Goal: Use online tool/utility: Utilize a website feature to perform a specific function

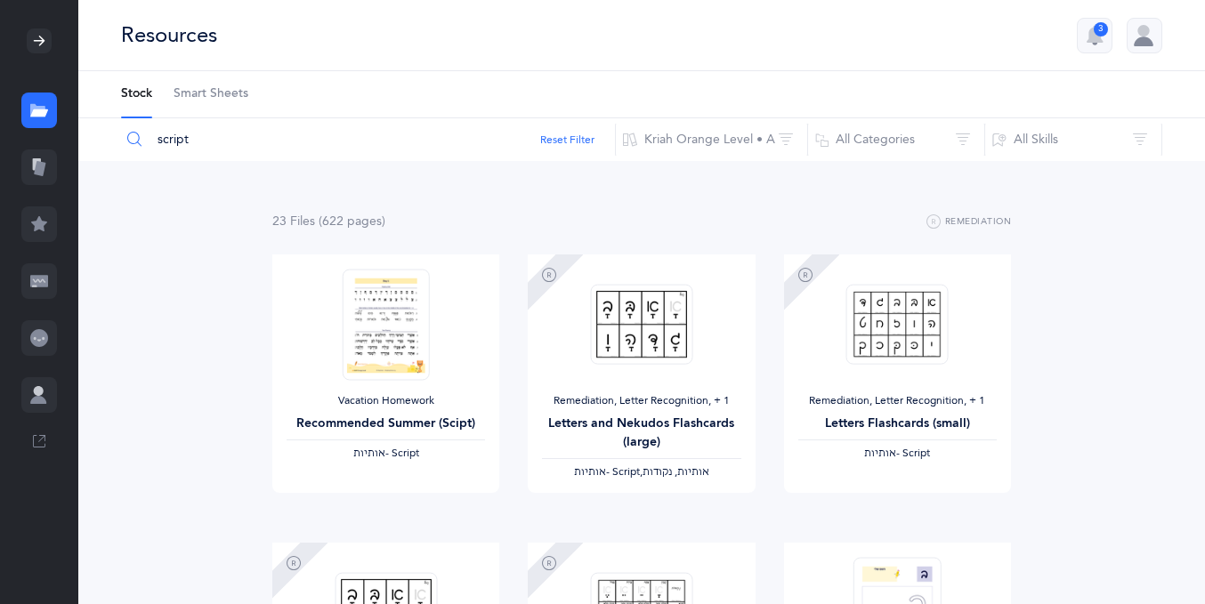
scroll to position [1336, 0]
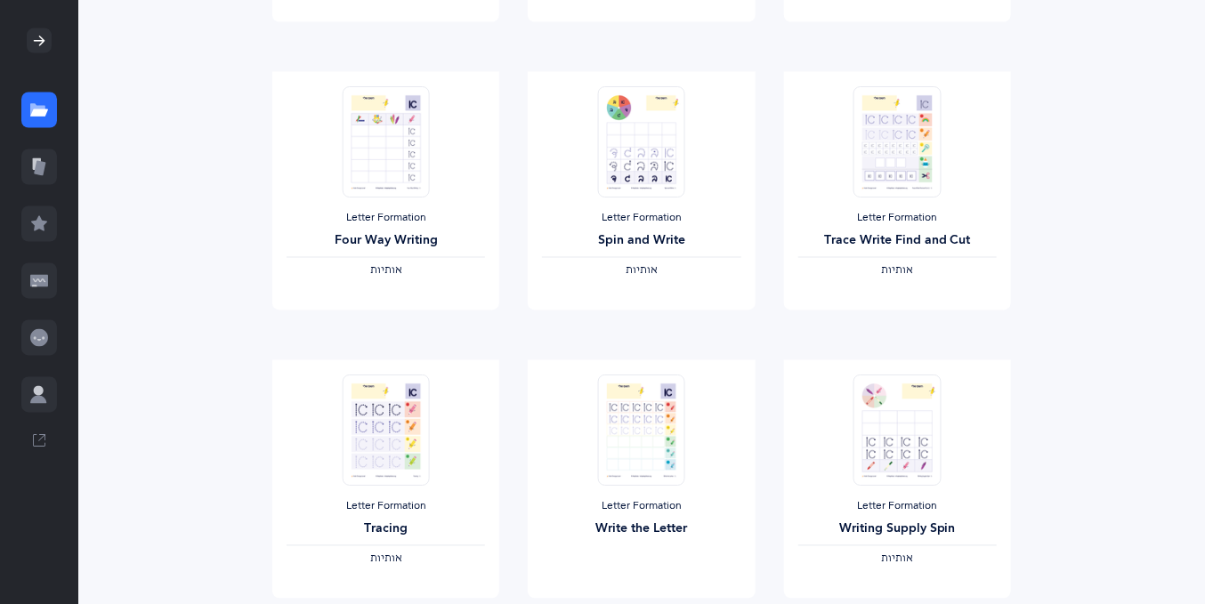
click at [36, 45] on icon at bounding box center [39, 41] width 14 height 14
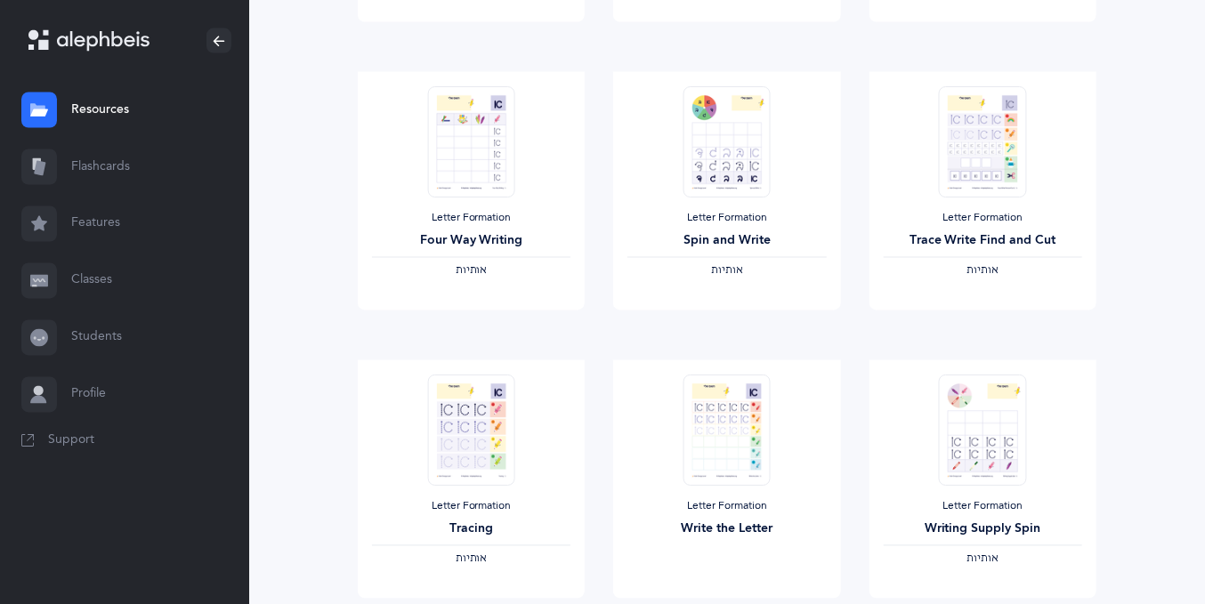
click at [100, 216] on link "Features" at bounding box center [124, 224] width 249 height 57
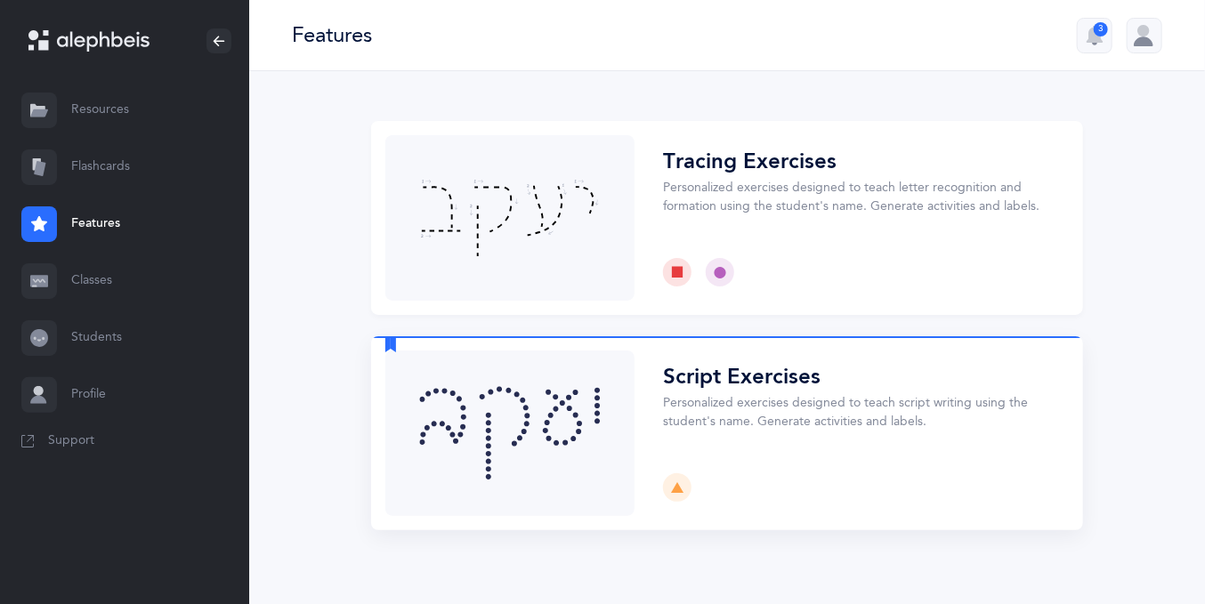
click at [819, 412] on button "Choose" at bounding box center [727, 433] width 712 height 194
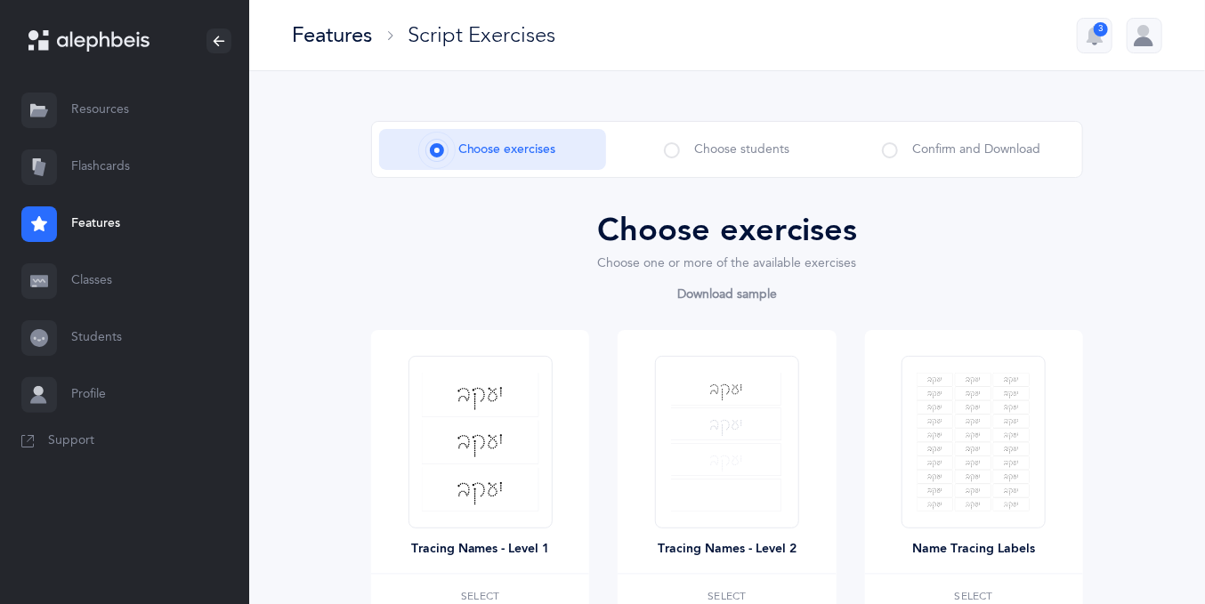
click at [731, 152] on span "Choose students" at bounding box center [741, 150] width 95 height 19
click at [667, 155] on span at bounding box center [672, 150] width 16 height 16
click at [669, 151] on span at bounding box center [672, 150] width 16 height 16
click at [673, 150] on span at bounding box center [672, 150] width 16 height 16
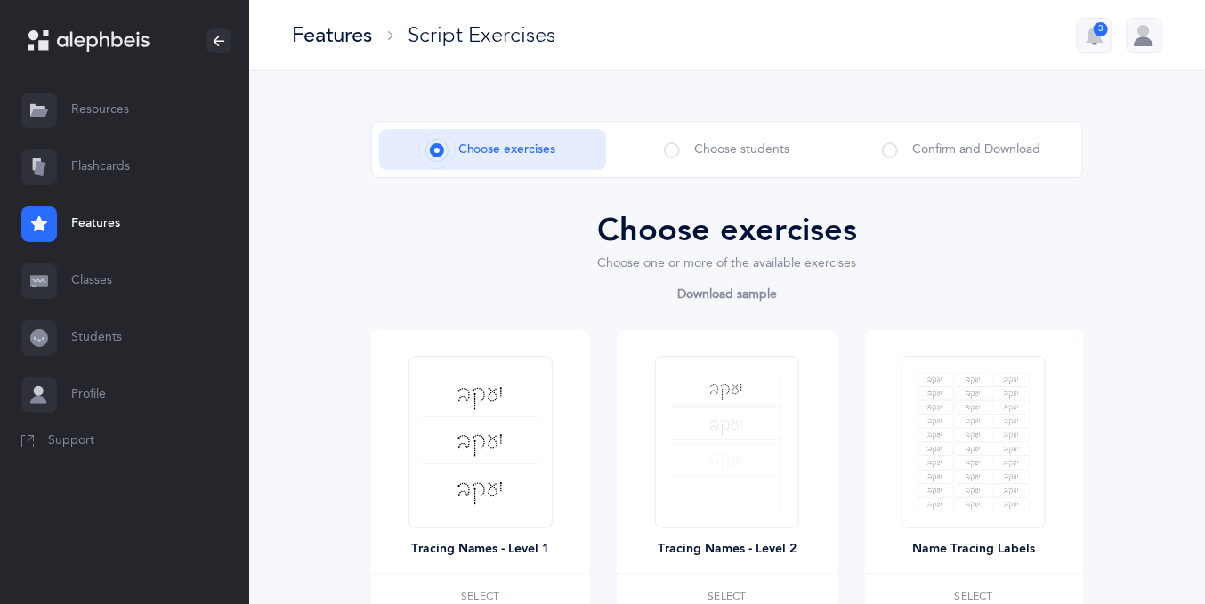
click at [680, 152] on span at bounding box center [672, 150] width 16 height 16
click at [474, 428] on img at bounding box center [481, 442] width 118 height 139
click at [492, 587] on label "Select" at bounding box center [480, 596] width 218 height 43
click at [677, 155] on span at bounding box center [672, 150] width 16 height 16
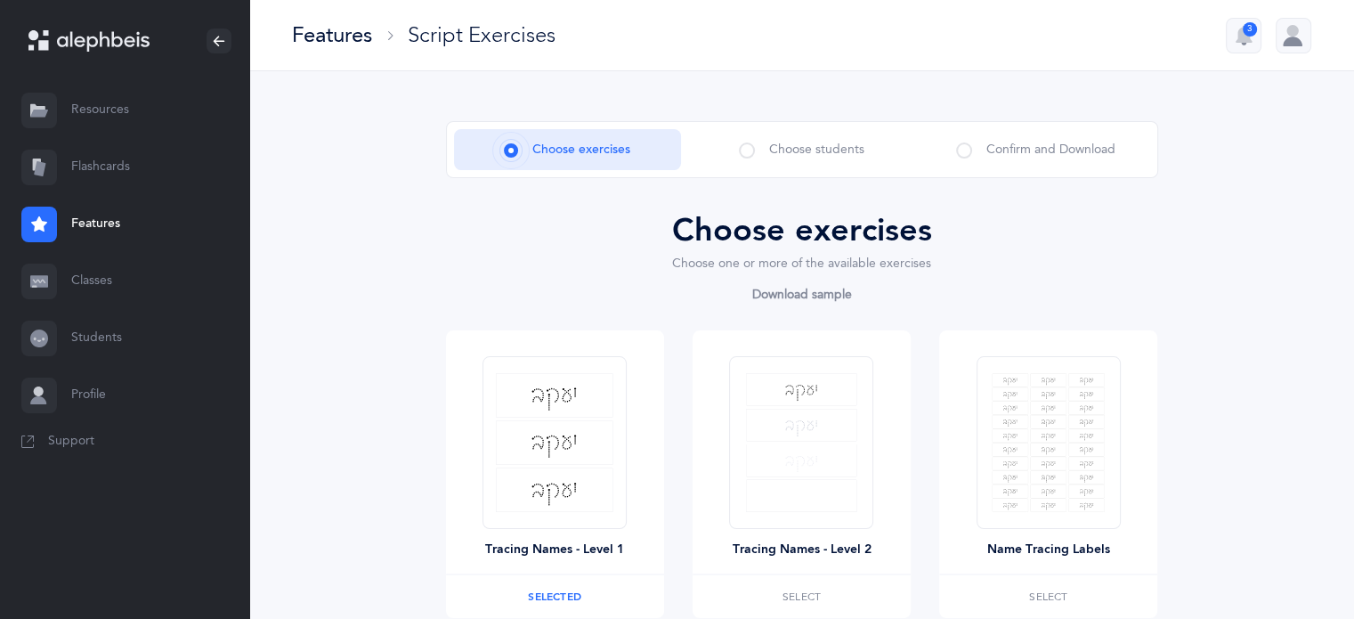
scroll to position [155, 0]
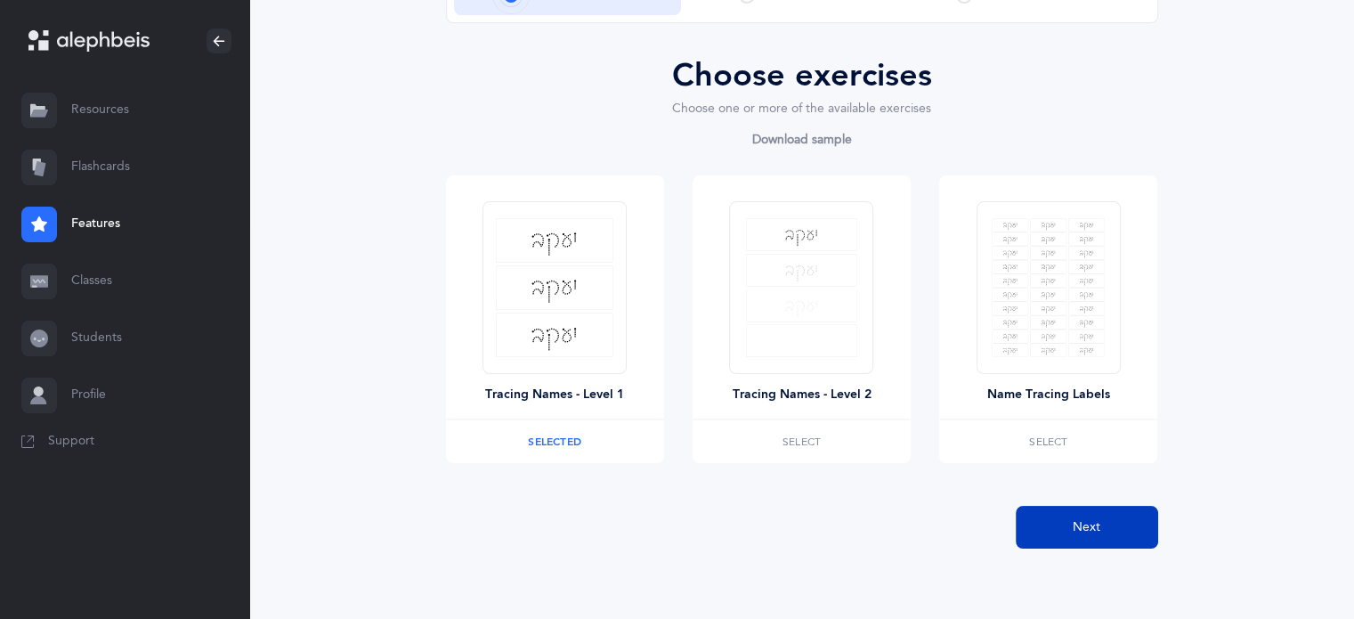
click at [1091, 530] on span "Next" at bounding box center [1087, 527] width 28 height 19
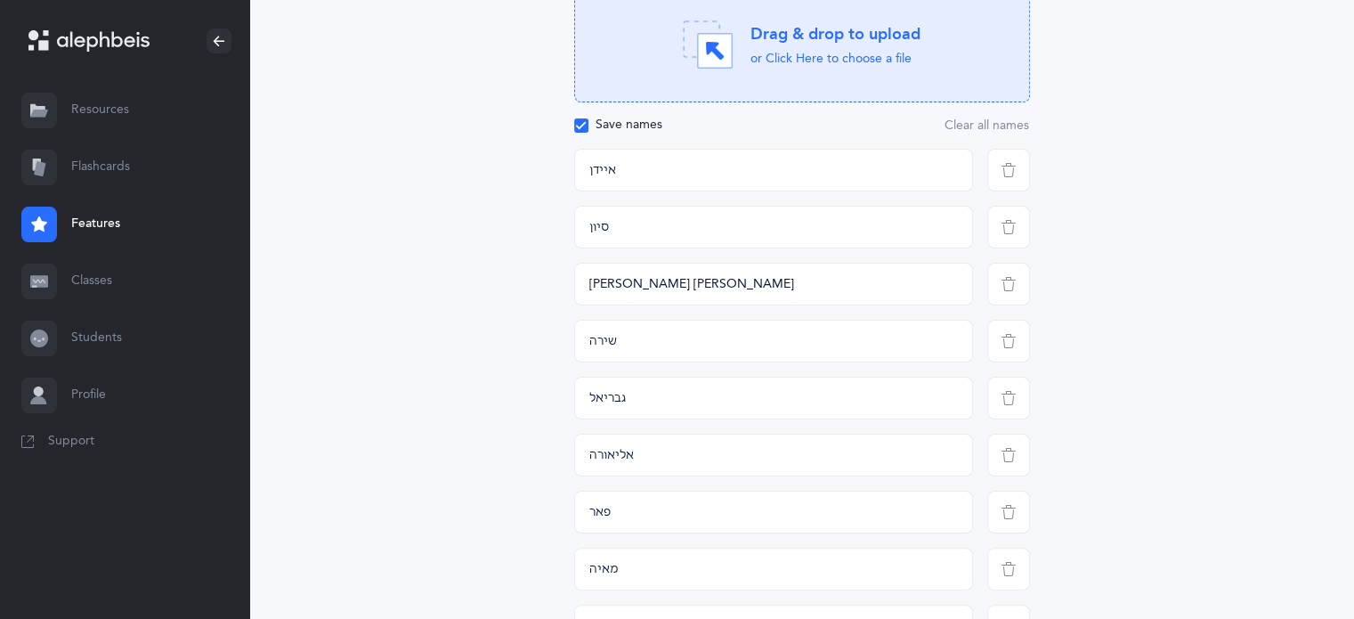
scroll to position [0, 0]
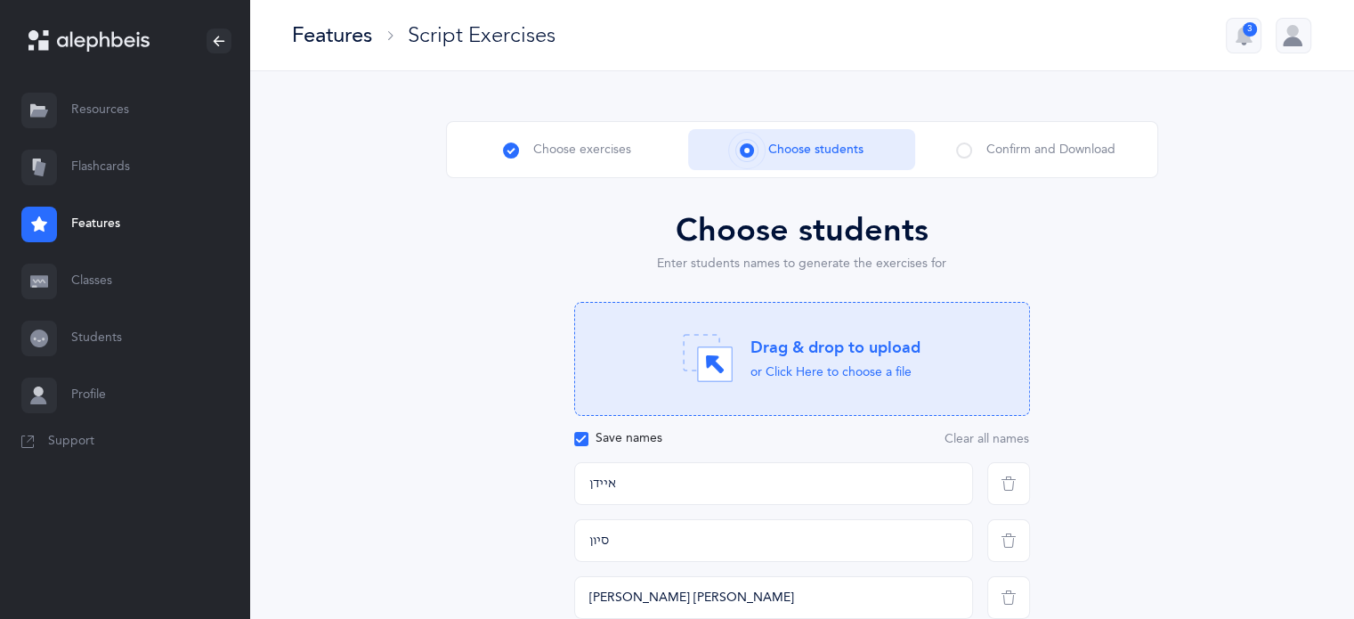
click at [820, 351] on div "Drag & drop to upload" at bounding box center [835, 347] width 170 height 22
click at [977, 440] on button "Clear all names" at bounding box center [987, 439] width 86 height 14
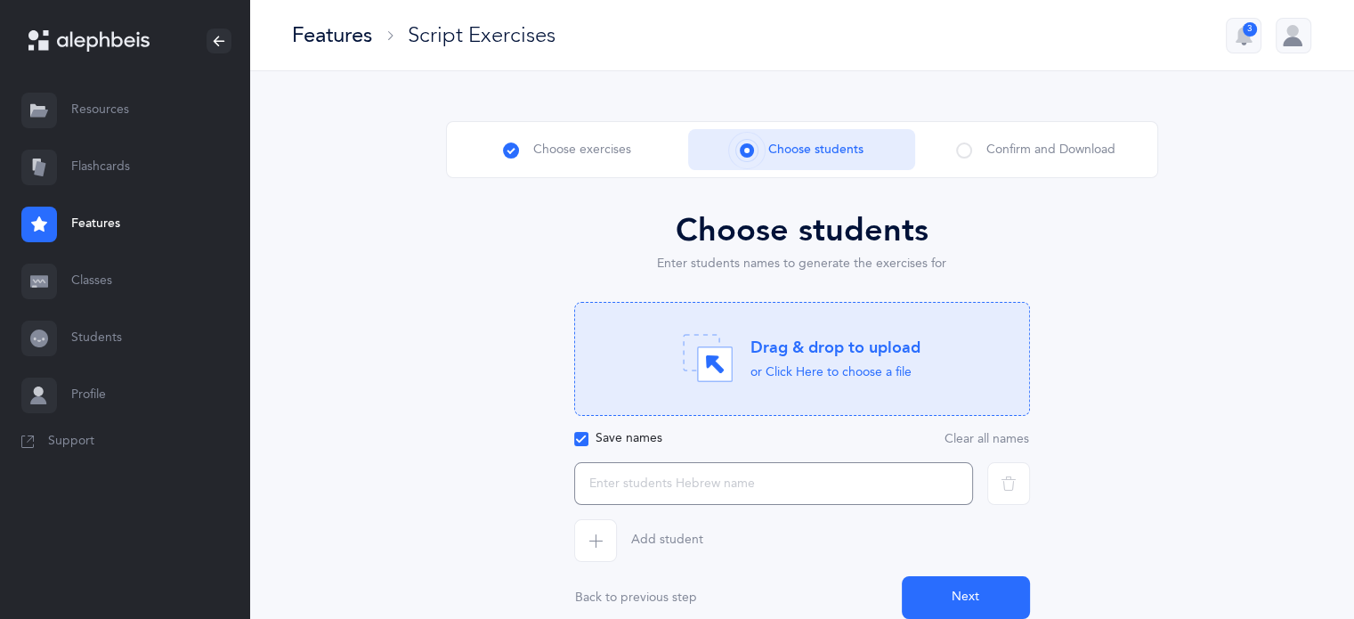
click at [650, 487] on input "text" at bounding box center [773, 483] width 399 height 43
type input "[PERSON_NAME]"
click at [610, 539] on span "button" at bounding box center [595, 540] width 43 height 43
click at [630, 546] on input "text" at bounding box center [773, 540] width 399 height 43
type input "[PERSON_NAME]"
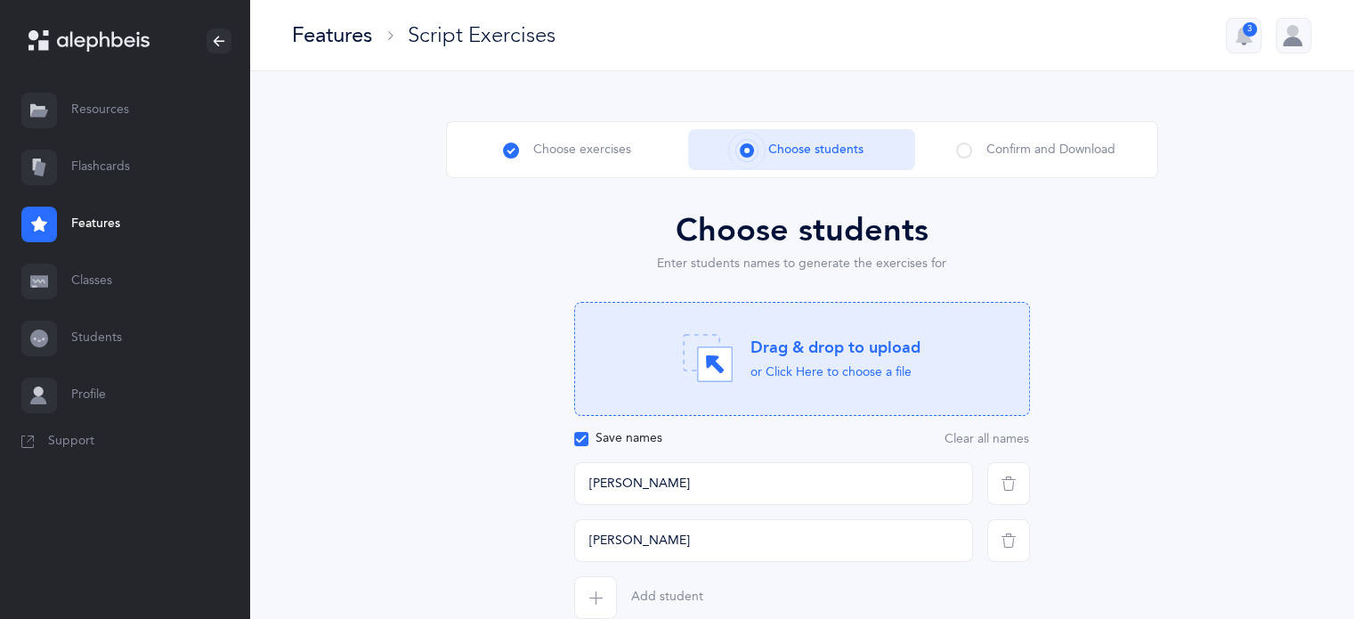
click at [588, 584] on span "button" at bounding box center [595, 597] width 43 height 43
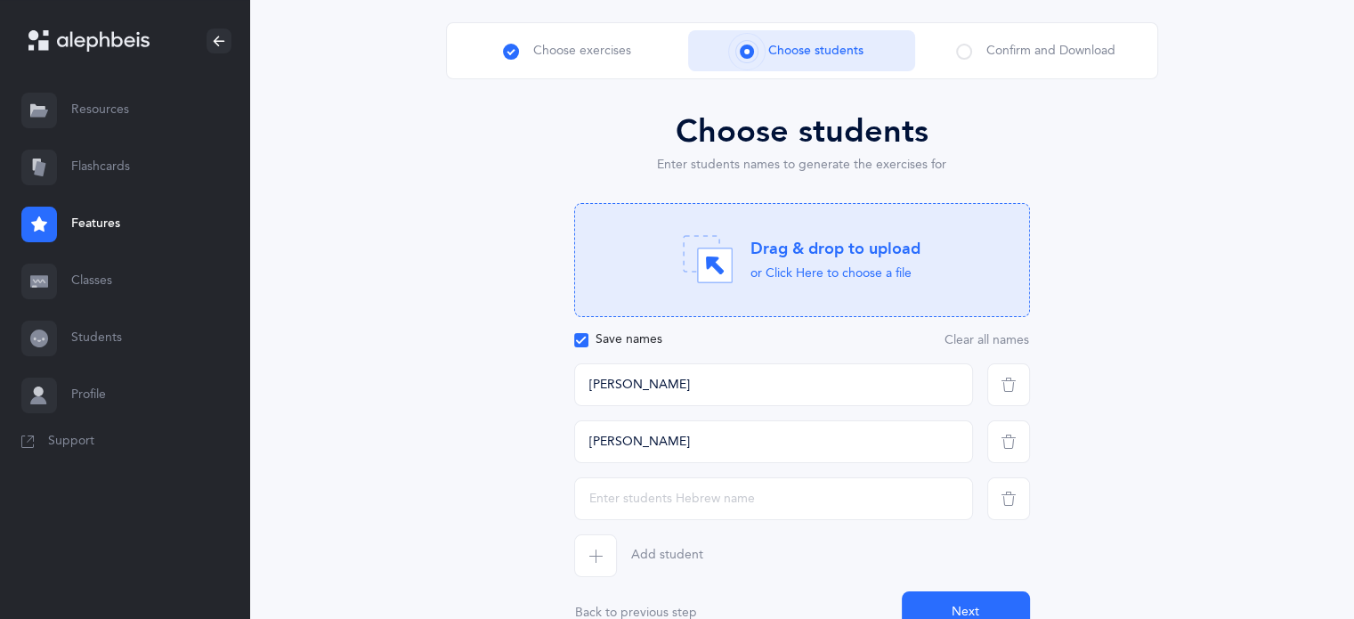
scroll to position [185, 0]
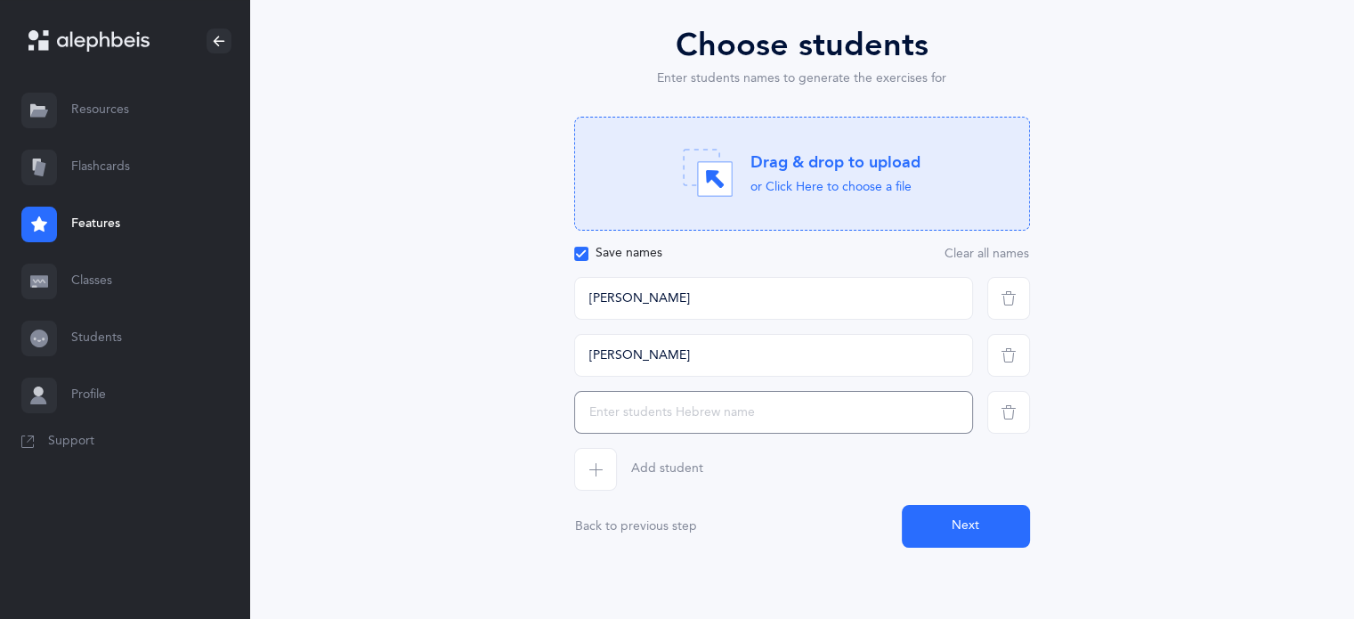
click at [704, 416] on input "text" at bounding box center [773, 412] width 399 height 43
type input "[PERSON_NAME]"
click at [596, 467] on icon "button" at bounding box center [595, 469] width 14 height 14
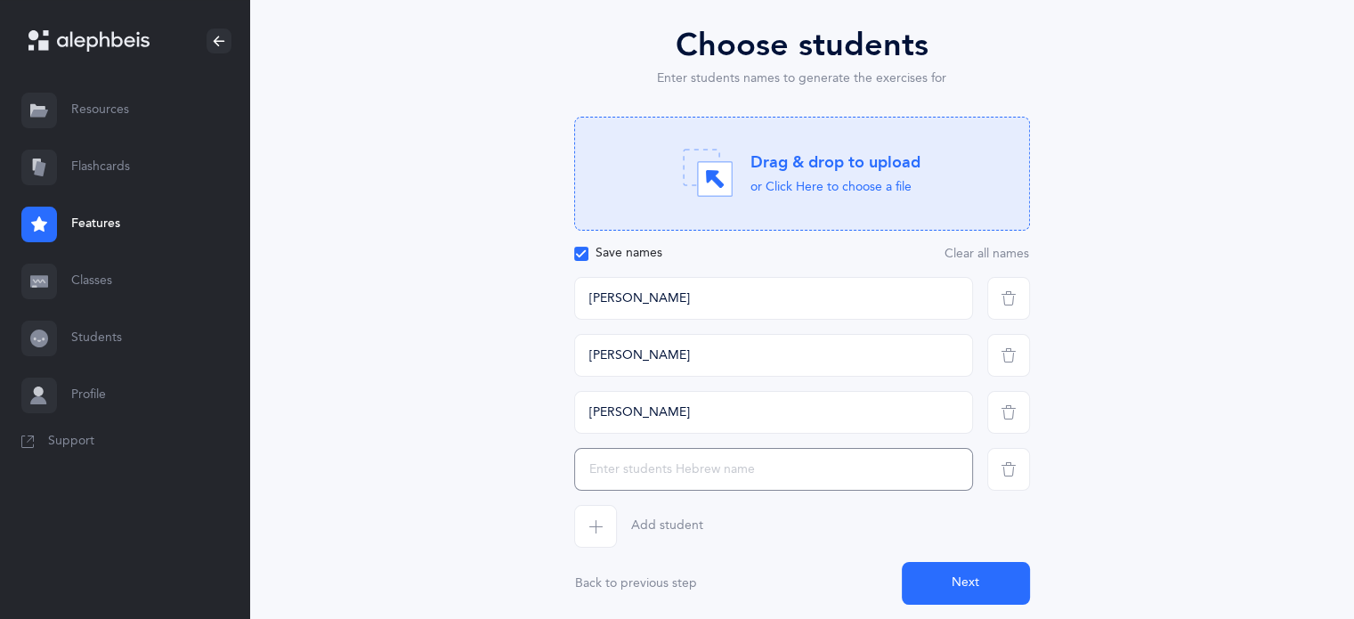
click at [633, 480] on input "text" at bounding box center [773, 469] width 399 height 43
type input "[PERSON_NAME]"
click at [592, 523] on icon "button" at bounding box center [595, 526] width 14 height 14
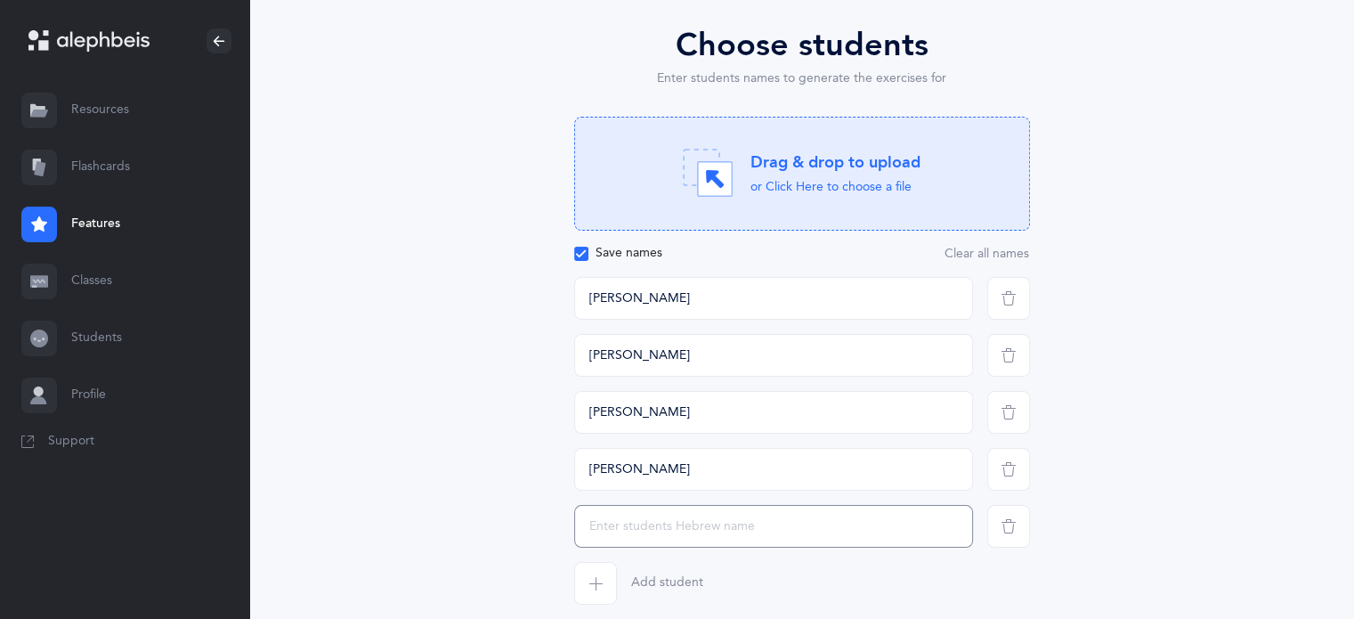
click at [623, 527] on input "text" at bounding box center [773, 526] width 399 height 43
type input "[PERSON_NAME]"
click at [589, 604] on div "Choose students Enter students names to generate the exercises for Drag & drop …" at bounding box center [802, 341] width 456 height 640
click at [592, 568] on span "button" at bounding box center [595, 583] width 43 height 43
click at [628, 576] on input "text" at bounding box center [773, 583] width 399 height 43
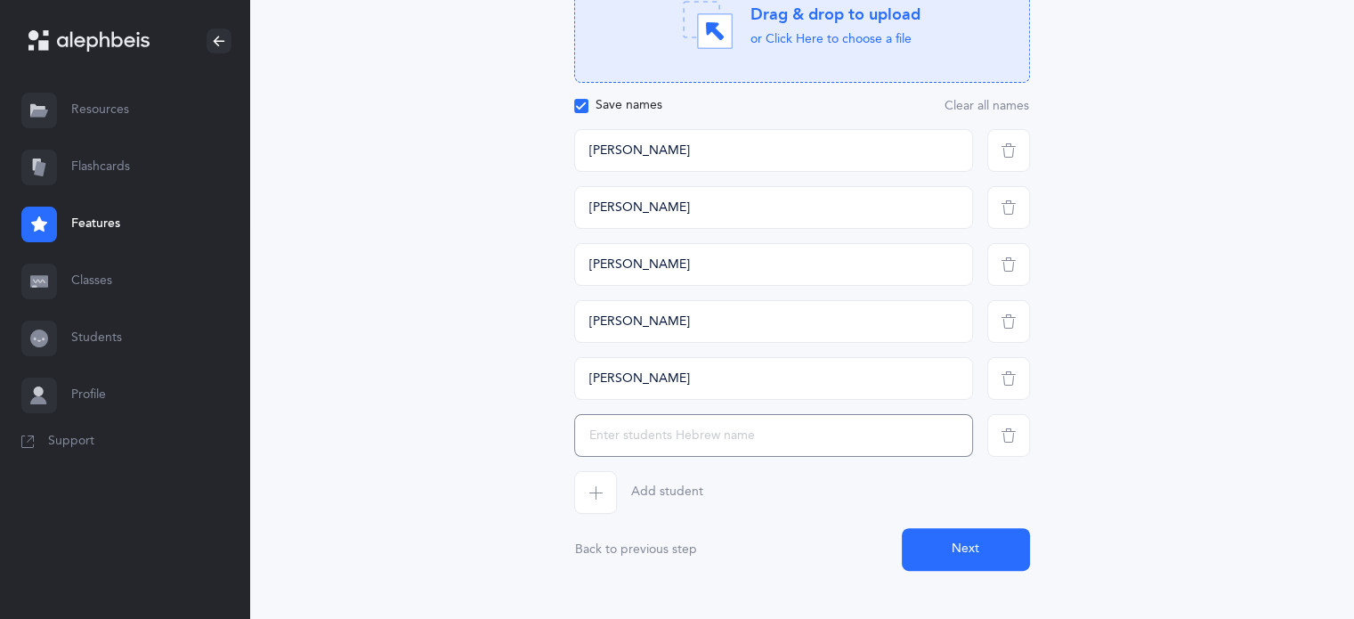
scroll to position [356, 0]
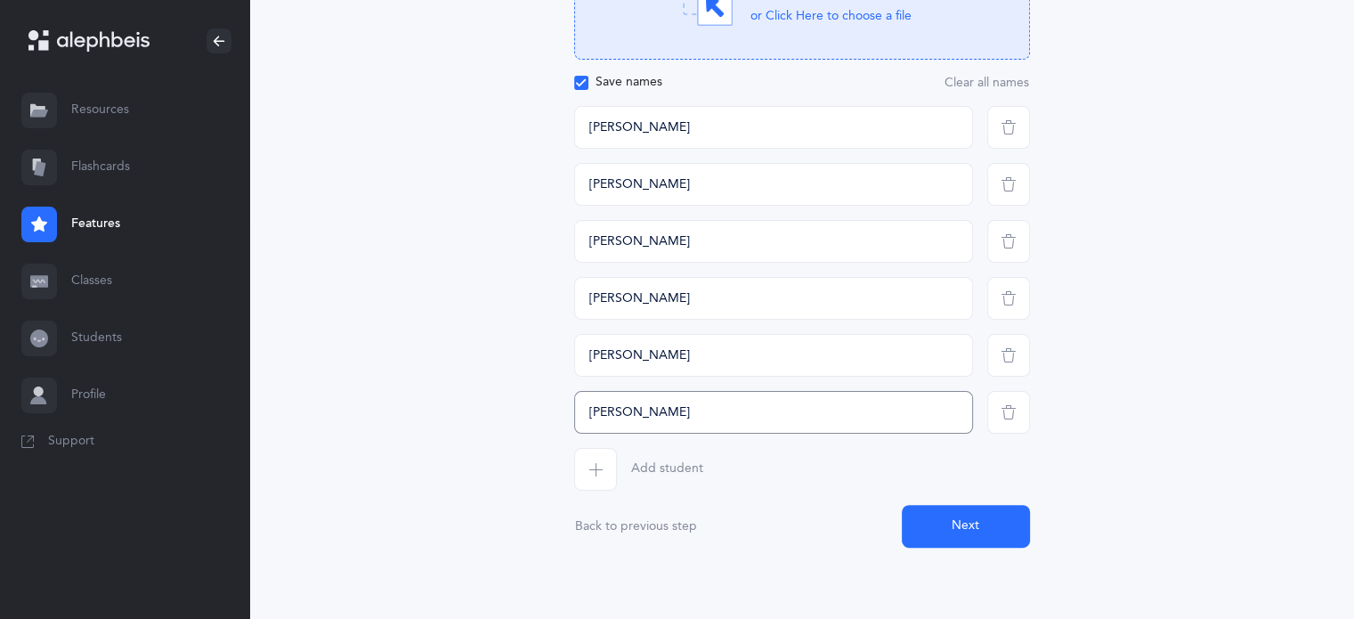
type input "[PERSON_NAME]"
click at [606, 462] on span "button" at bounding box center [595, 469] width 43 height 43
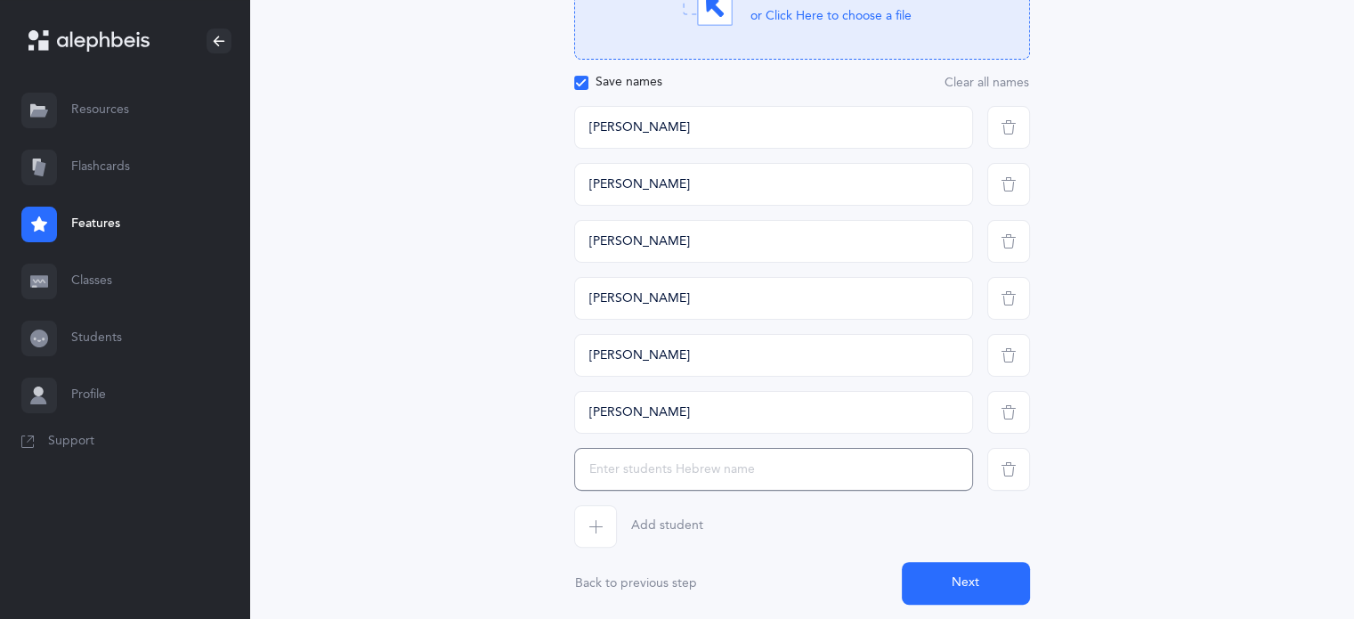
click at [628, 458] on input "text" at bounding box center [773, 469] width 399 height 43
type input "[PERSON_NAME]"
click at [596, 526] on icon "button" at bounding box center [595, 526] width 14 height 14
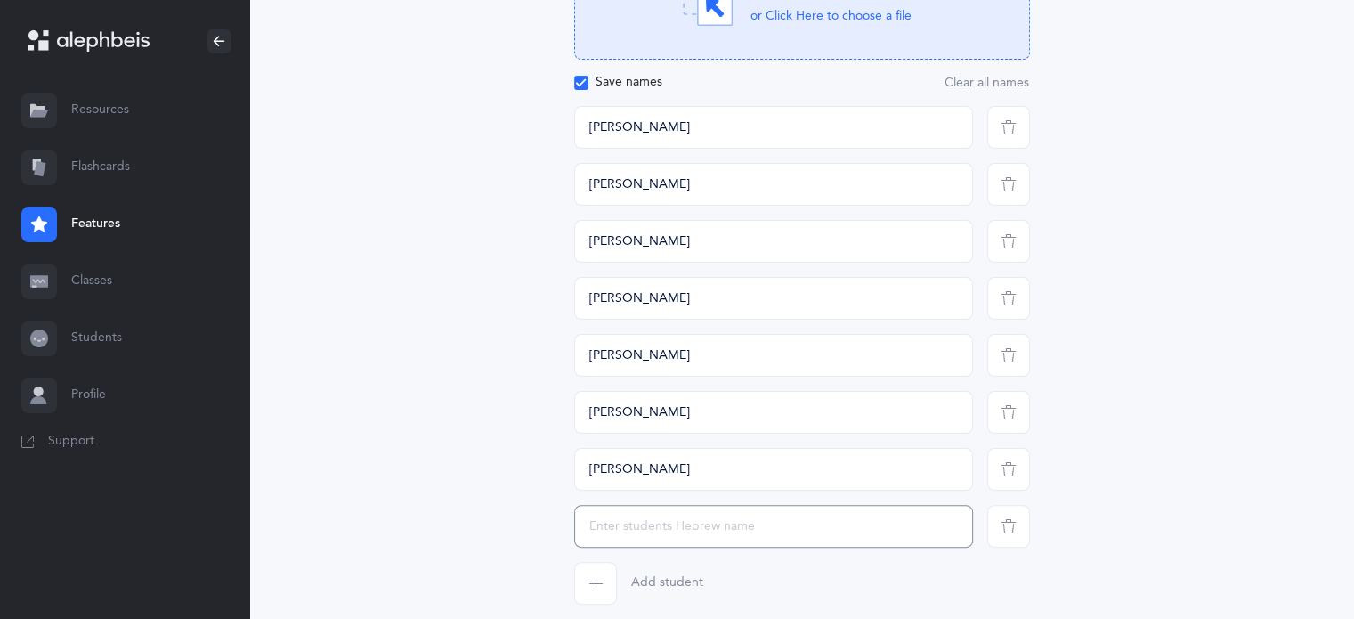
click at [581, 533] on input "text" at bounding box center [773, 526] width 399 height 43
type input "[PERSON_NAME]"
click at [592, 589] on icon "button" at bounding box center [595, 583] width 14 height 14
click at [609, 588] on input "text" at bounding box center [773, 583] width 399 height 43
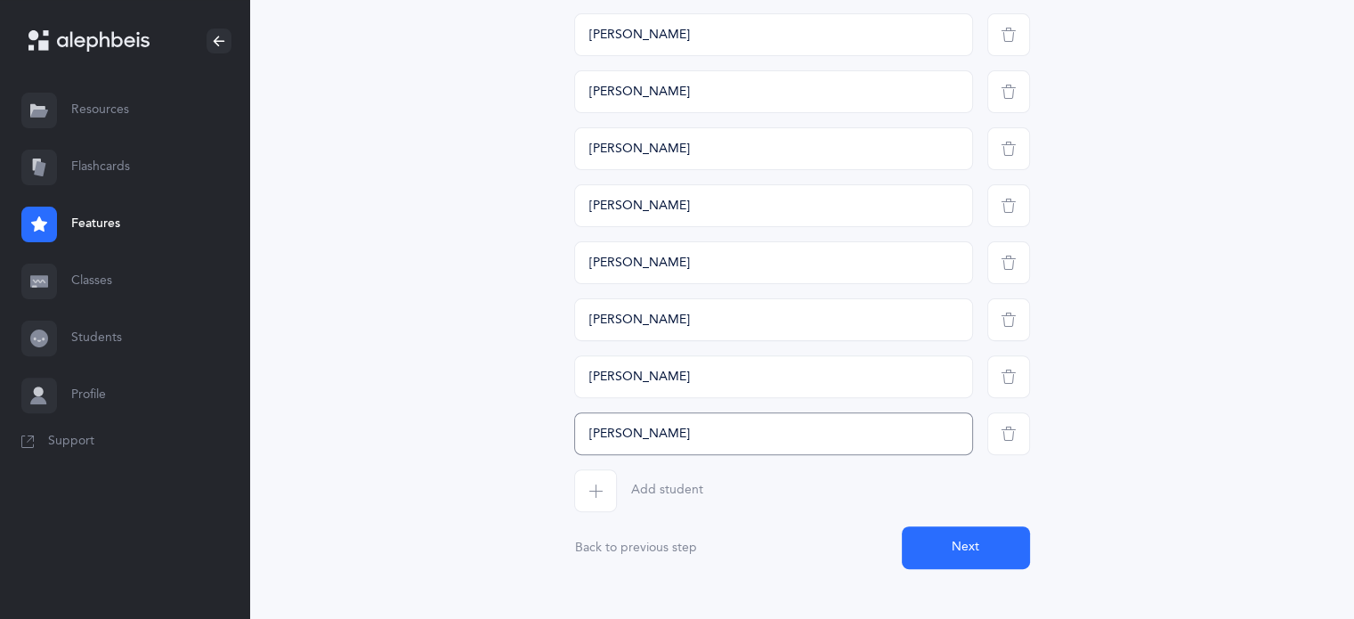
scroll to position [527, 0]
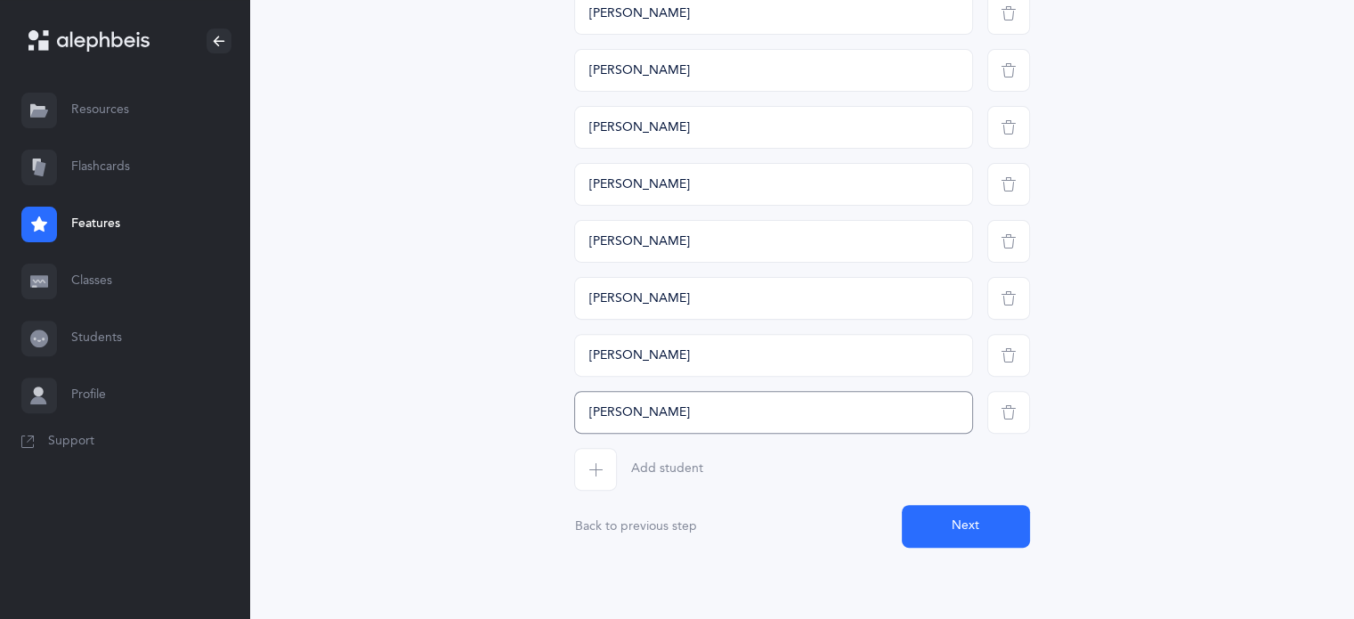
type input "[PERSON_NAME]"
click at [593, 467] on icon "button" at bounding box center [595, 469] width 14 height 14
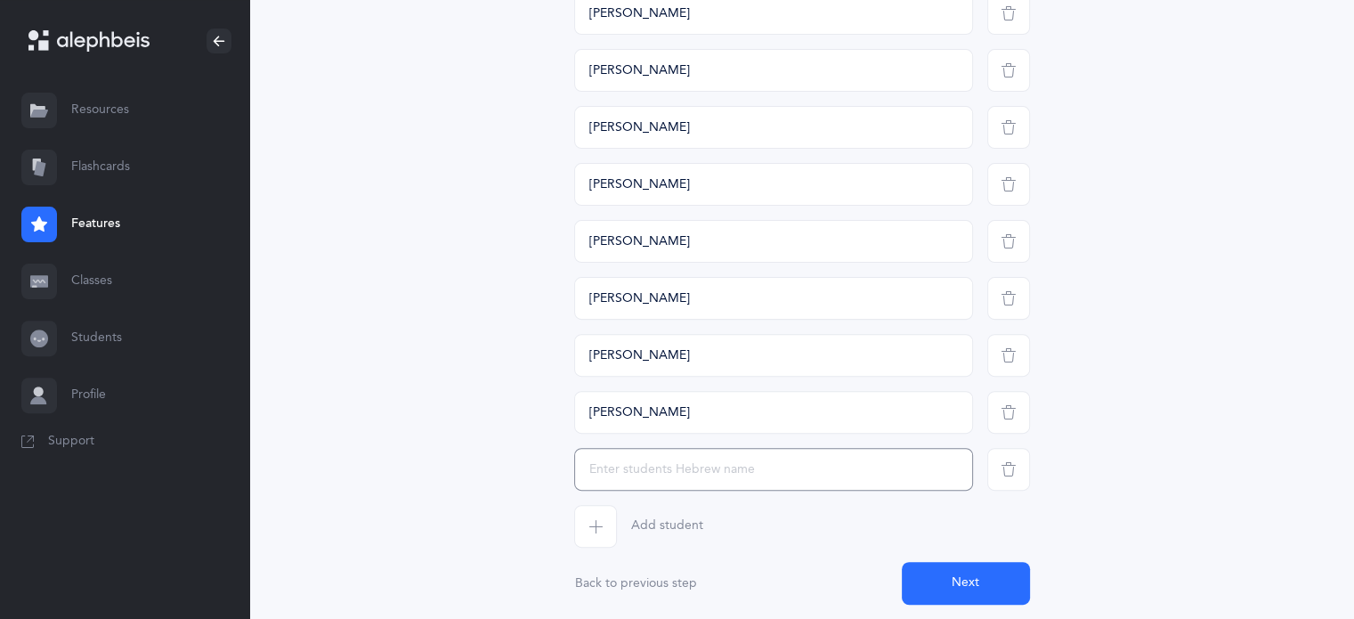
click at [637, 466] on input "text" at bounding box center [773, 469] width 399 height 43
type input "אליענה"
click at [592, 516] on span "button" at bounding box center [595, 526] width 43 height 43
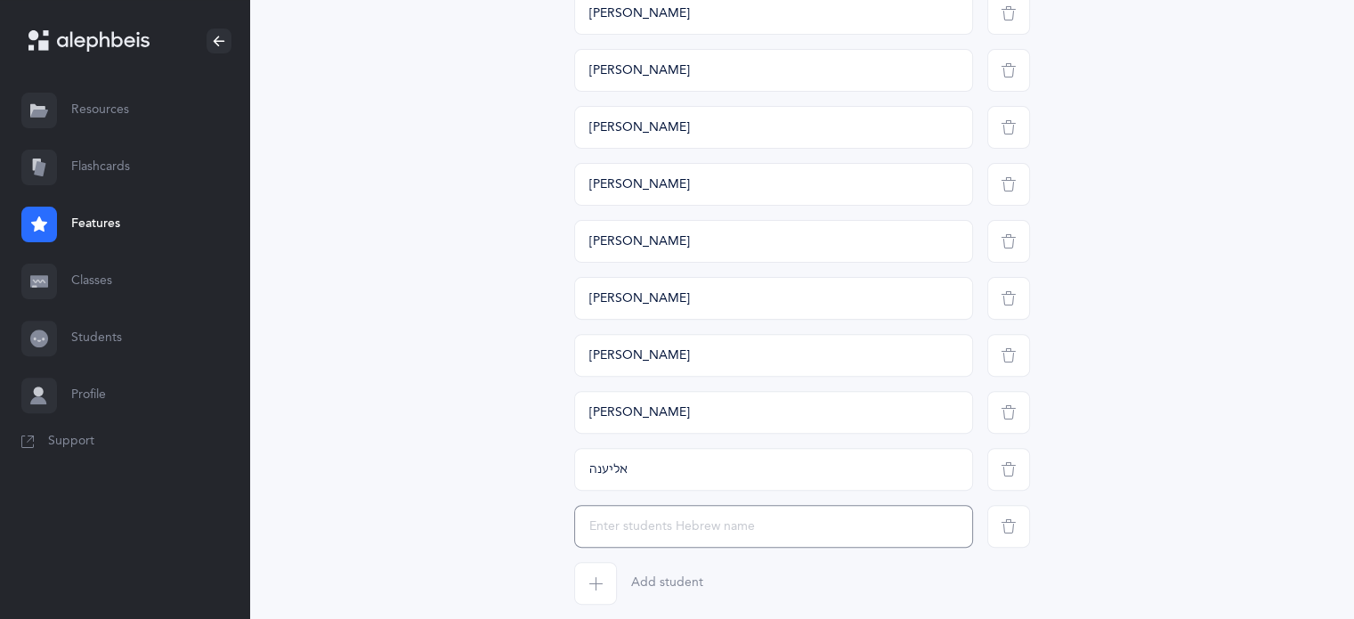
click at [602, 539] on input "text" at bounding box center [773, 526] width 399 height 43
type input "יוחנן"
click at [595, 580] on icon "button" at bounding box center [595, 583] width 14 height 14
click at [608, 588] on input "text" at bounding box center [773, 583] width 399 height 43
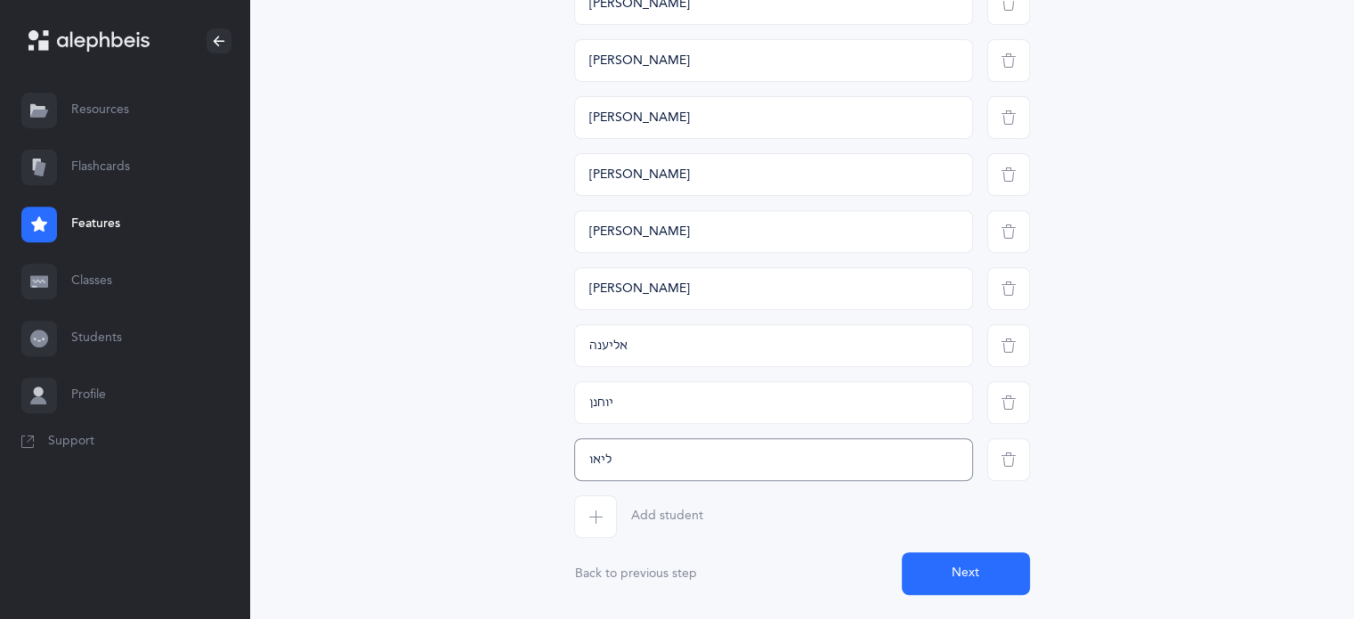
scroll to position [698, 0]
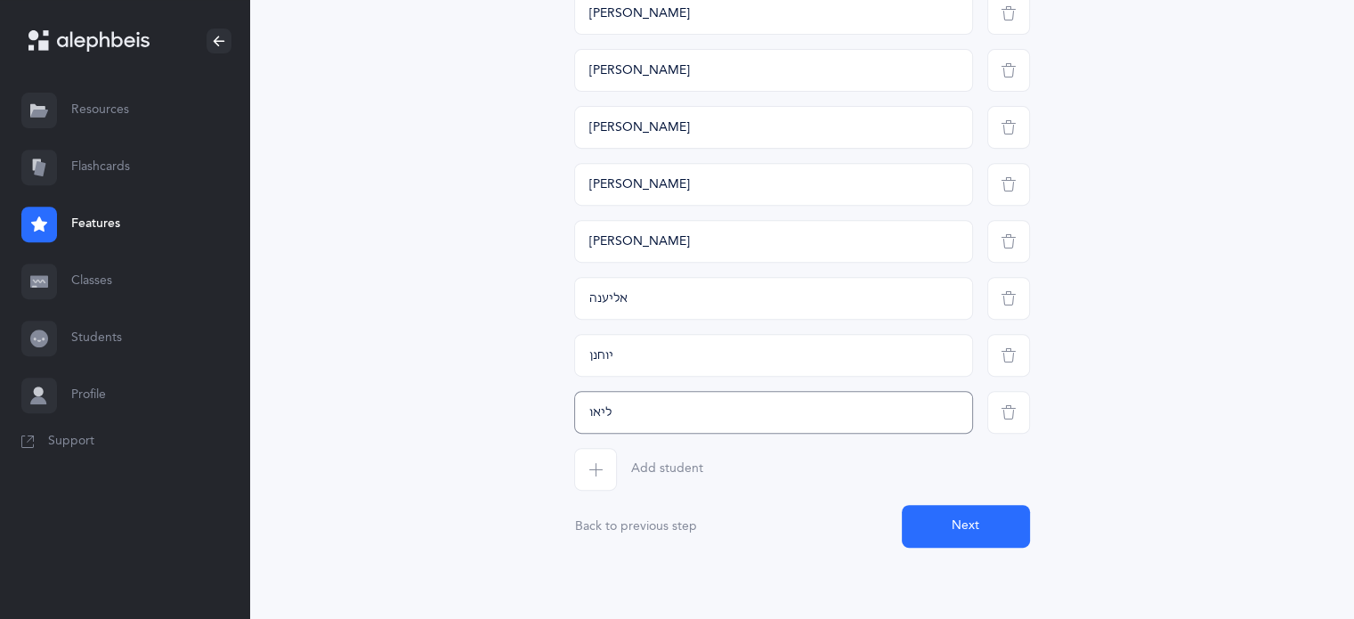
type input "ליאו"
click at [611, 469] on span "button" at bounding box center [595, 469] width 43 height 43
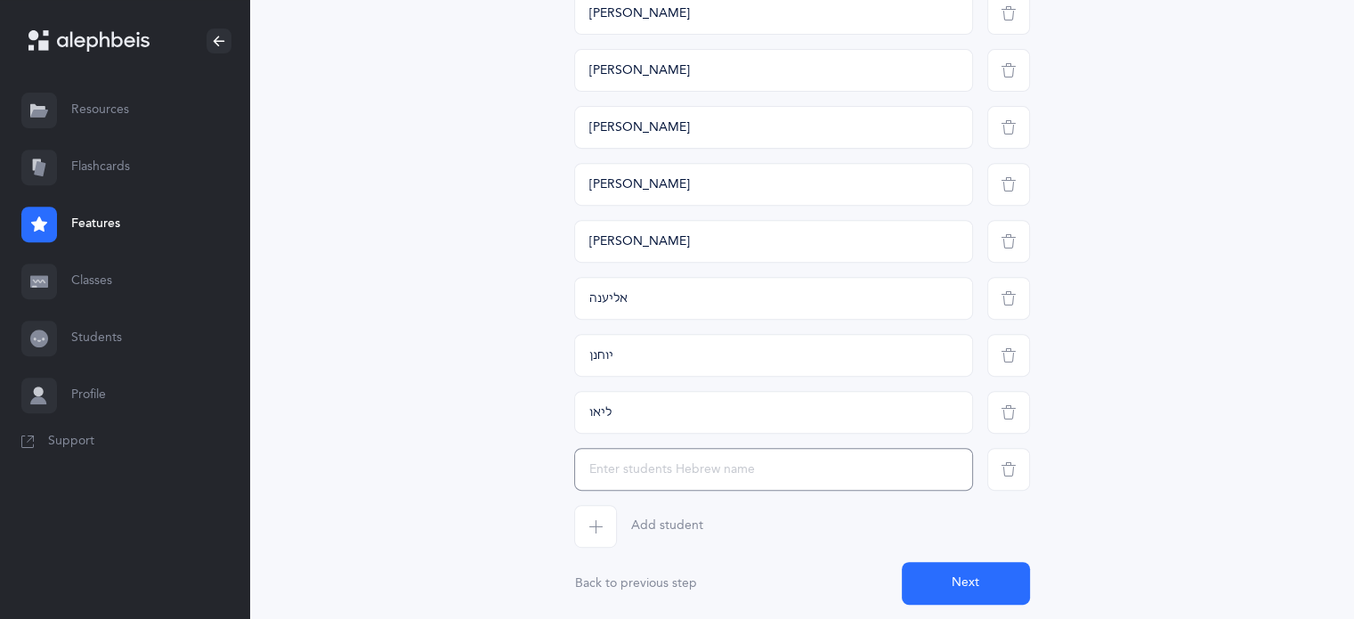
click at [631, 474] on input "text" at bounding box center [773, 469] width 399 height 43
type input "[PERSON_NAME]"
click at [588, 519] on icon "button" at bounding box center [595, 526] width 14 height 14
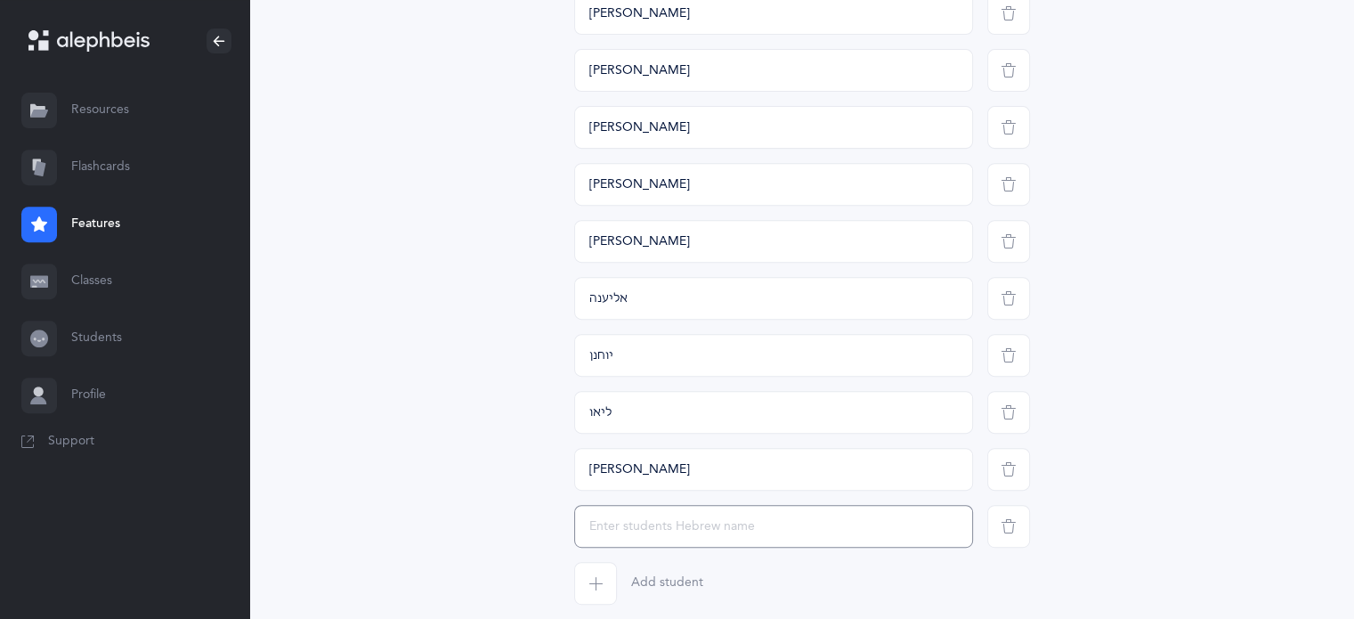
click at [635, 530] on input "text" at bounding box center [773, 526] width 399 height 43
type input "אליה"
click at [602, 574] on span "button" at bounding box center [595, 583] width 43 height 43
click at [614, 590] on input "text" at bounding box center [773, 583] width 399 height 43
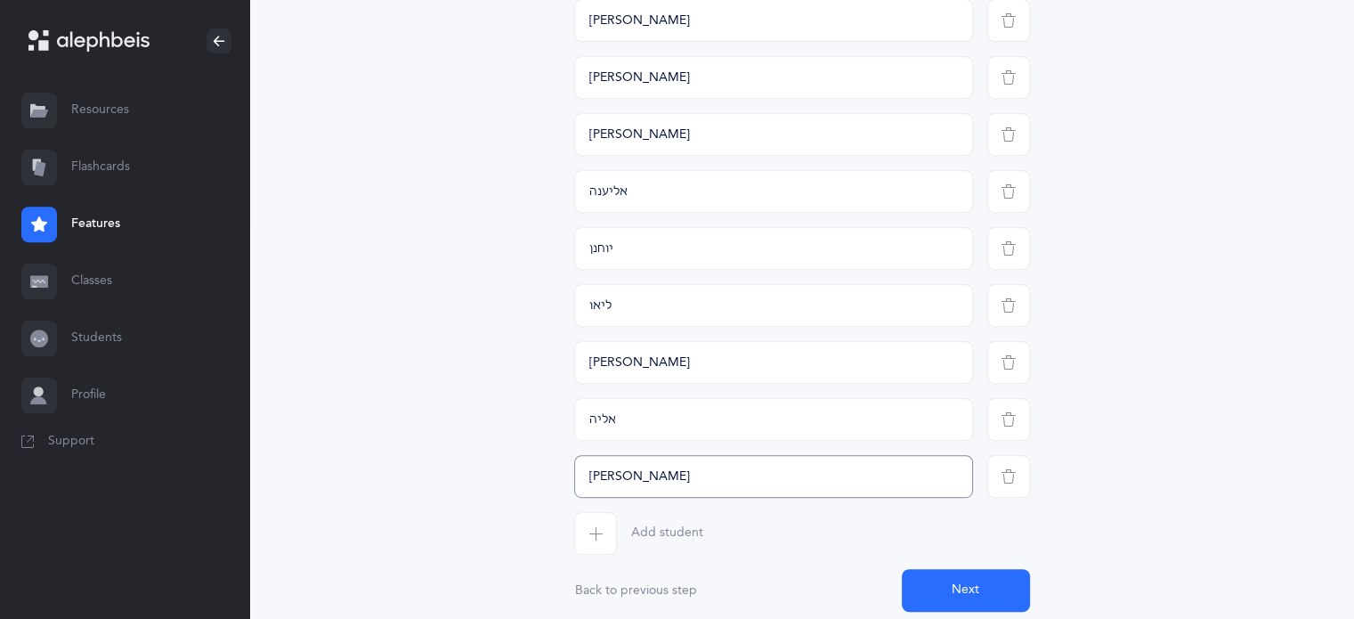
scroll to position [869, 0]
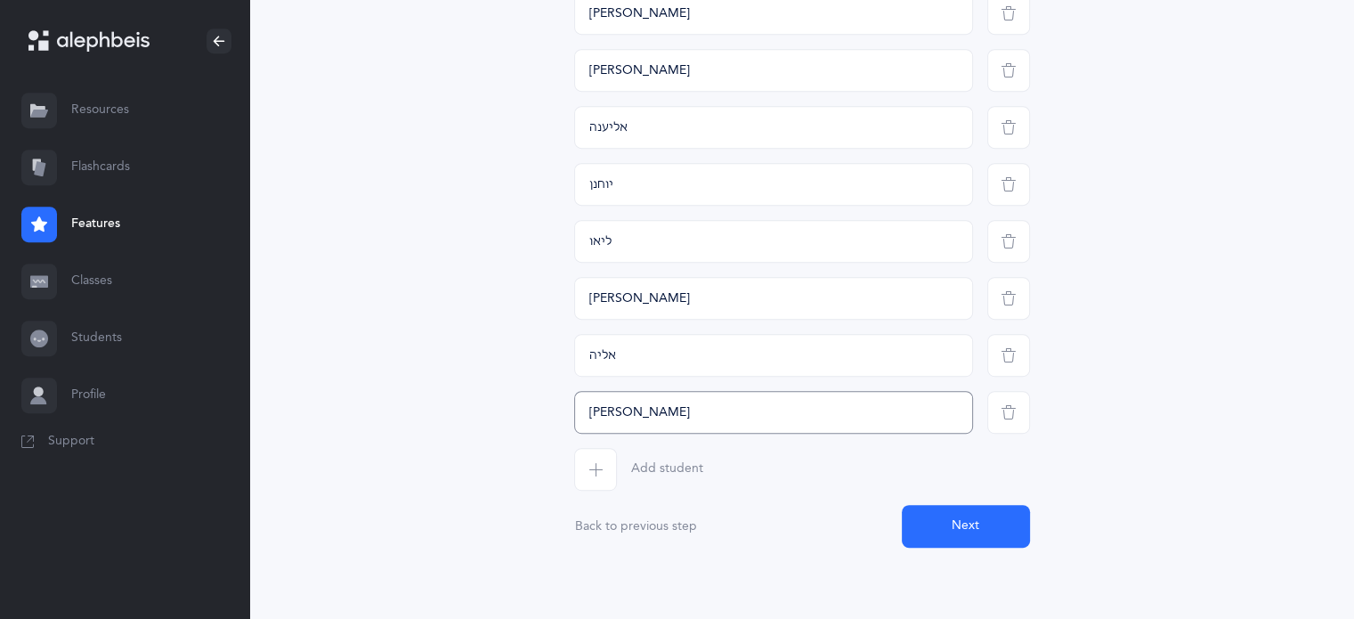
type input "[PERSON_NAME]"
click at [598, 484] on span "button" at bounding box center [595, 469] width 43 height 43
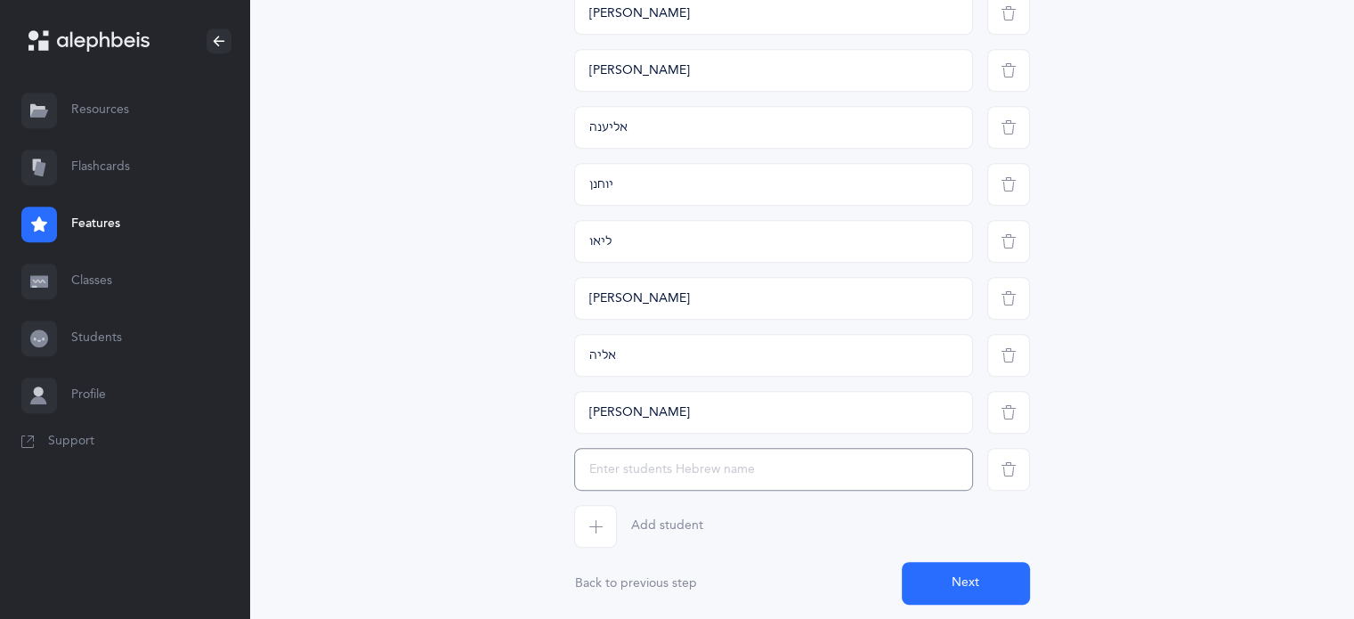
click at [751, 470] on input "text" at bounding box center [773, 469] width 399 height 43
type input "נואלט"
click at [602, 533] on span "button" at bounding box center [595, 526] width 43 height 43
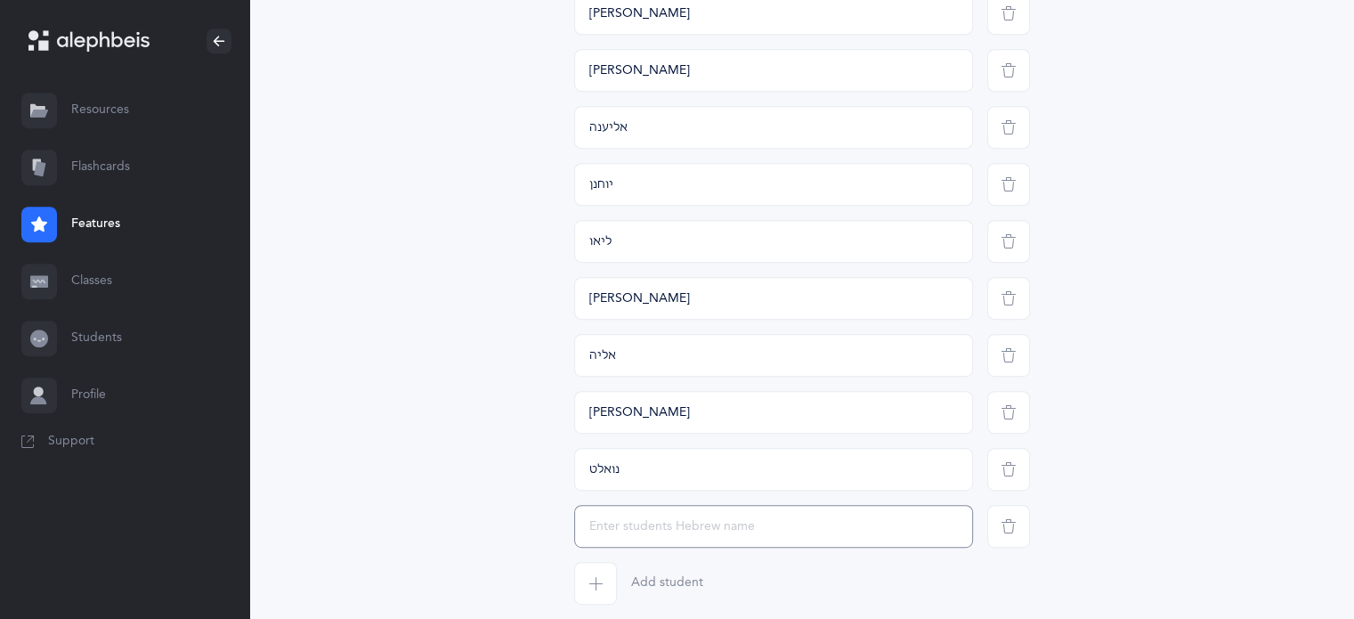
click at [607, 523] on input "text" at bounding box center [773, 526] width 399 height 43
type input "[PERSON_NAME]"
click at [597, 588] on icon "button" at bounding box center [595, 583] width 14 height 14
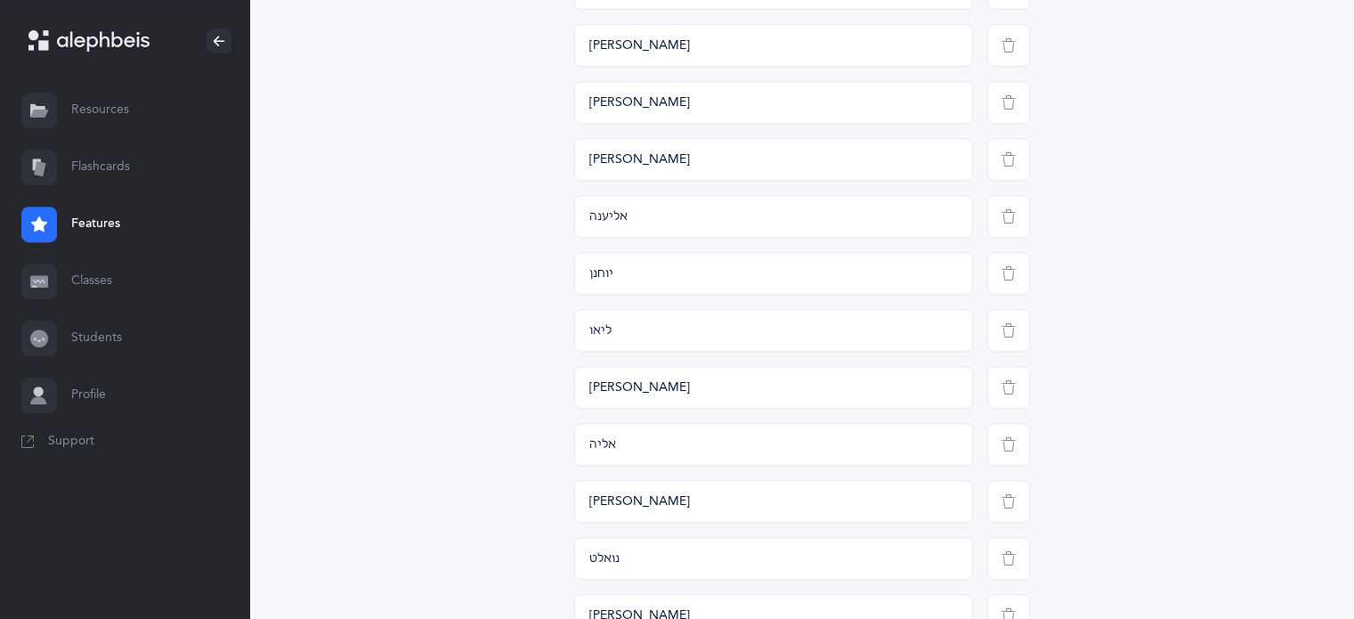
scroll to position [1040, 0]
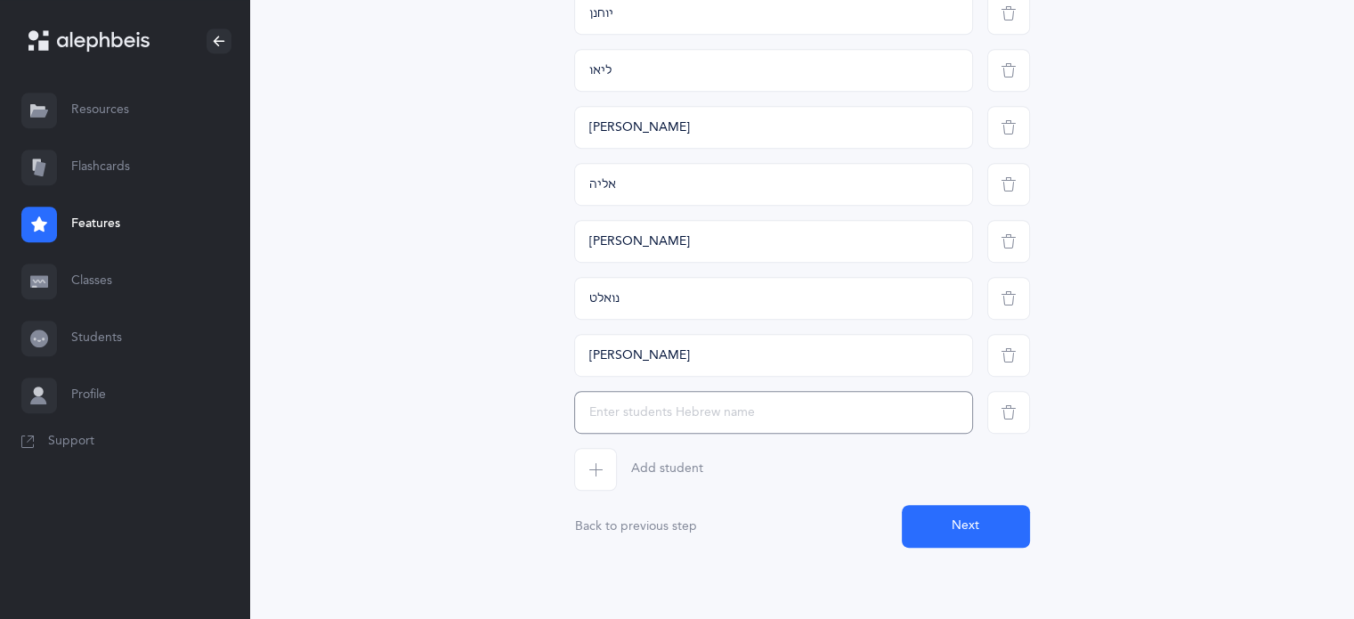
click at [620, 423] on input "text" at bounding box center [773, 412] width 399 height 43
type input "[PERSON_NAME]"
click at [593, 476] on span "button" at bounding box center [595, 469] width 43 height 43
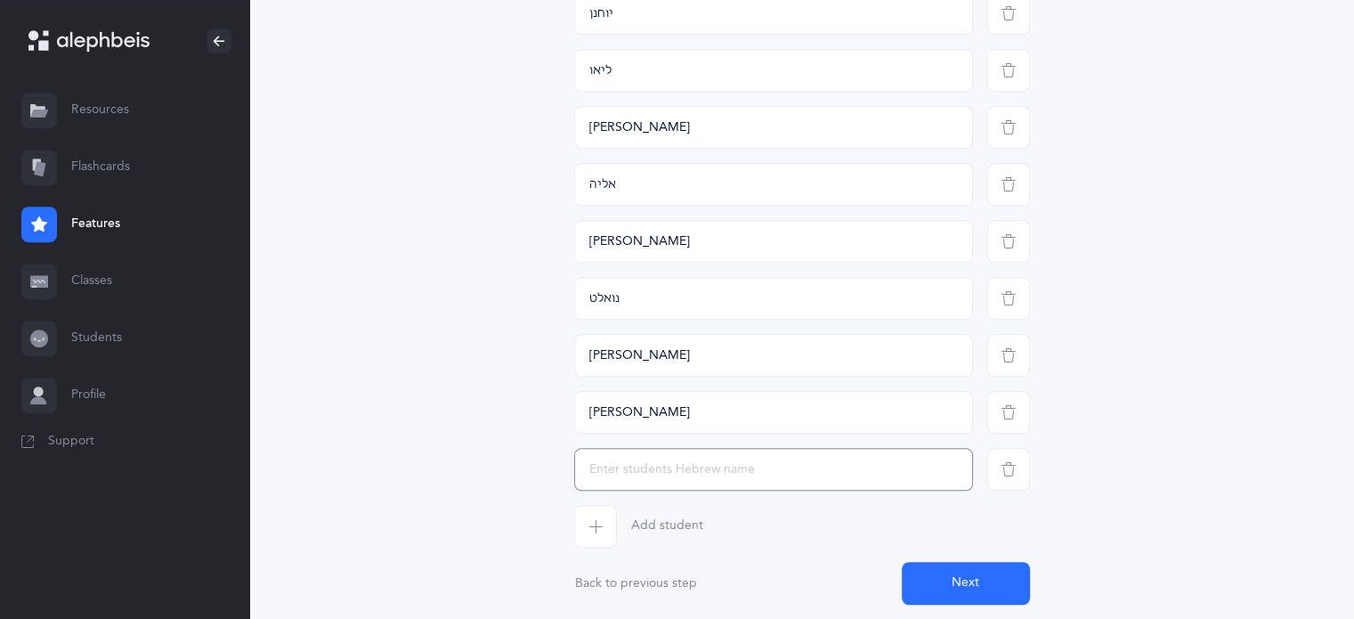
click at [603, 476] on input "text" at bounding box center [773, 469] width 399 height 43
type input "[PERSON_NAME]"
click at [783, 516] on div "Add student" at bounding box center [802, 526] width 470 height 43
click at [591, 526] on icon "button" at bounding box center [595, 526] width 14 height 14
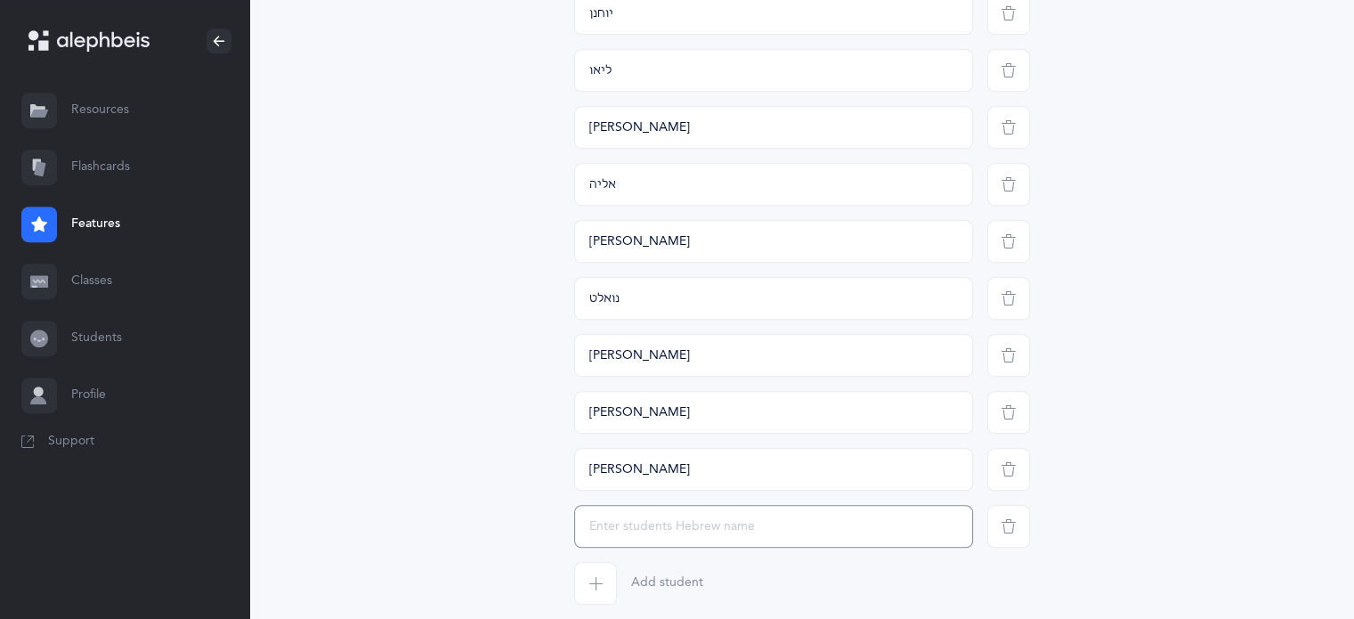
click at [600, 530] on input "text" at bounding box center [773, 526] width 399 height 43
type input "[PERSON_NAME]"
click at [602, 586] on span "button" at bounding box center [595, 583] width 43 height 43
click at [614, 577] on input "text" at bounding box center [773, 583] width 399 height 43
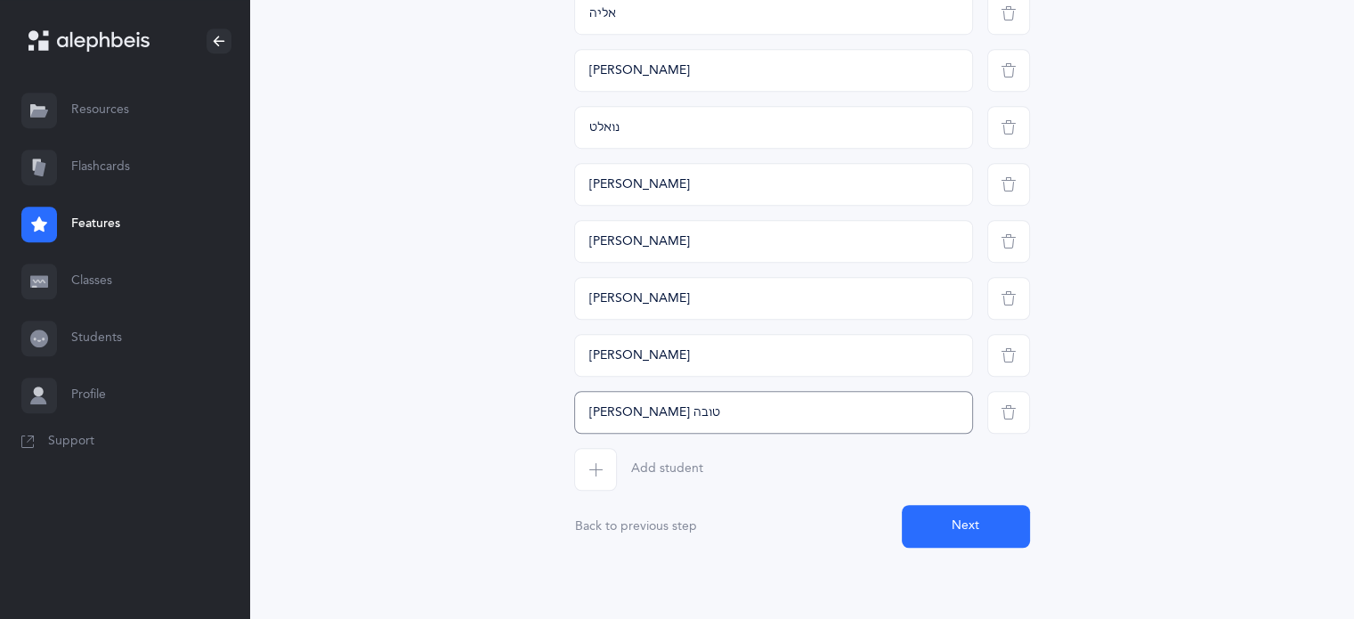
type input "[PERSON_NAME] טובה"
click at [606, 475] on span "button" at bounding box center [595, 469] width 43 height 43
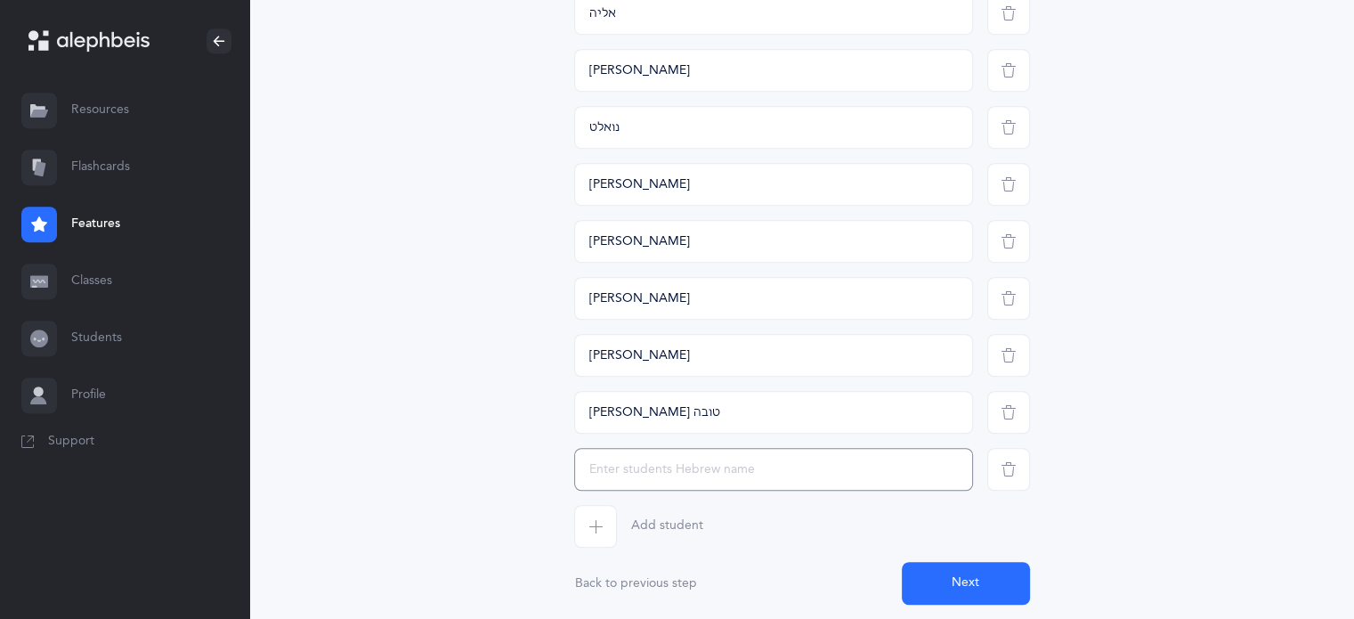
click at [634, 463] on input "text" at bounding box center [773, 469] width 399 height 43
type input "[PERSON_NAME]"
click at [605, 539] on span "button" at bounding box center [595, 526] width 43 height 43
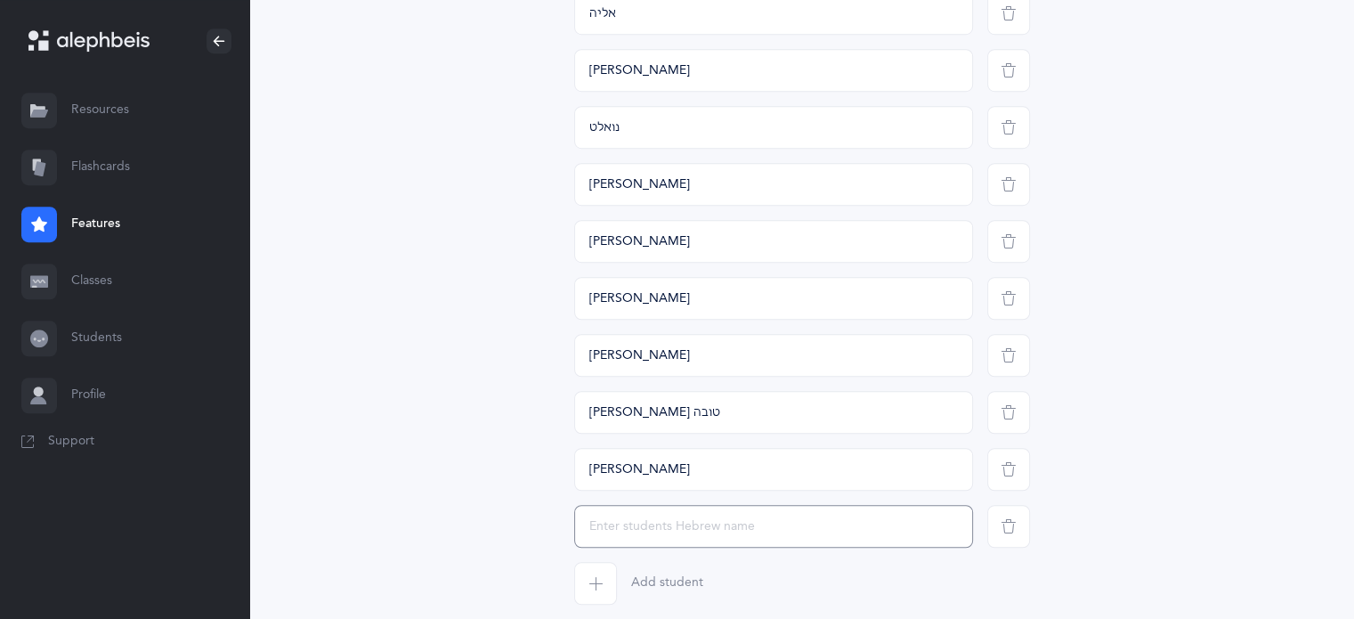
click at [609, 536] on input "text" at bounding box center [773, 526] width 399 height 43
type input "שמחה"
click at [608, 581] on span "button" at bounding box center [595, 583] width 43 height 43
click at [608, 581] on input "text" at bounding box center [773, 583] width 399 height 43
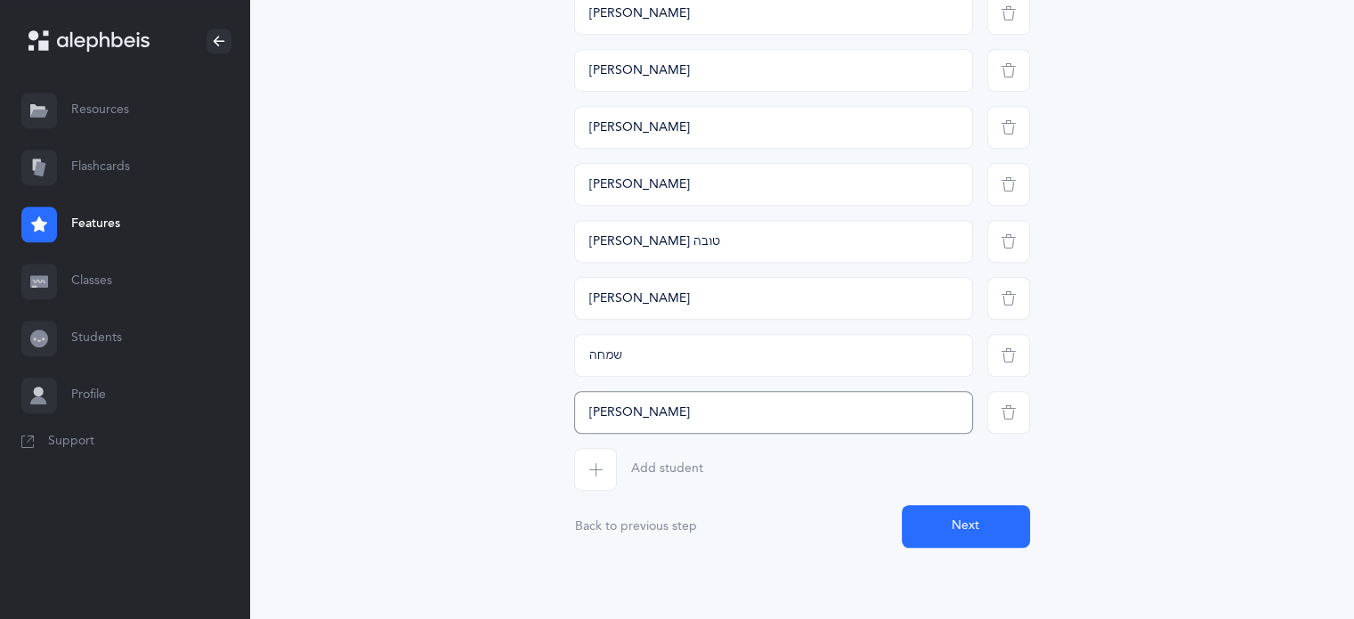
type input "[PERSON_NAME]"
click at [613, 485] on span "button" at bounding box center [595, 469] width 43 height 43
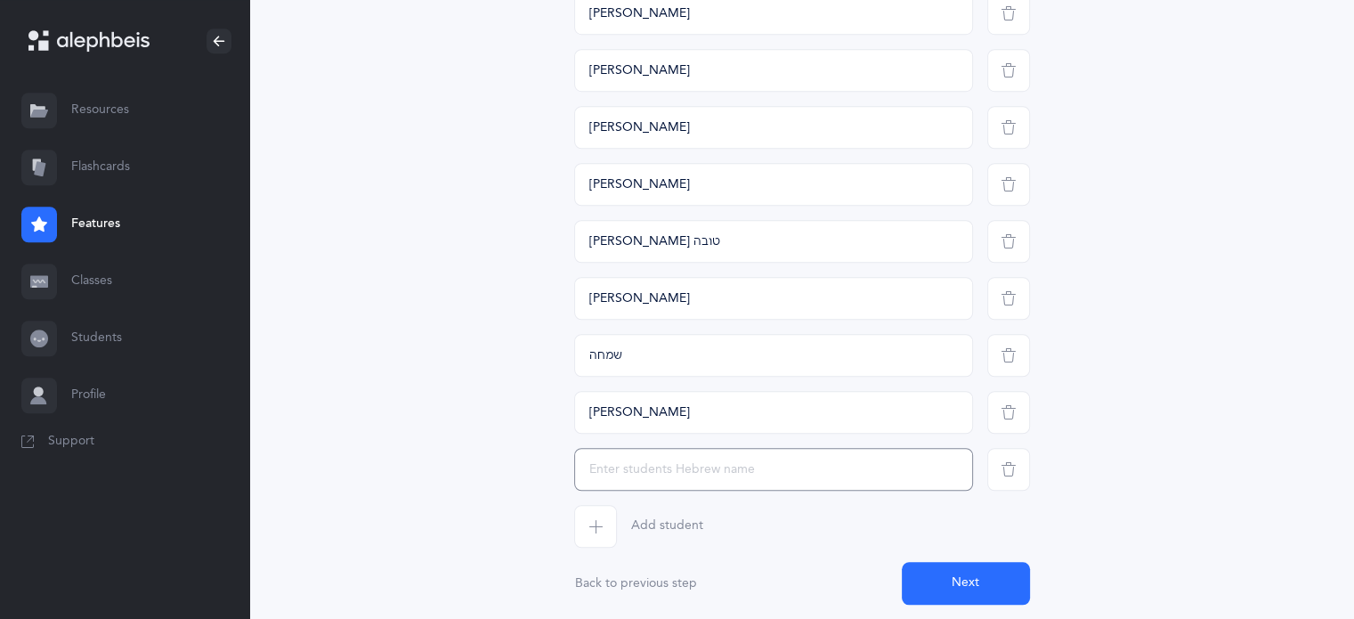
click at [623, 480] on input "text" at bounding box center [773, 469] width 399 height 43
type input "[PERSON_NAME]"
click at [601, 520] on icon "button" at bounding box center [595, 526] width 14 height 14
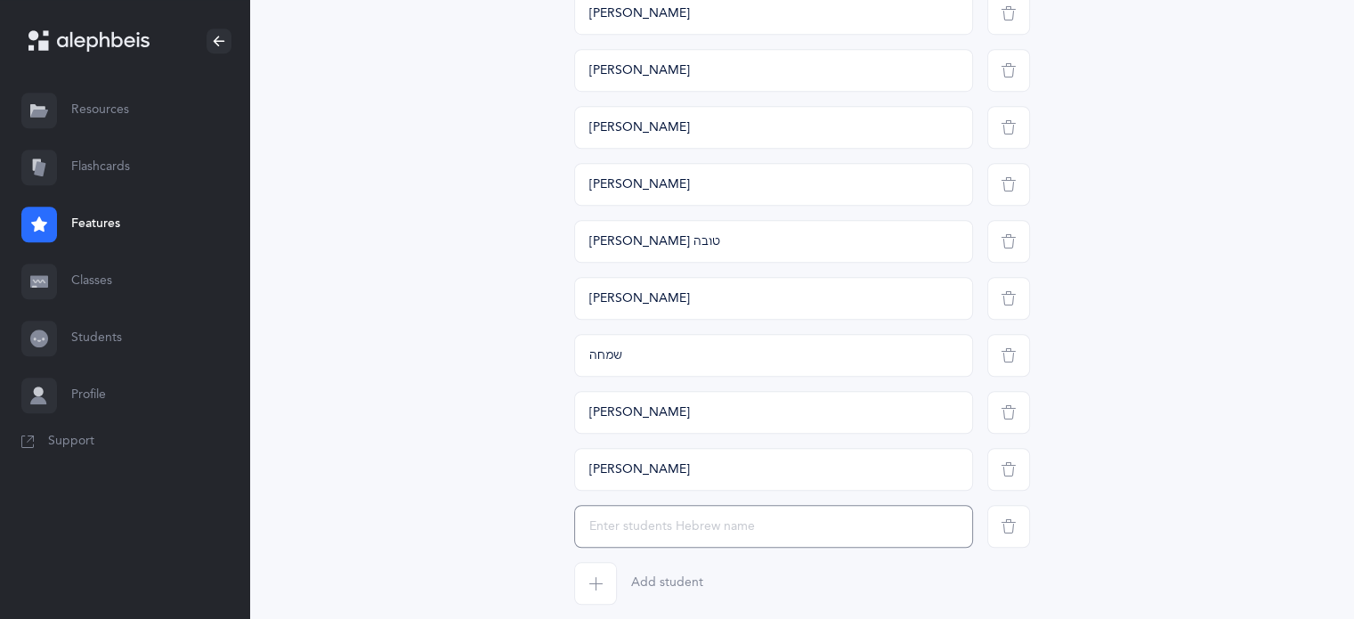
click at [616, 528] on input "text" at bounding box center [773, 526] width 399 height 43
type input "אליאב"
click at [598, 596] on span "button" at bounding box center [595, 583] width 43 height 43
click at [598, 595] on input "text" at bounding box center [773, 583] width 399 height 43
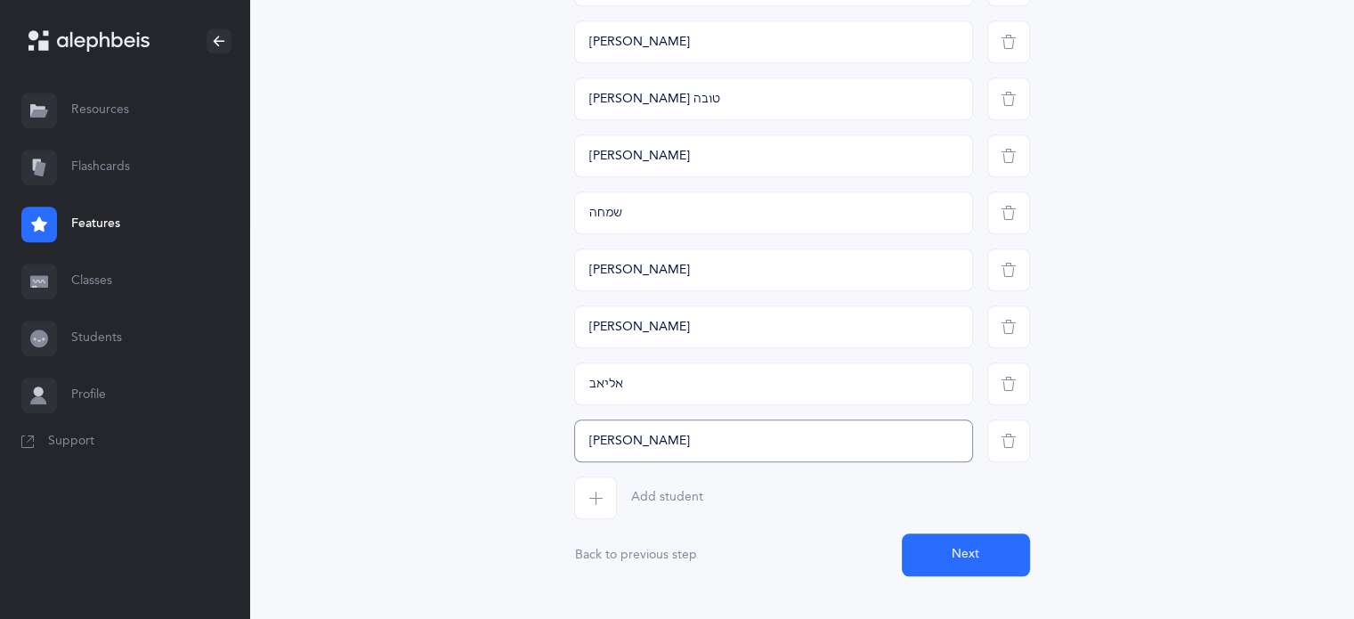
scroll to position [1553, 0]
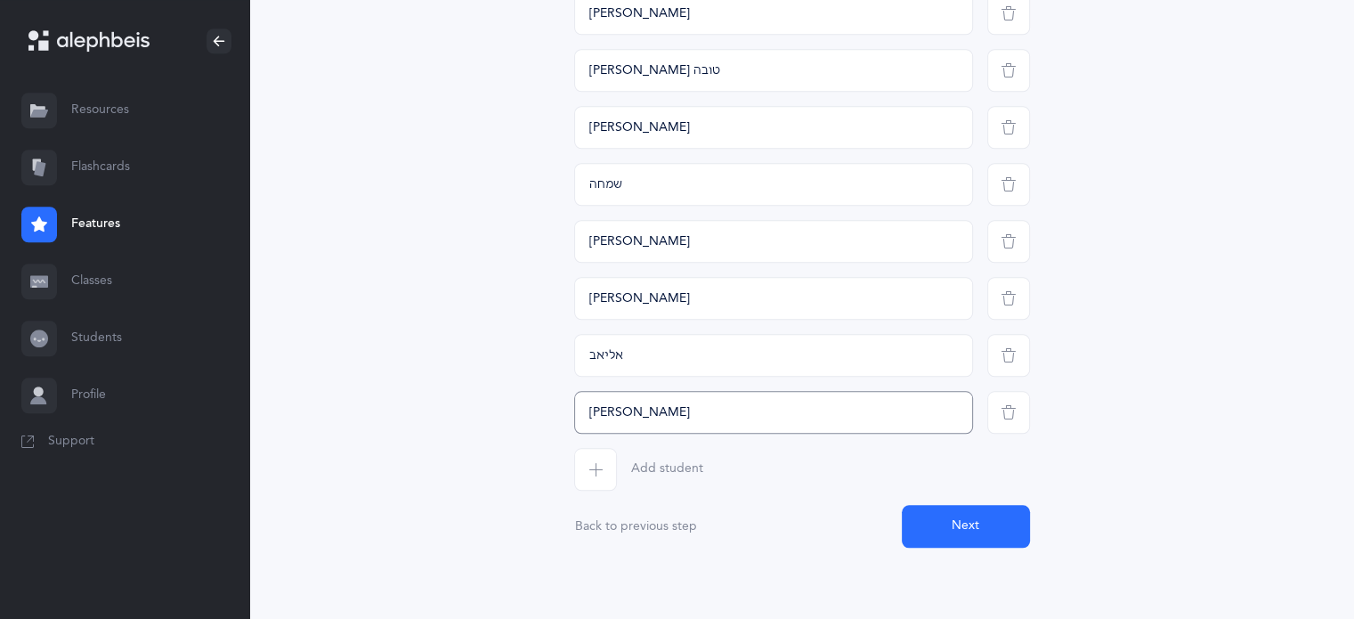
type input "[PERSON_NAME]"
click at [611, 484] on span "button" at bounding box center [595, 469] width 43 height 43
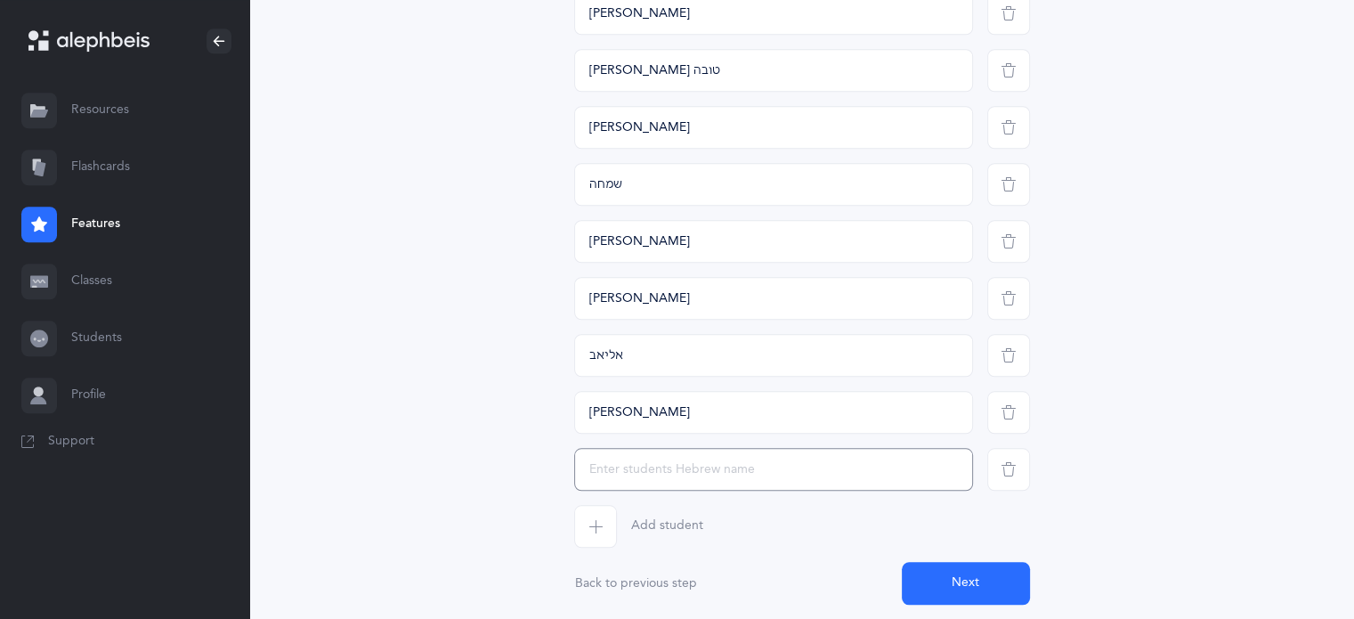
click at [615, 483] on input "text" at bounding box center [773, 469] width 399 height 43
type input "[PERSON_NAME]"
click at [595, 519] on icon "button" at bounding box center [595, 526] width 14 height 14
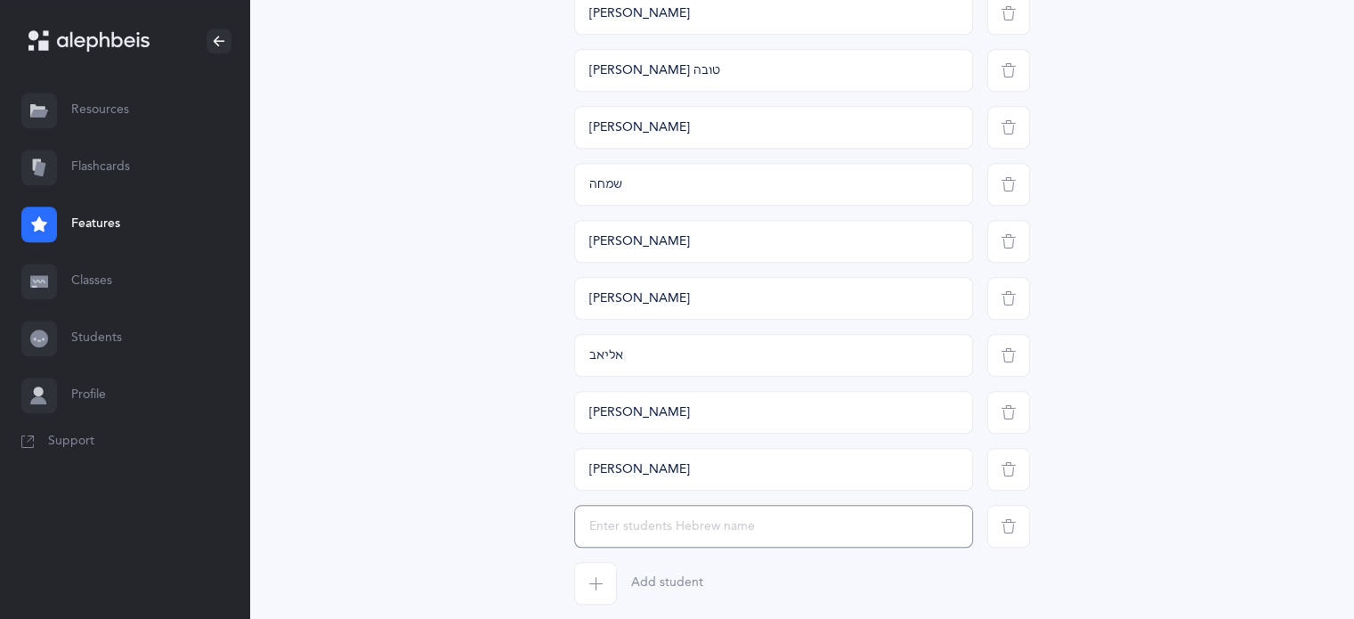
click at [593, 541] on input "text" at bounding box center [773, 526] width 399 height 43
type input "מ"
type input "נעה"
click at [597, 597] on span "button" at bounding box center [595, 583] width 43 height 43
click at [601, 593] on input "text" at bounding box center [773, 583] width 399 height 43
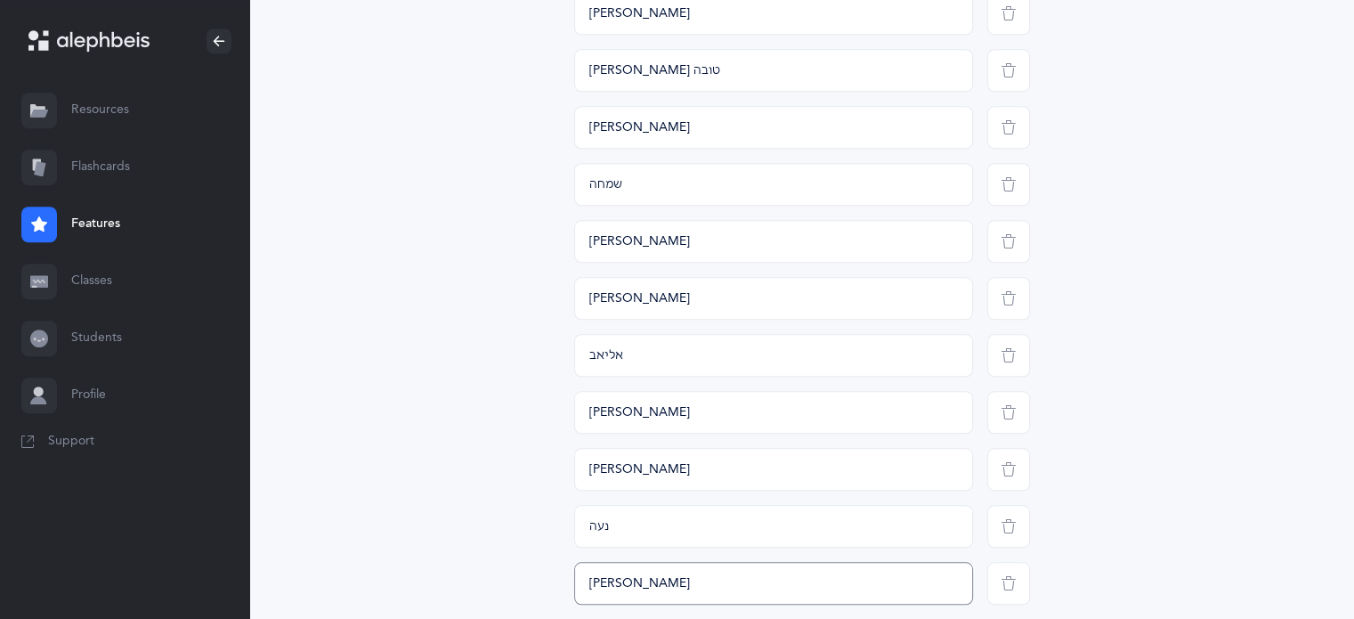
scroll to position [1723, 0]
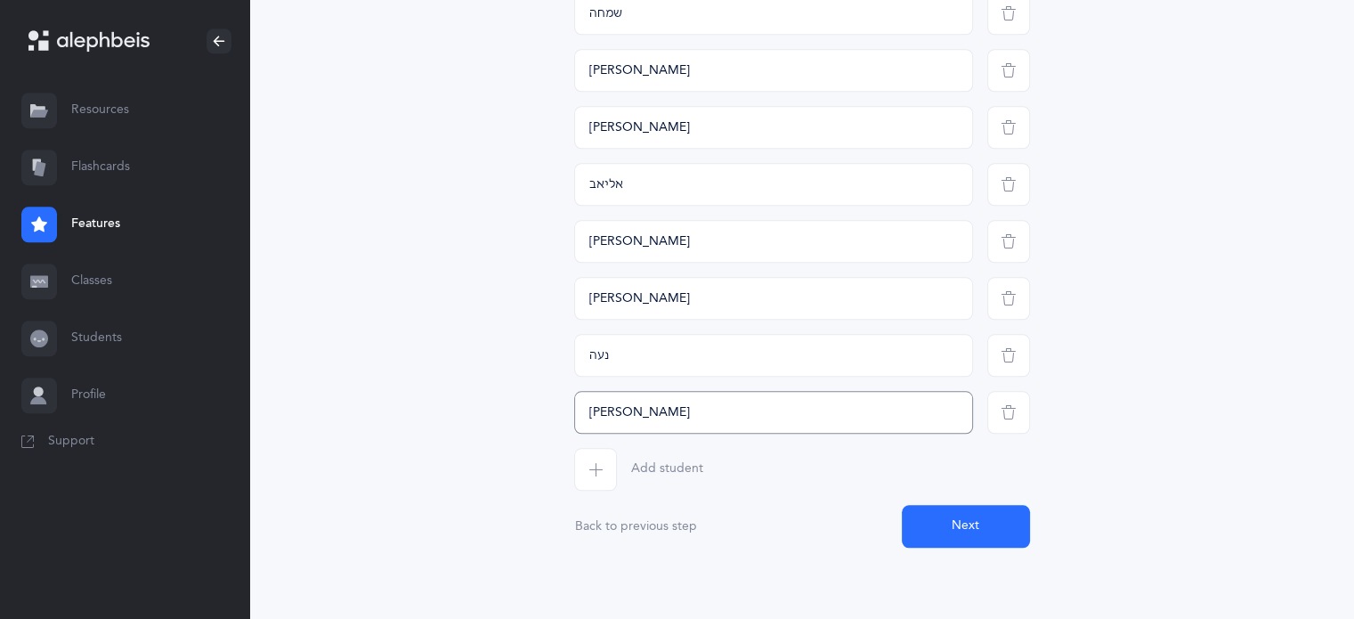
type input "[PERSON_NAME]"
click at [596, 476] on span "button" at bounding box center [595, 469] width 43 height 43
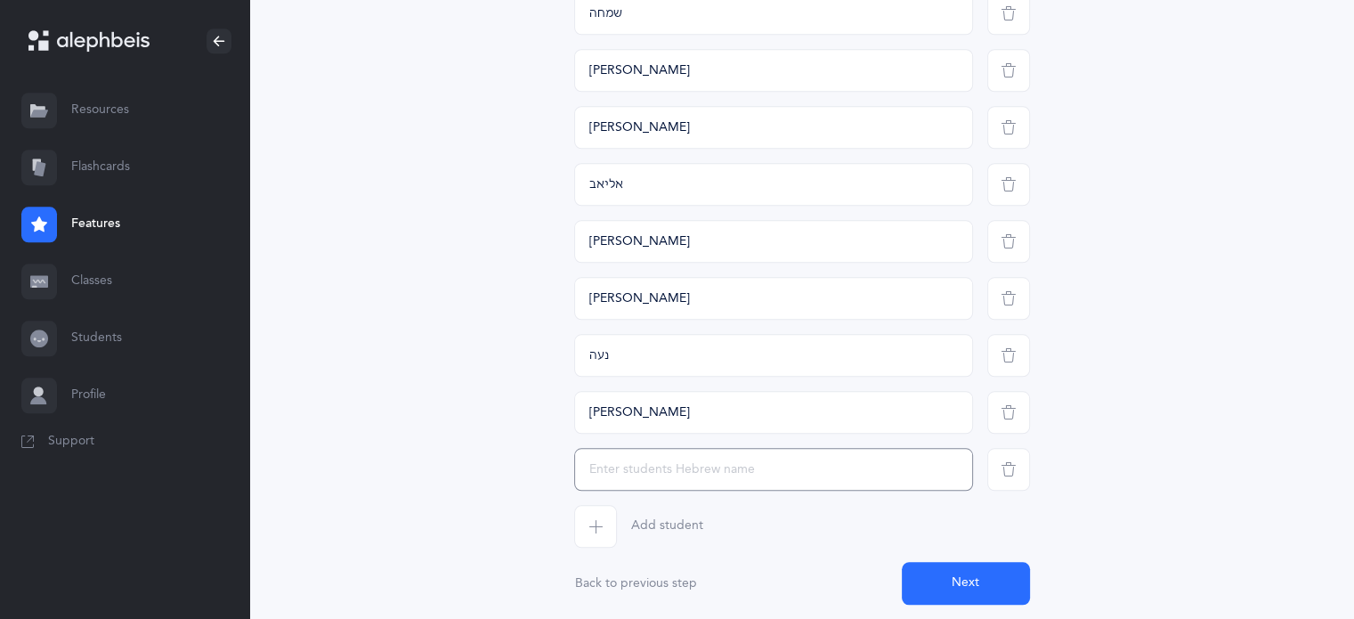
click at [605, 479] on input "text" at bounding box center [773, 469] width 399 height 43
type input "[PERSON_NAME]"
click at [596, 533] on span "button" at bounding box center [595, 526] width 43 height 43
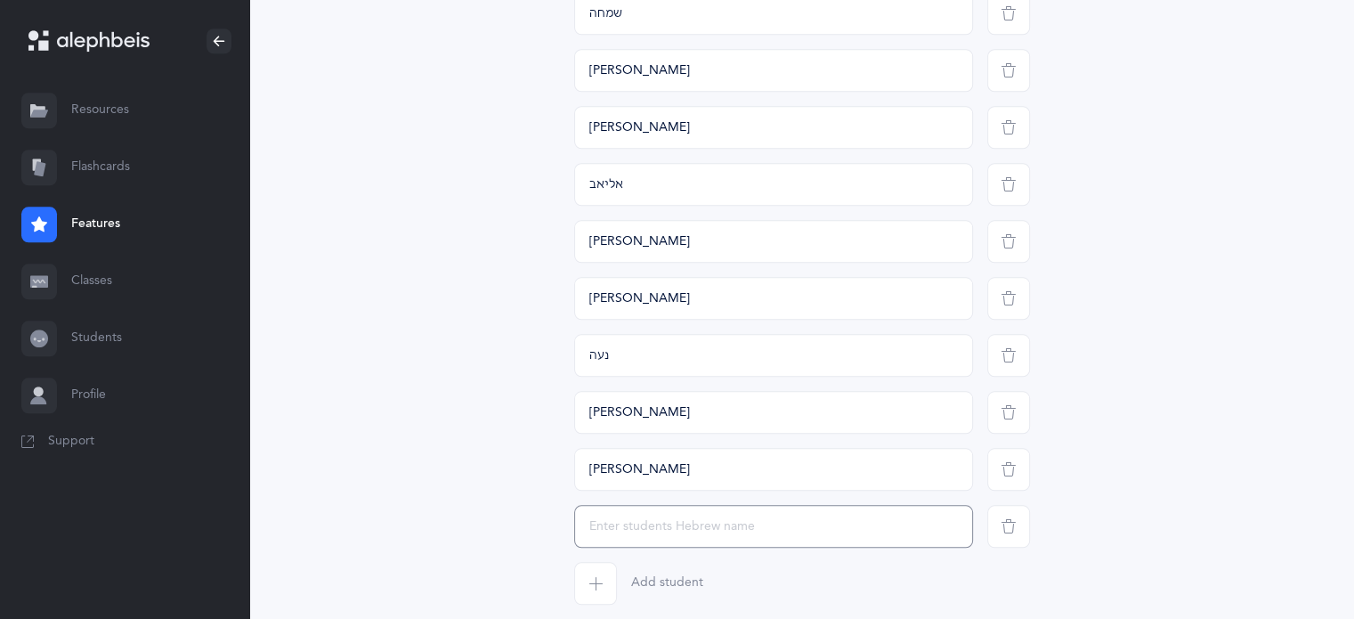
click at [596, 533] on input "text" at bounding box center [773, 526] width 399 height 43
type input "ירוחם"
click at [595, 594] on span "button" at bounding box center [595, 583] width 43 height 43
click at [598, 594] on input "text" at bounding box center [773, 583] width 399 height 43
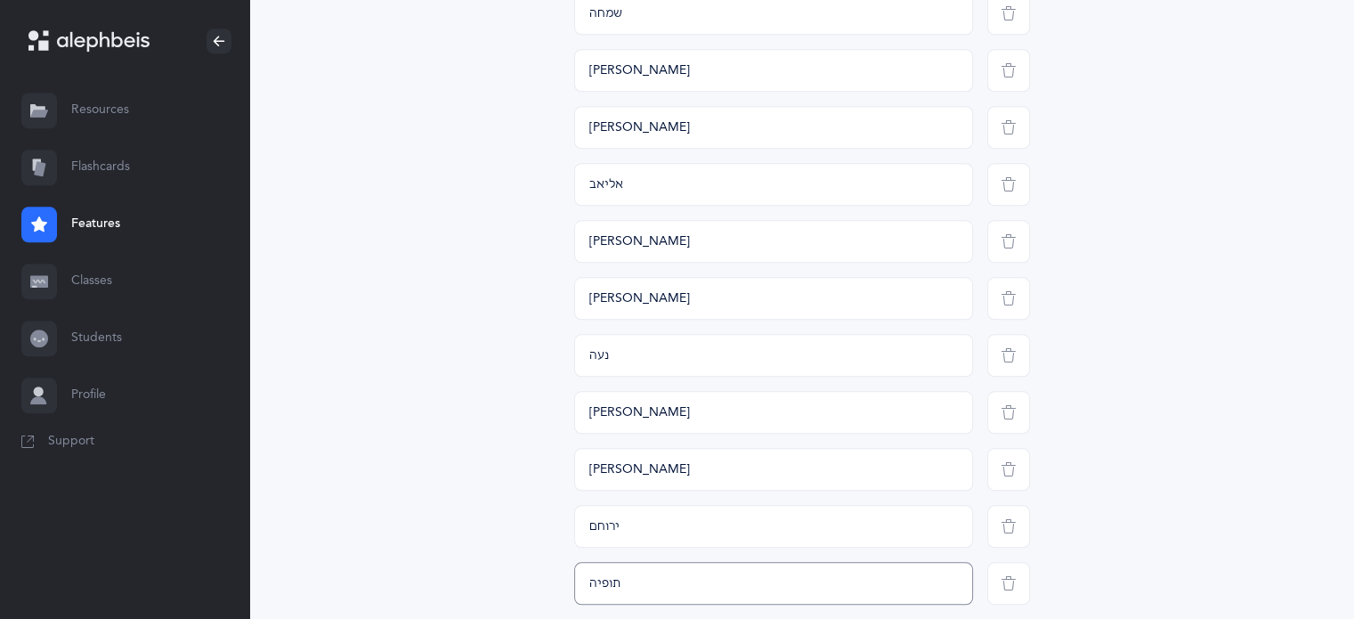
click at [615, 583] on input "תופיה" at bounding box center [773, 583] width 399 height 43
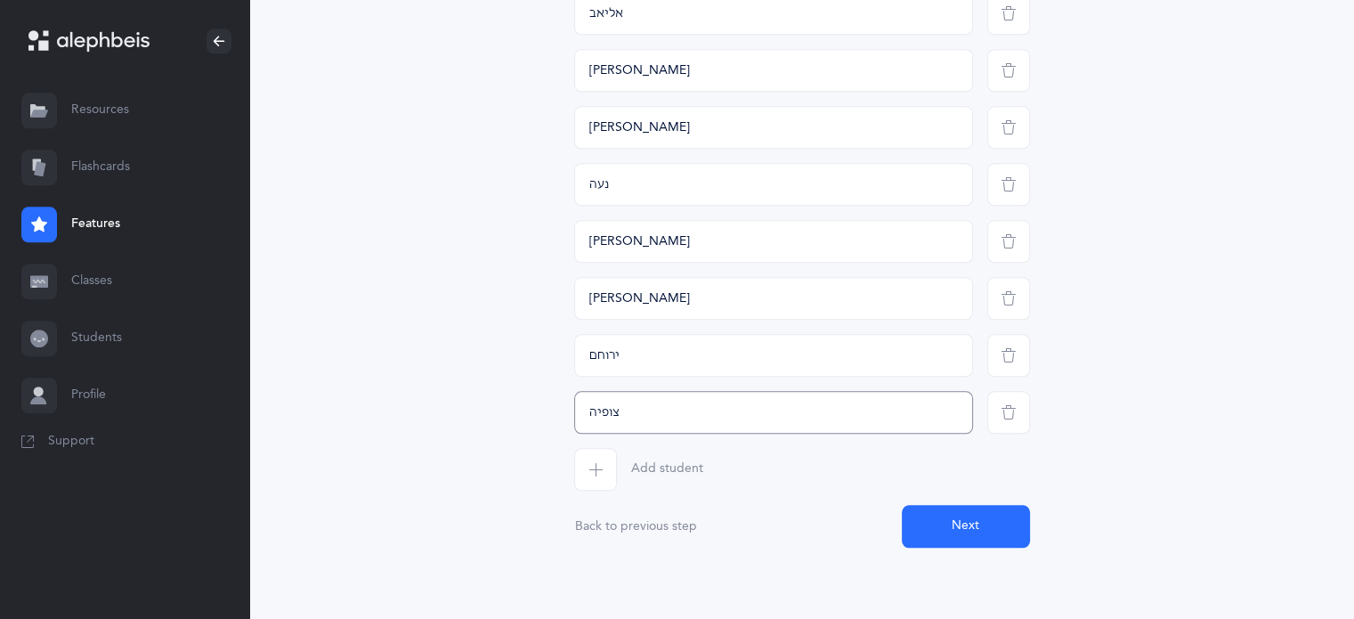
type input "צופיה"
click at [588, 470] on icon "button" at bounding box center [595, 469] width 14 height 14
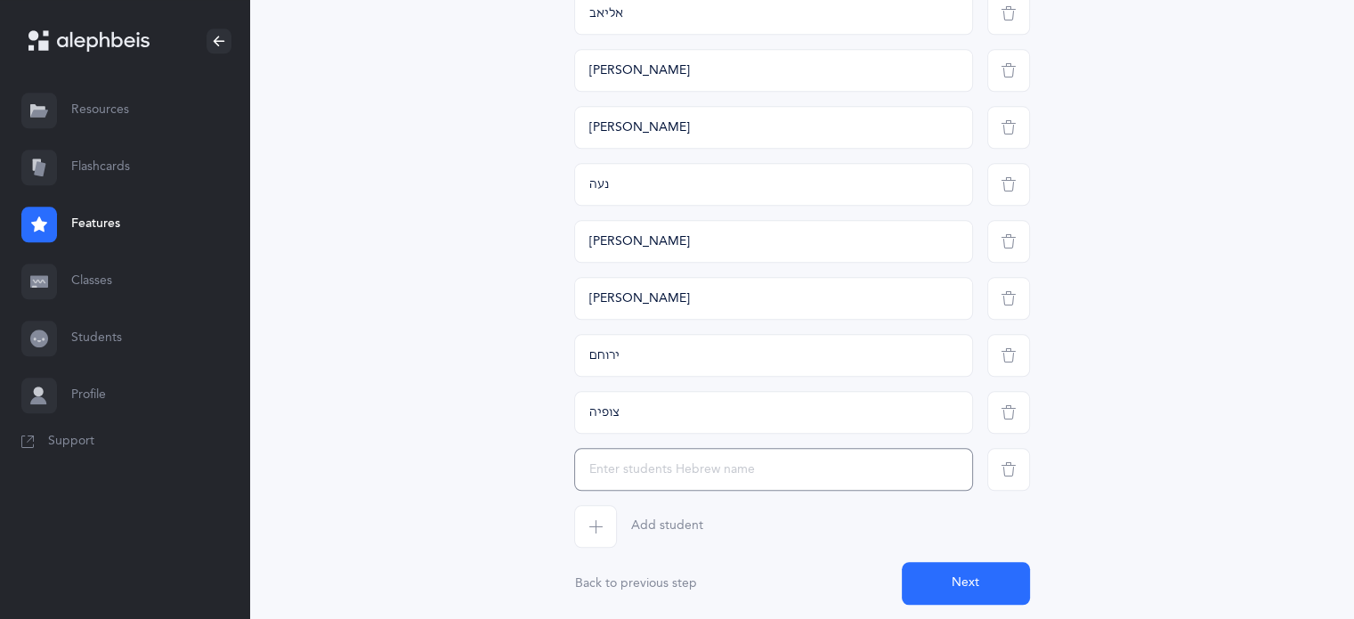
click at [601, 482] on input "text" at bounding box center [773, 469] width 399 height 43
type input "ישראל"
click at [598, 539] on span "button" at bounding box center [595, 526] width 43 height 43
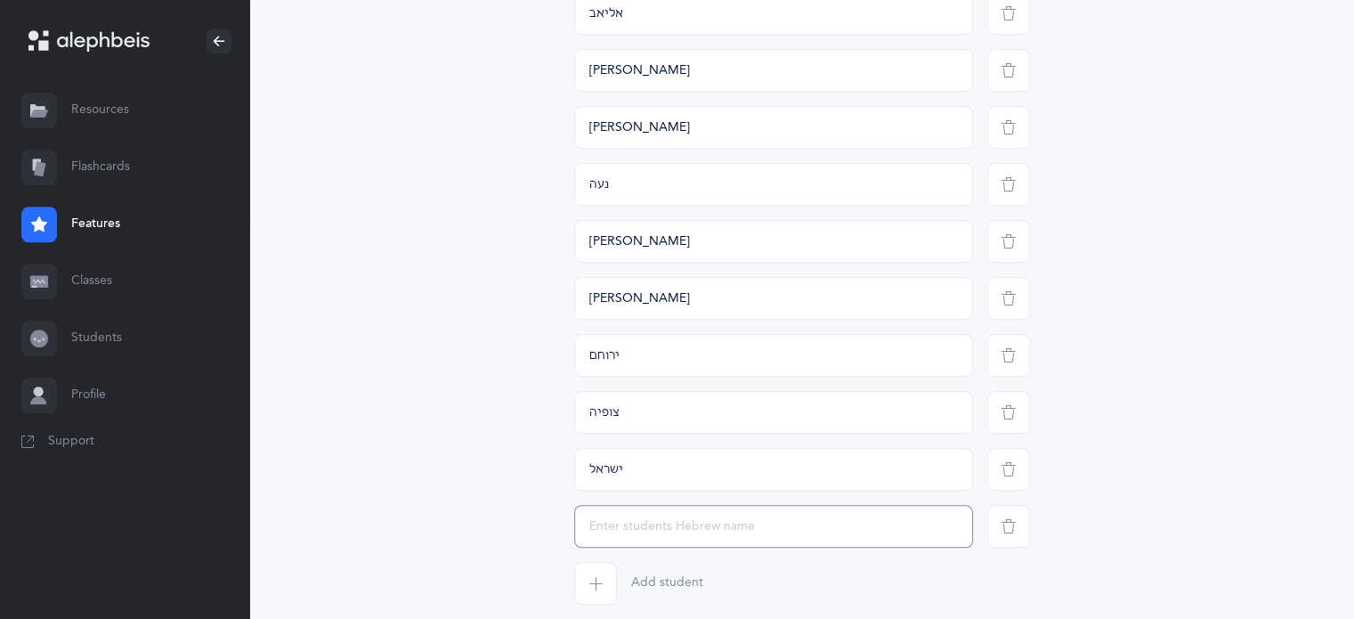
click at [604, 531] on input "text" at bounding box center [773, 526] width 399 height 43
type input "[PERSON_NAME]"
click at [593, 573] on span "button" at bounding box center [595, 583] width 43 height 43
click at [603, 587] on input "text" at bounding box center [773, 583] width 399 height 43
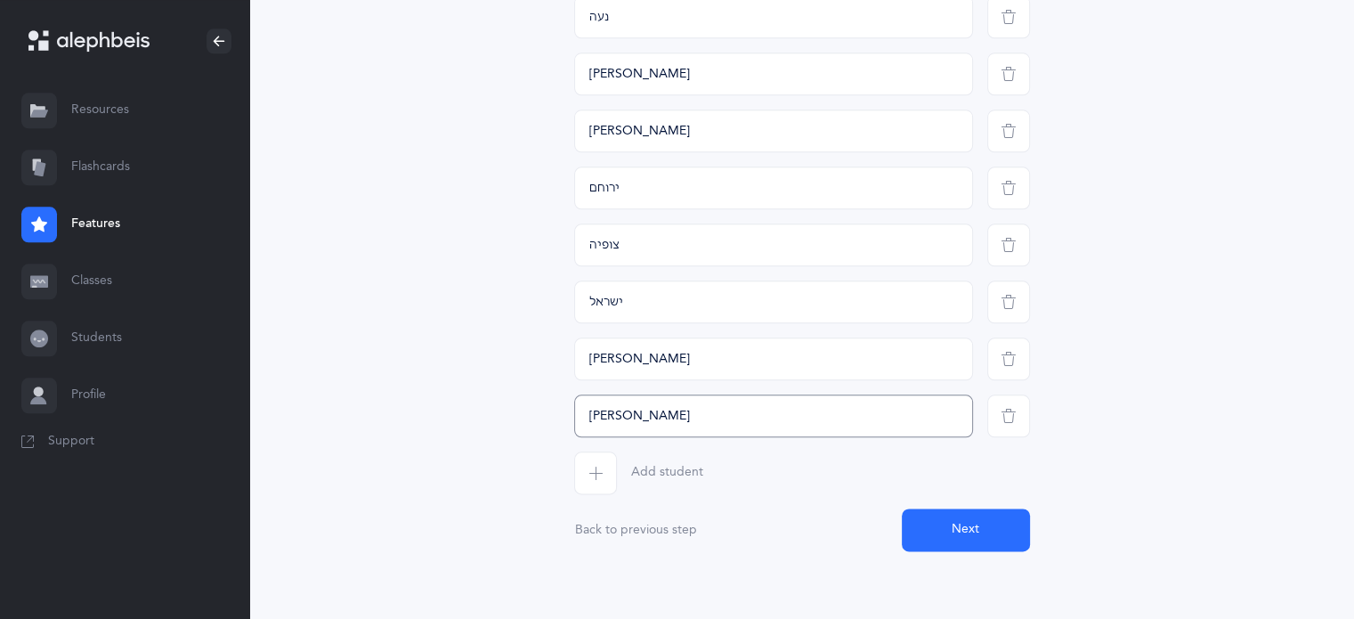
scroll to position [2065, 0]
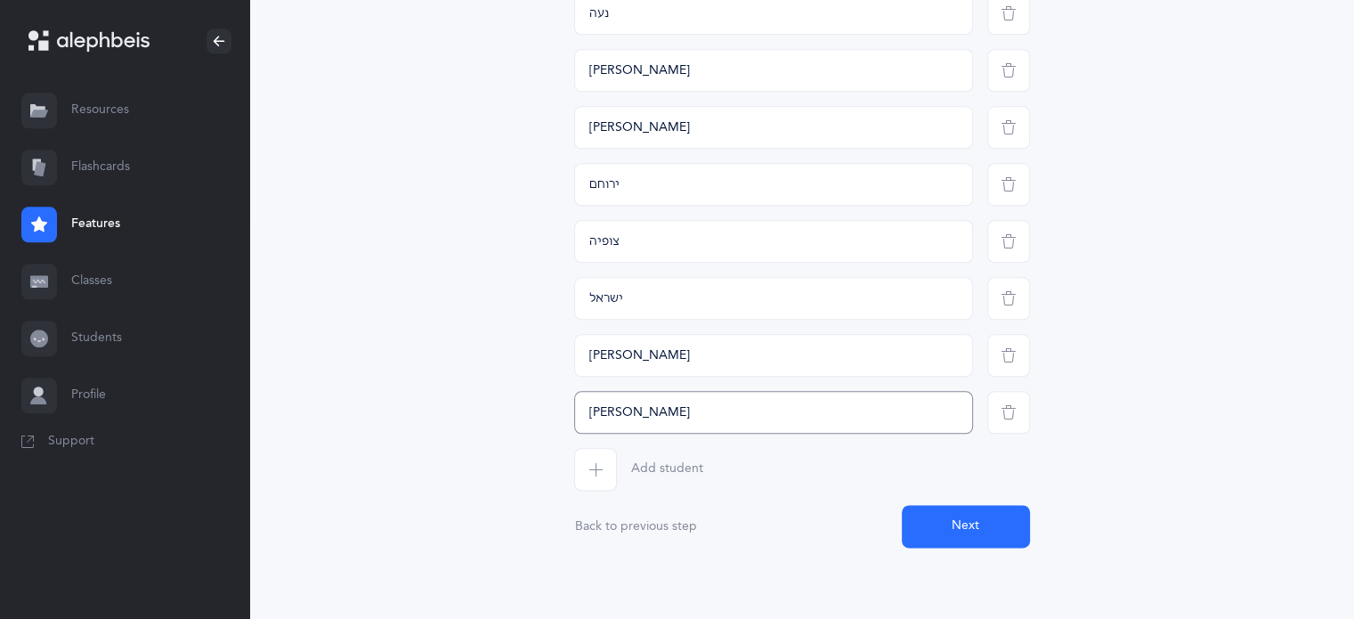
type input "[PERSON_NAME]"
click at [585, 466] on span "button" at bounding box center [595, 469] width 43 height 43
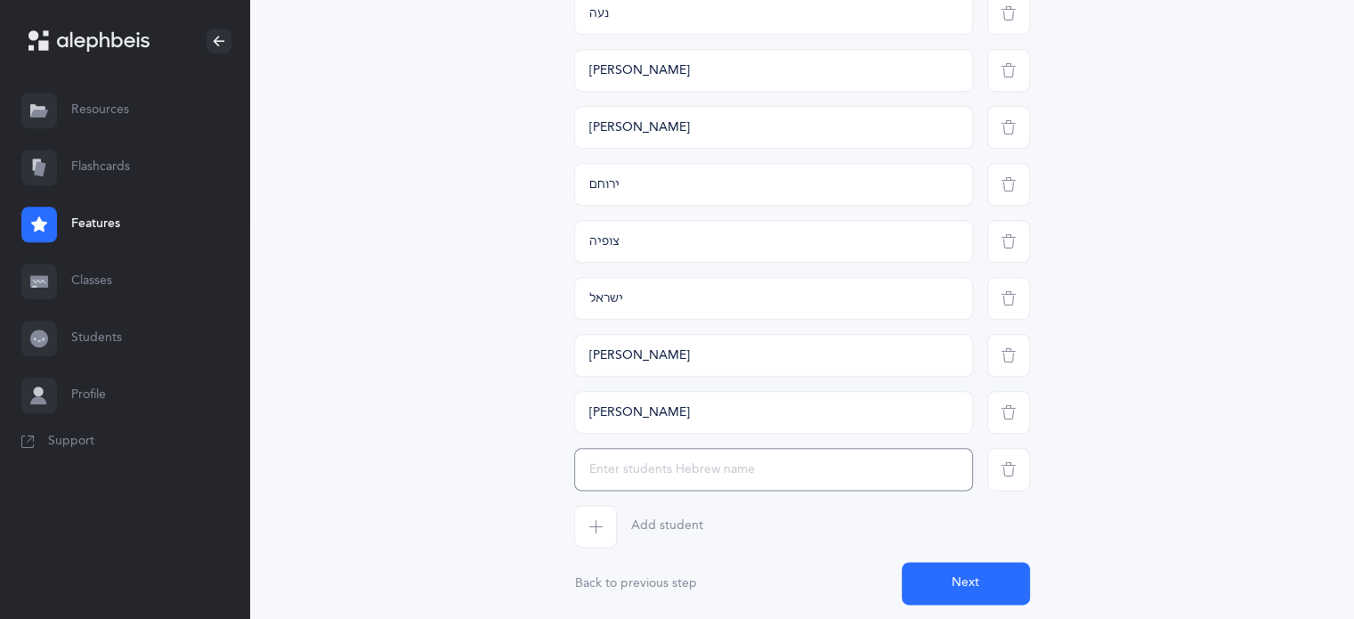
click at [654, 482] on input "text" at bounding box center [773, 469] width 399 height 43
type input "[PERSON_NAME]"
click at [615, 534] on span "button" at bounding box center [595, 526] width 43 height 43
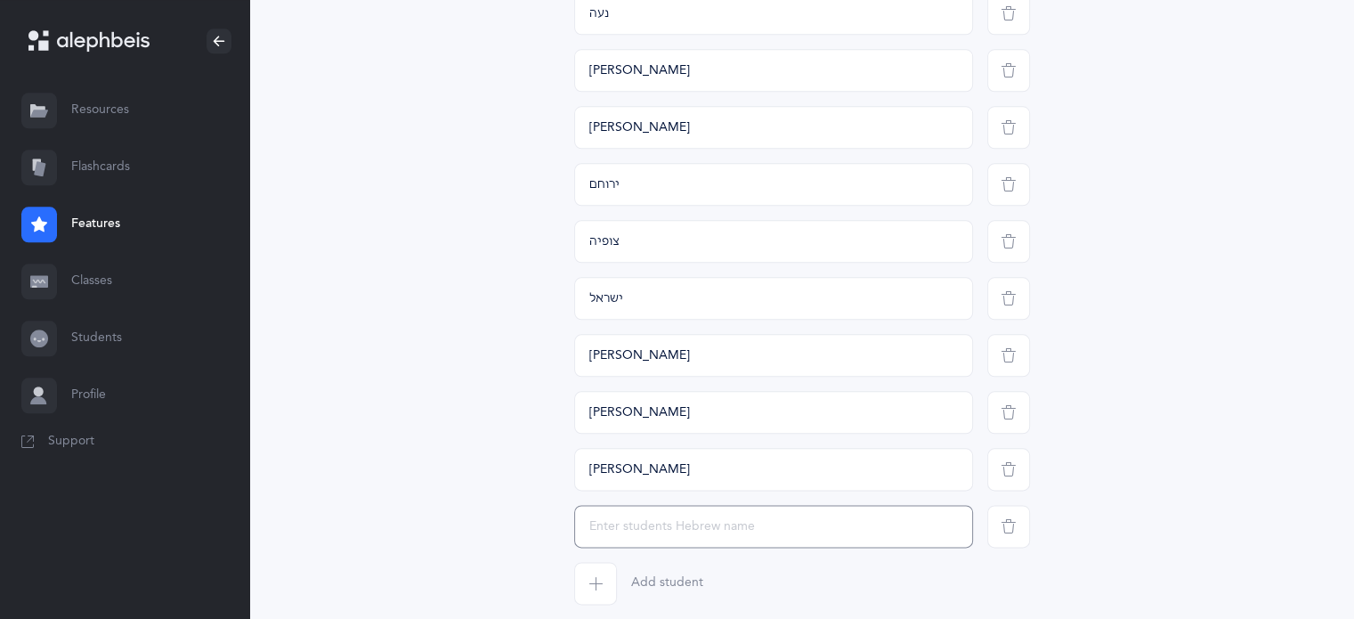
click at [626, 531] on input "text" at bounding box center [773, 526] width 399 height 43
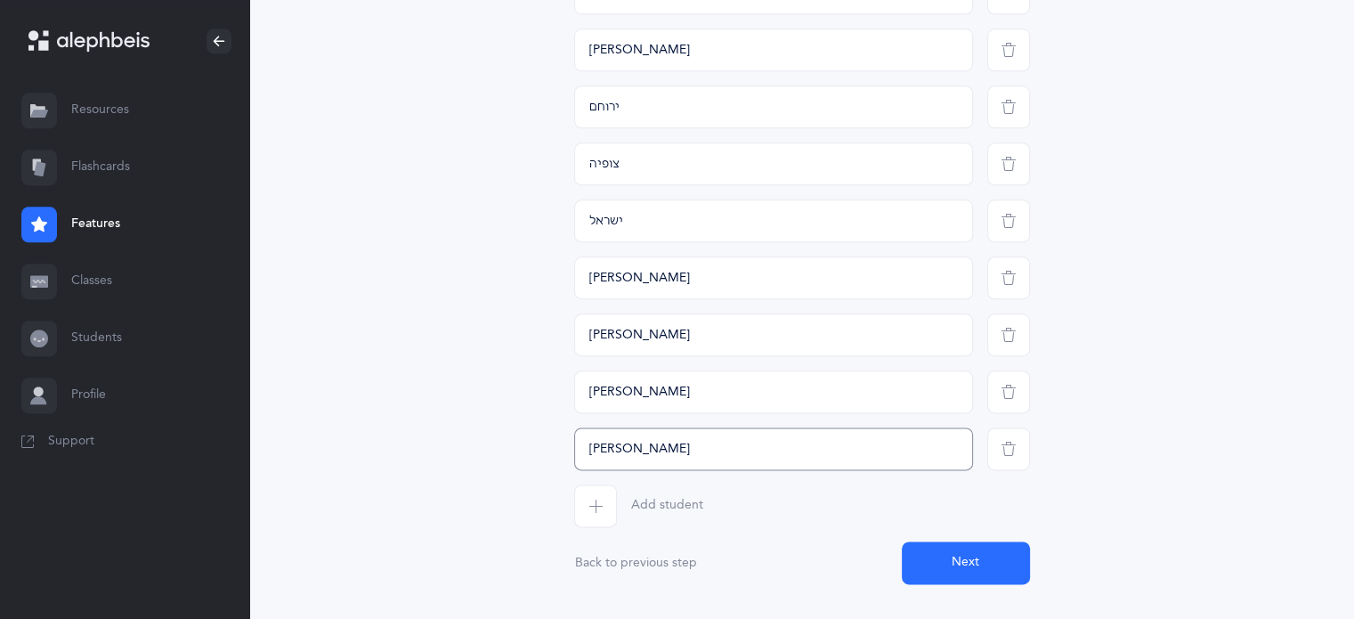
scroll to position [2179, 0]
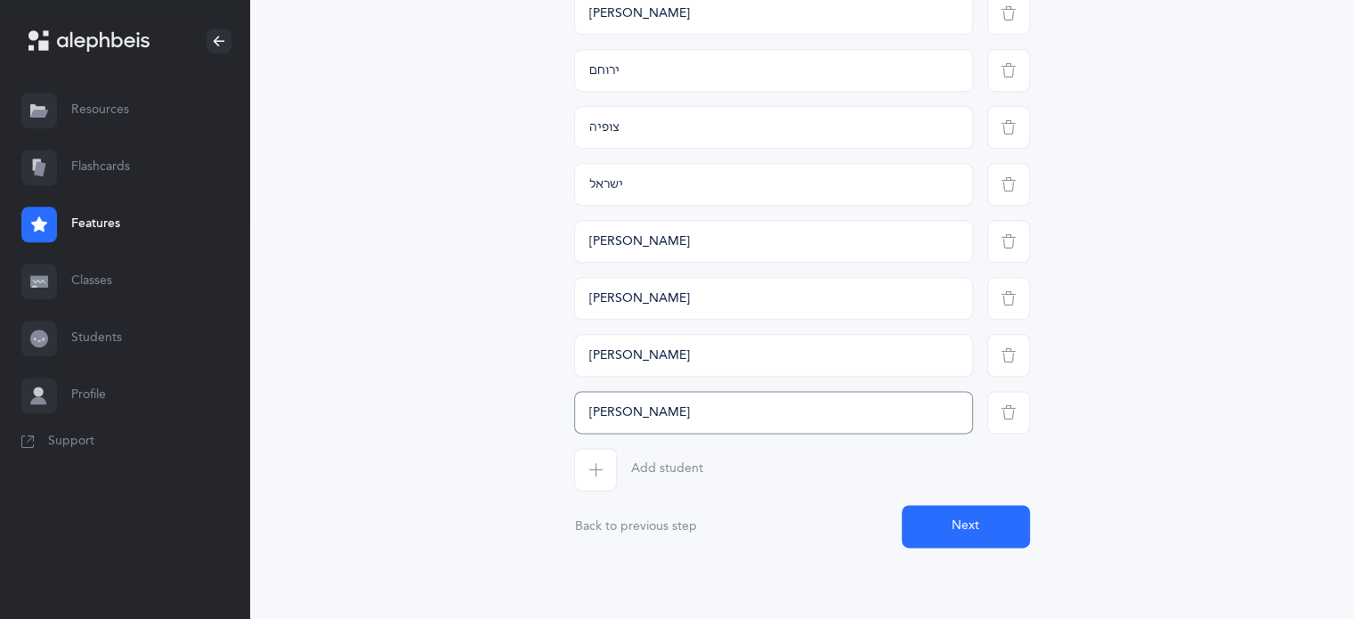
type input "[PERSON_NAME]"
click at [983, 531] on button "Next" at bounding box center [966, 526] width 128 height 43
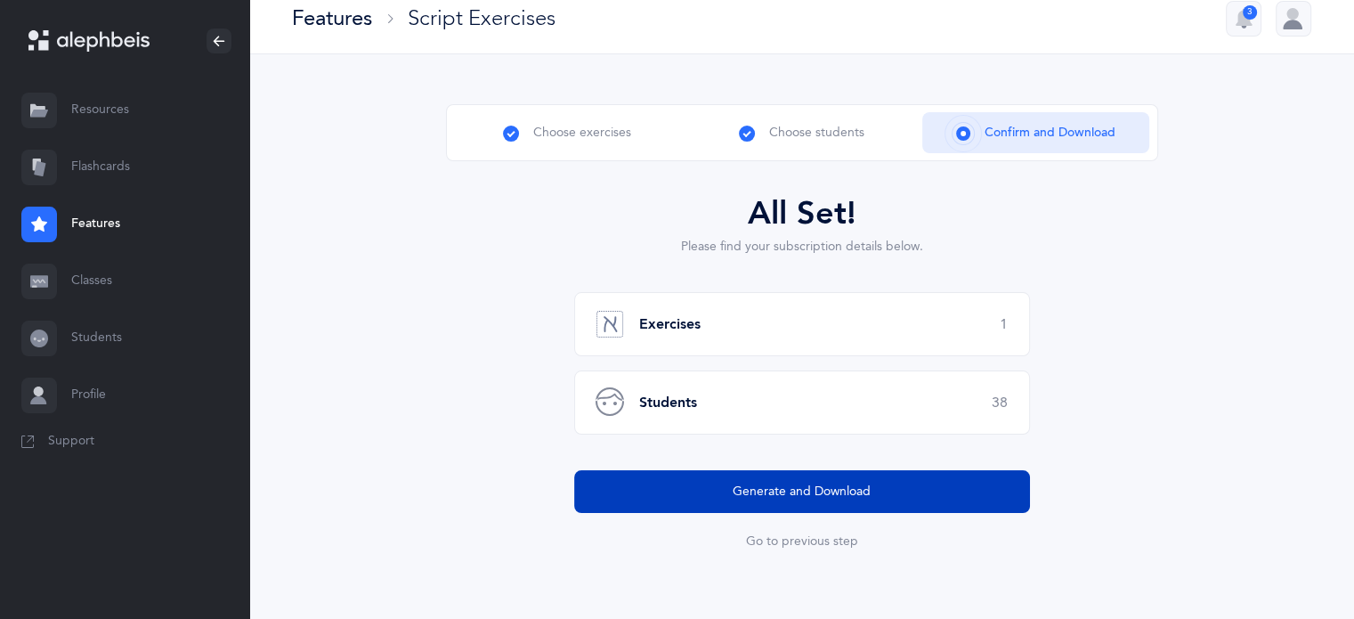
click at [800, 487] on span "Generate and Download" at bounding box center [802, 491] width 138 height 19
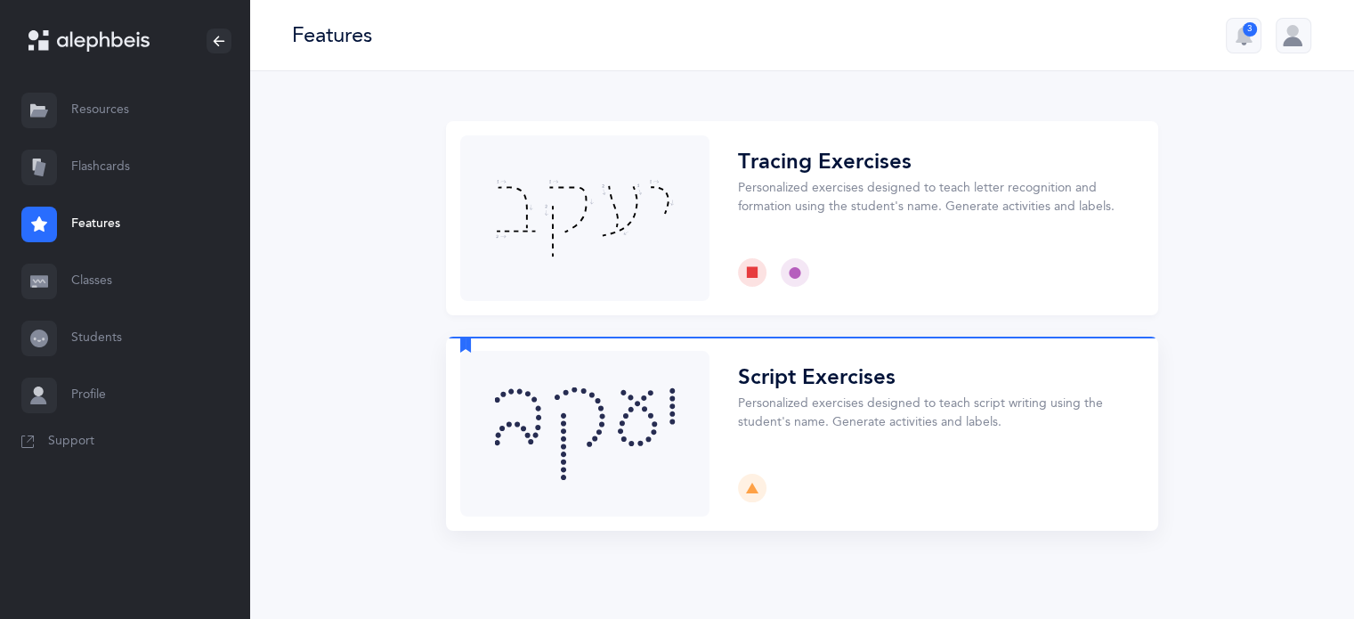
click at [895, 402] on button "Choose" at bounding box center [802, 433] width 712 height 194
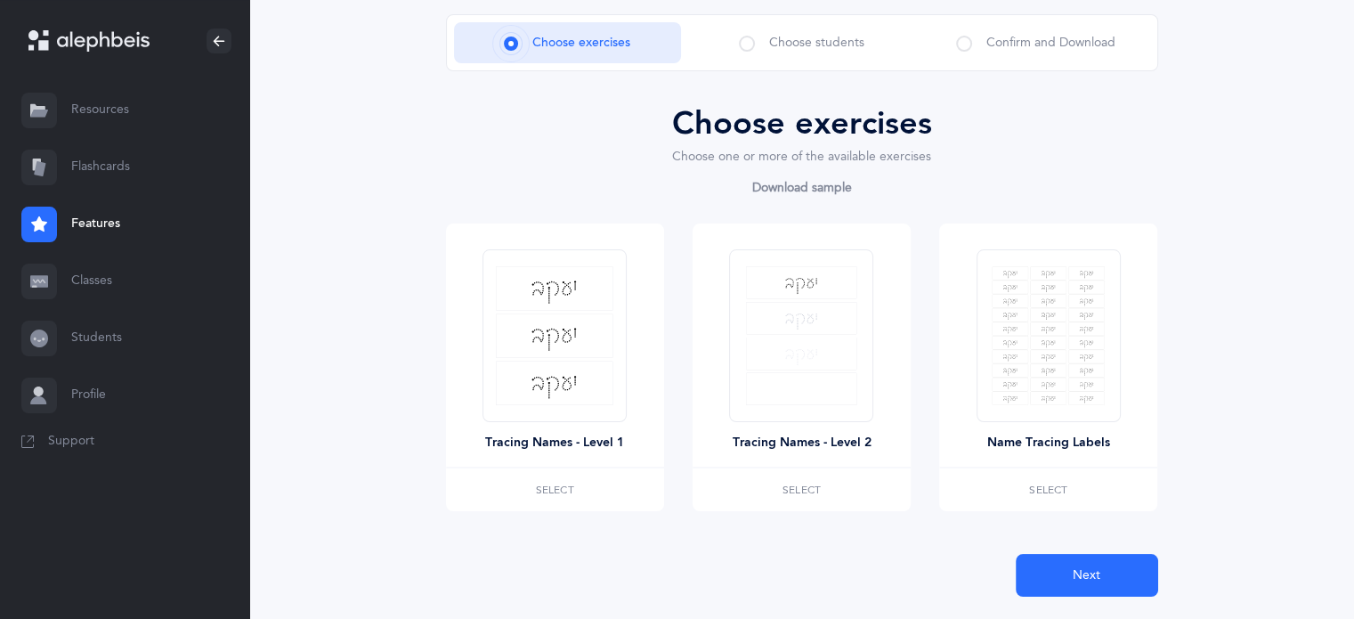
scroll to position [155, 0]
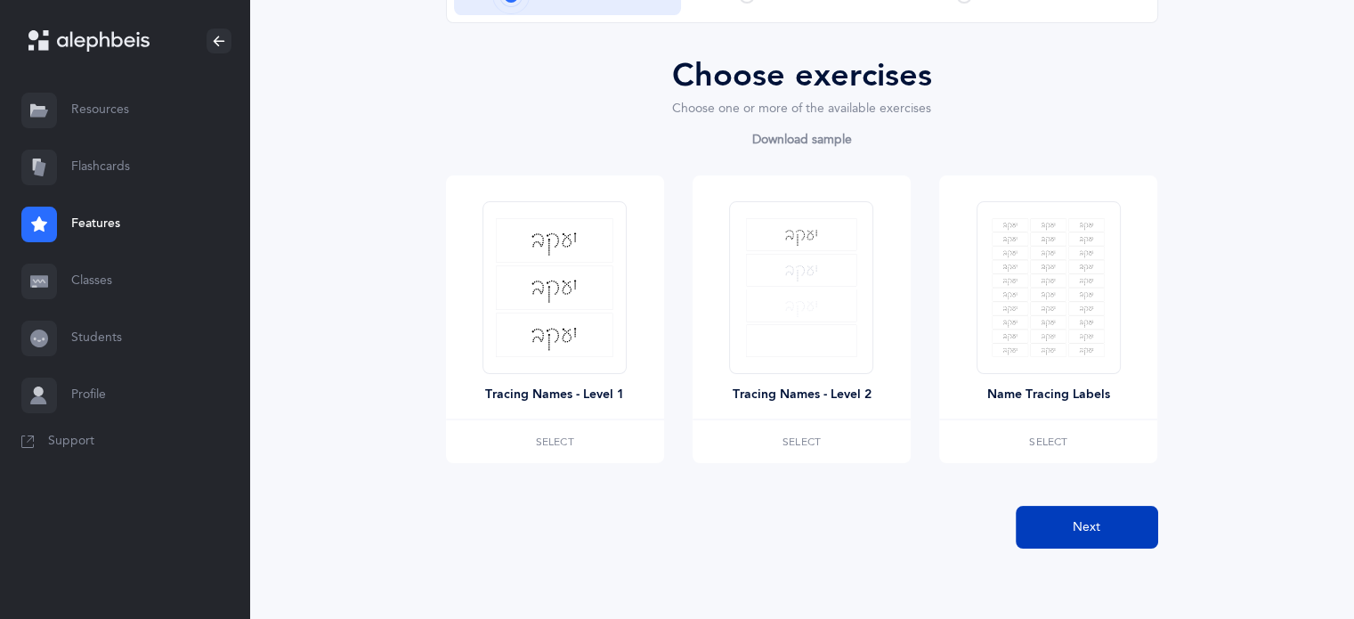
click at [1083, 536] on button "Next" at bounding box center [1087, 527] width 142 height 43
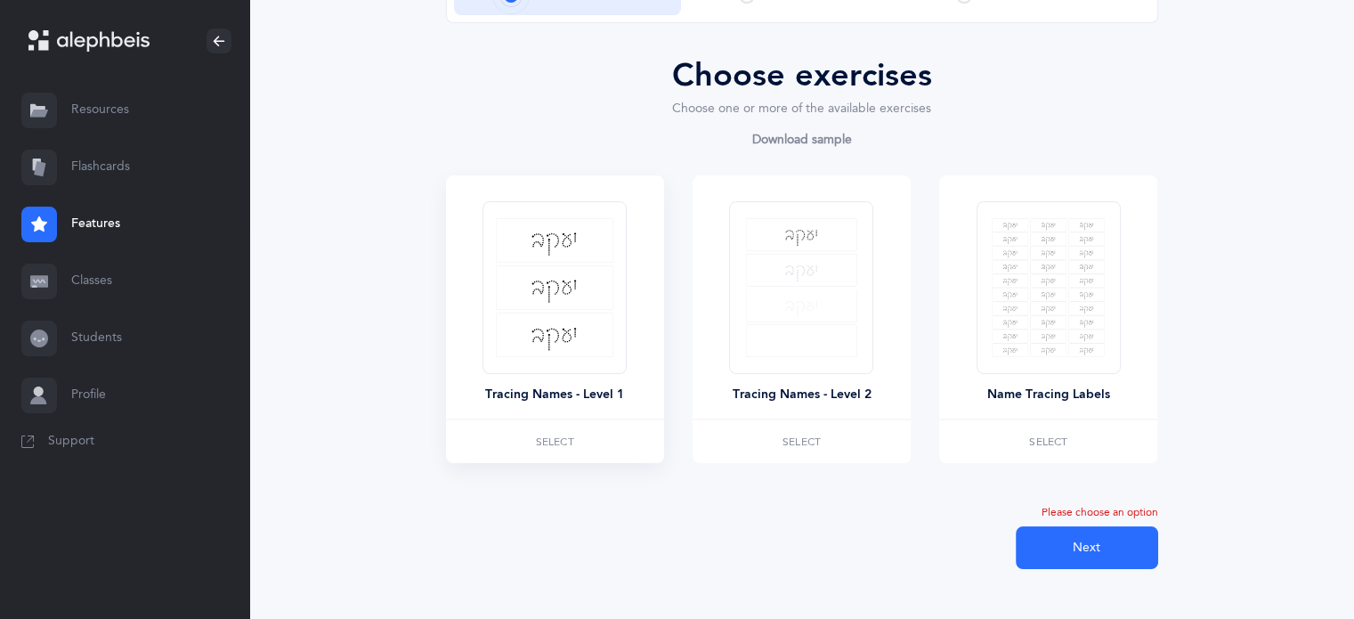
click at [544, 362] on div at bounding box center [554, 287] width 144 height 173
click at [561, 441] on span "Select" at bounding box center [555, 441] width 38 height 11
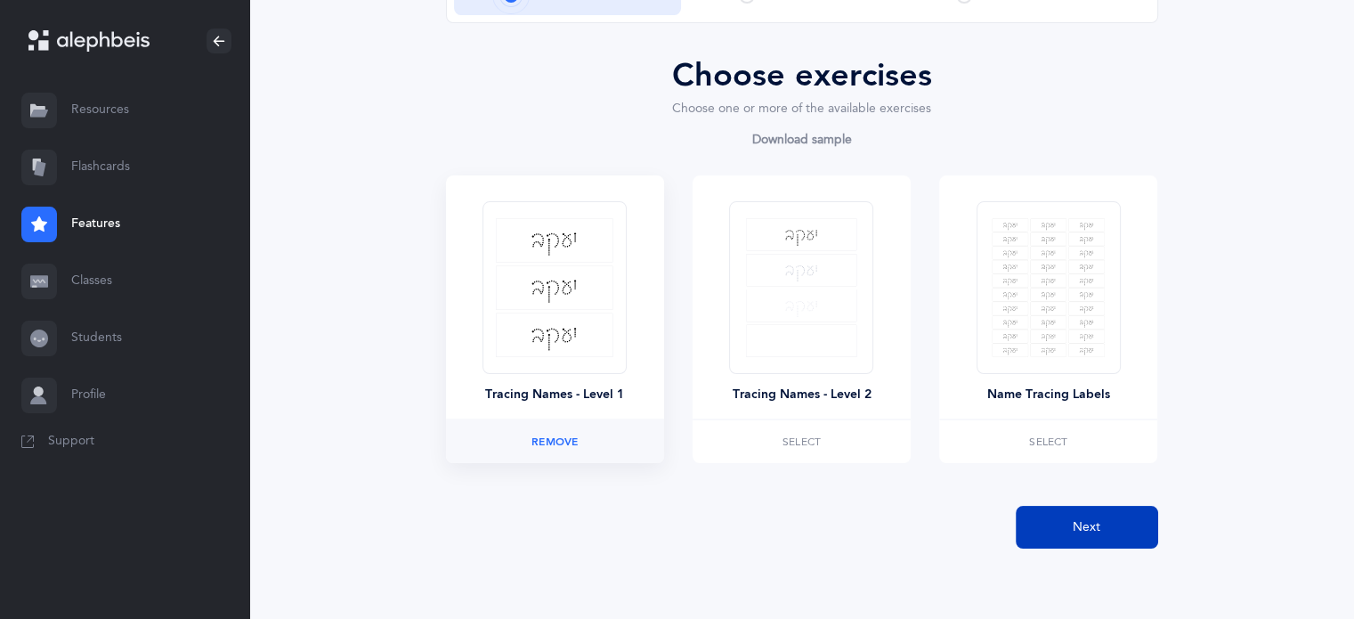
click at [1094, 523] on span "Next" at bounding box center [1087, 527] width 28 height 19
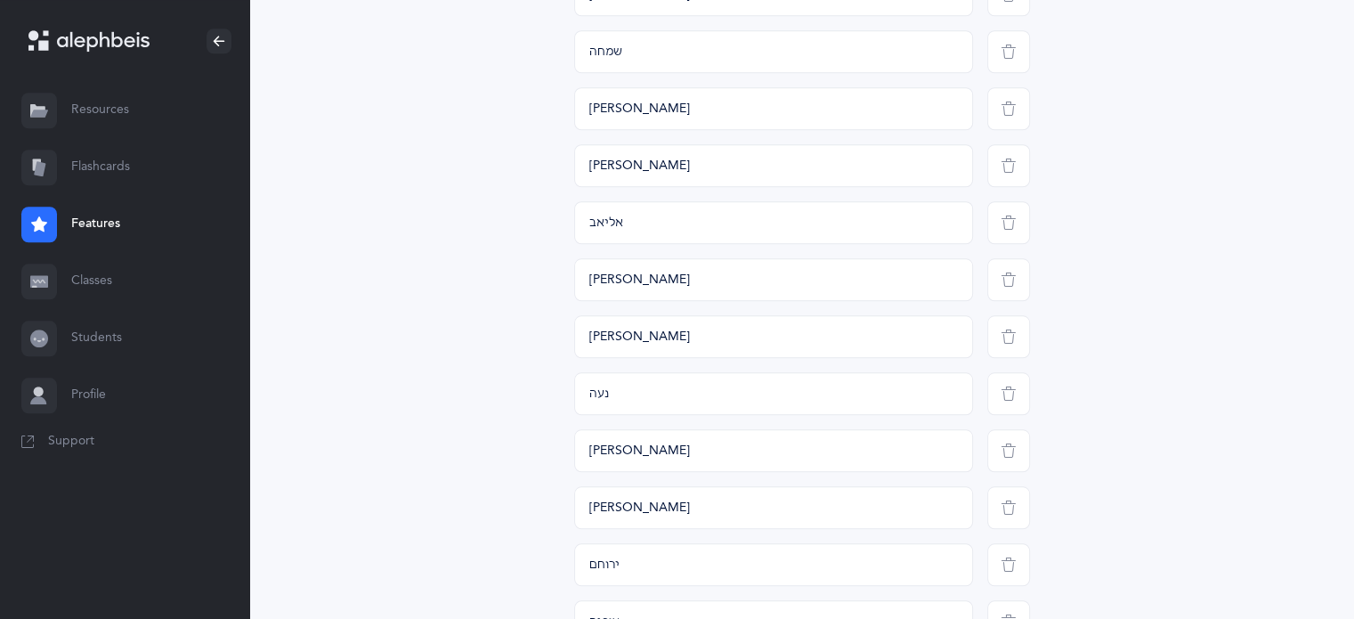
scroll to position [2179, 0]
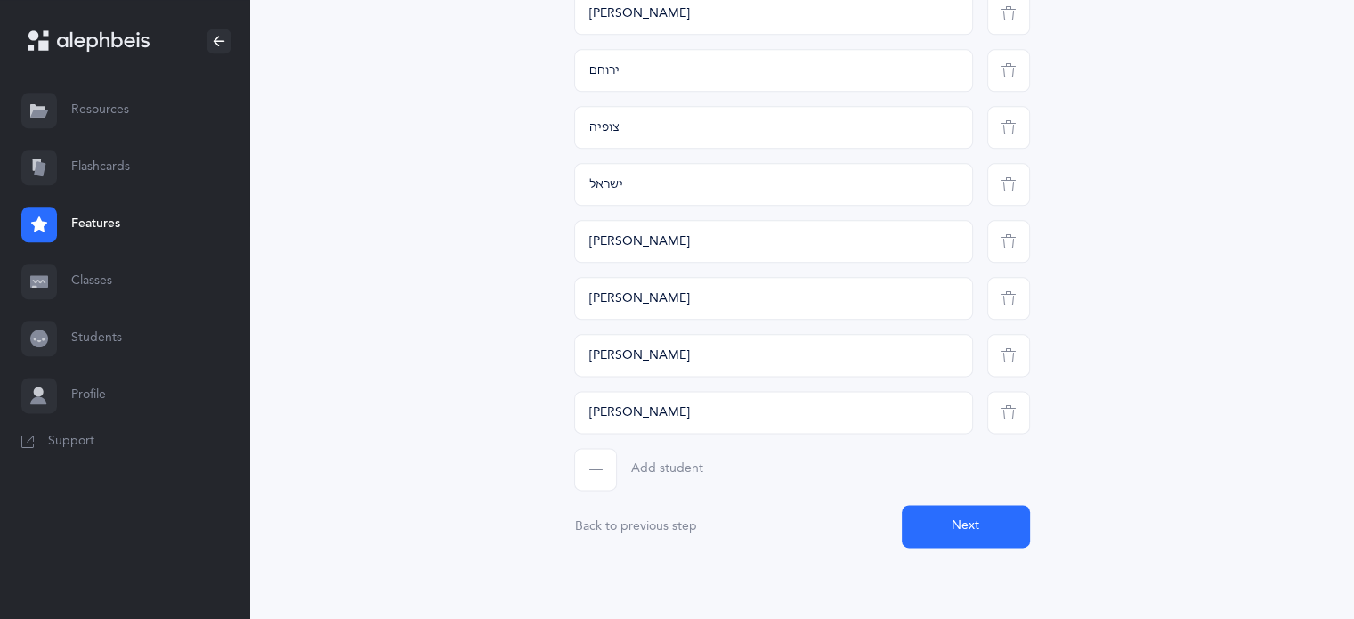
click at [622, 476] on button "Add student" at bounding box center [638, 469] width 129 height 43
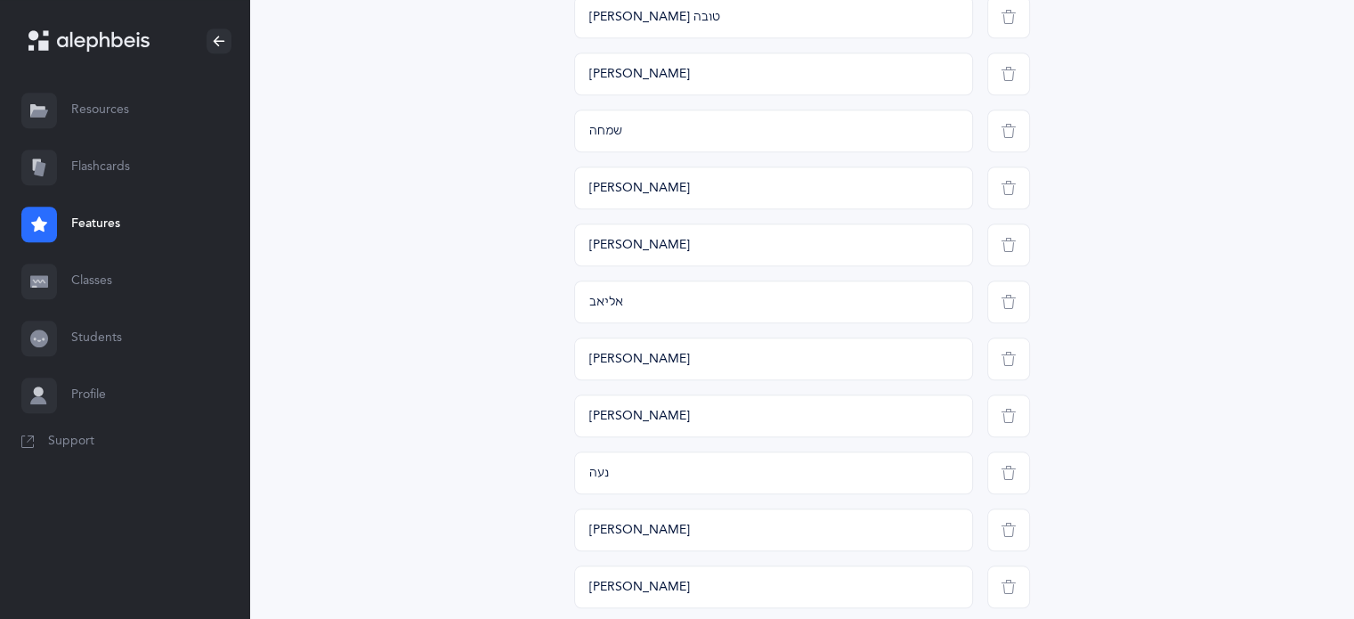
scroll to position [2236, 0]
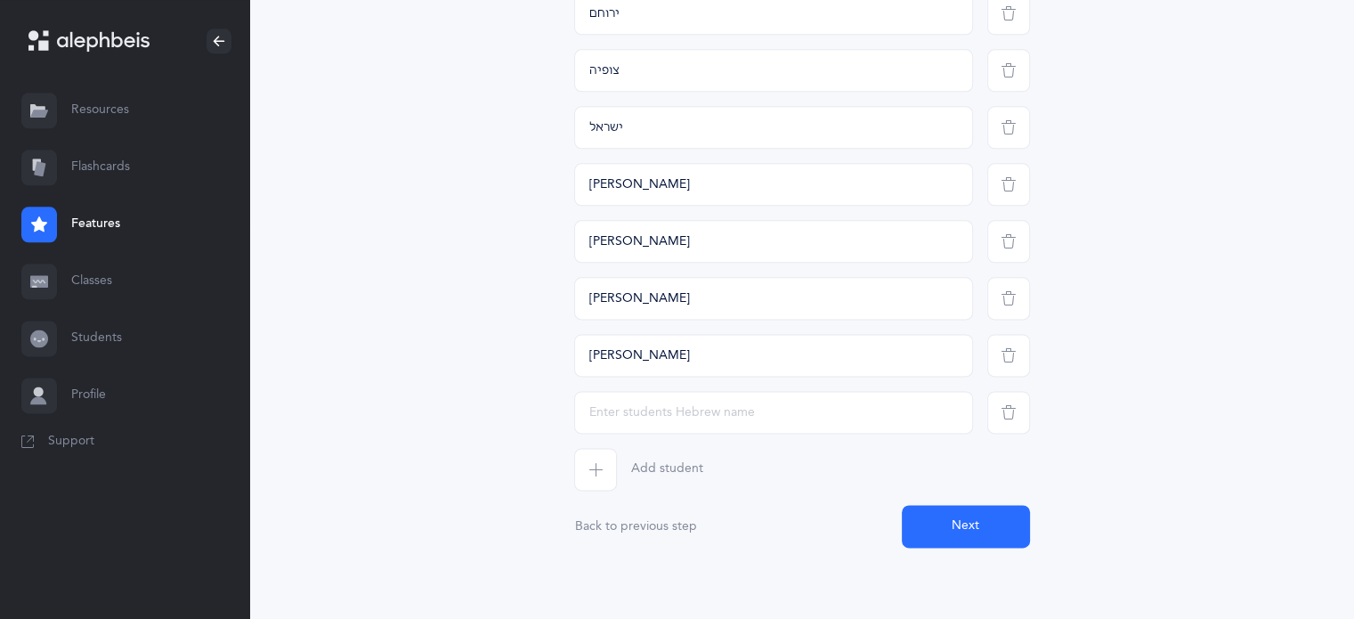
click at [986, 522] on button "Next" at bounding box center [966, 526] width 128 height 43
click at [1010, 418] on icon "button" at bounding box center [1008, 412] width 14 height 14
click at [958, 519] on button "Next" at bounding box center [966, 526] width 128 height 43
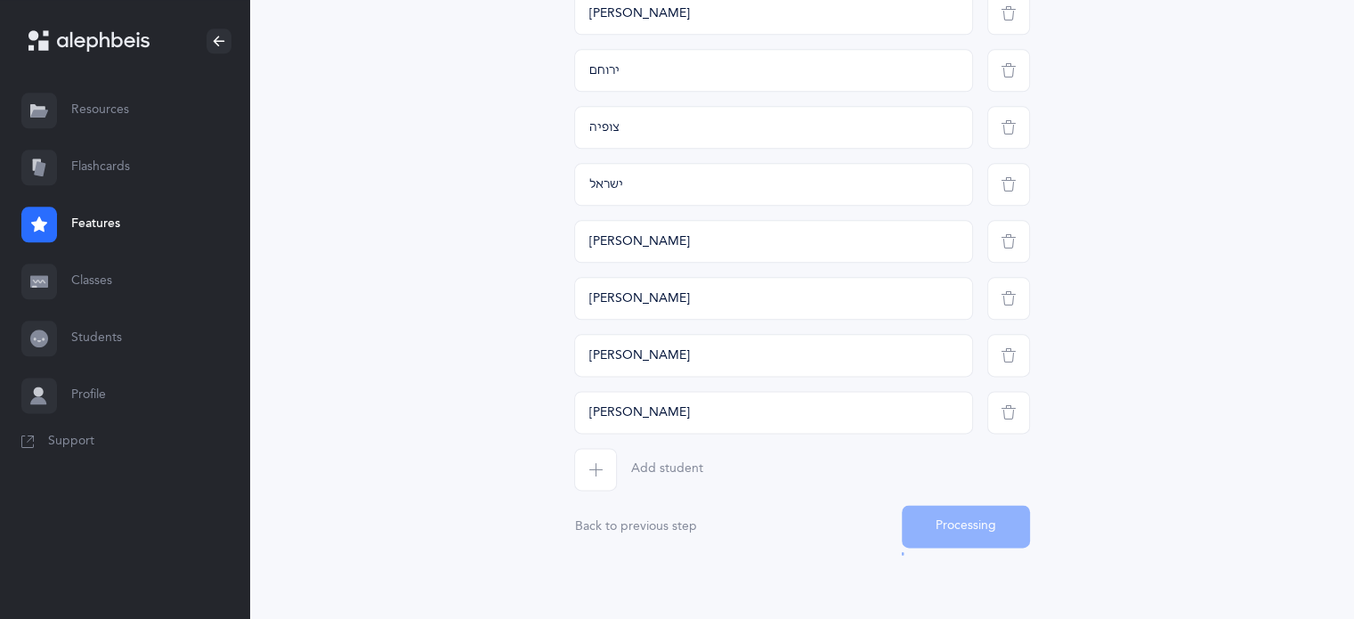
scroll to position [17, 0]
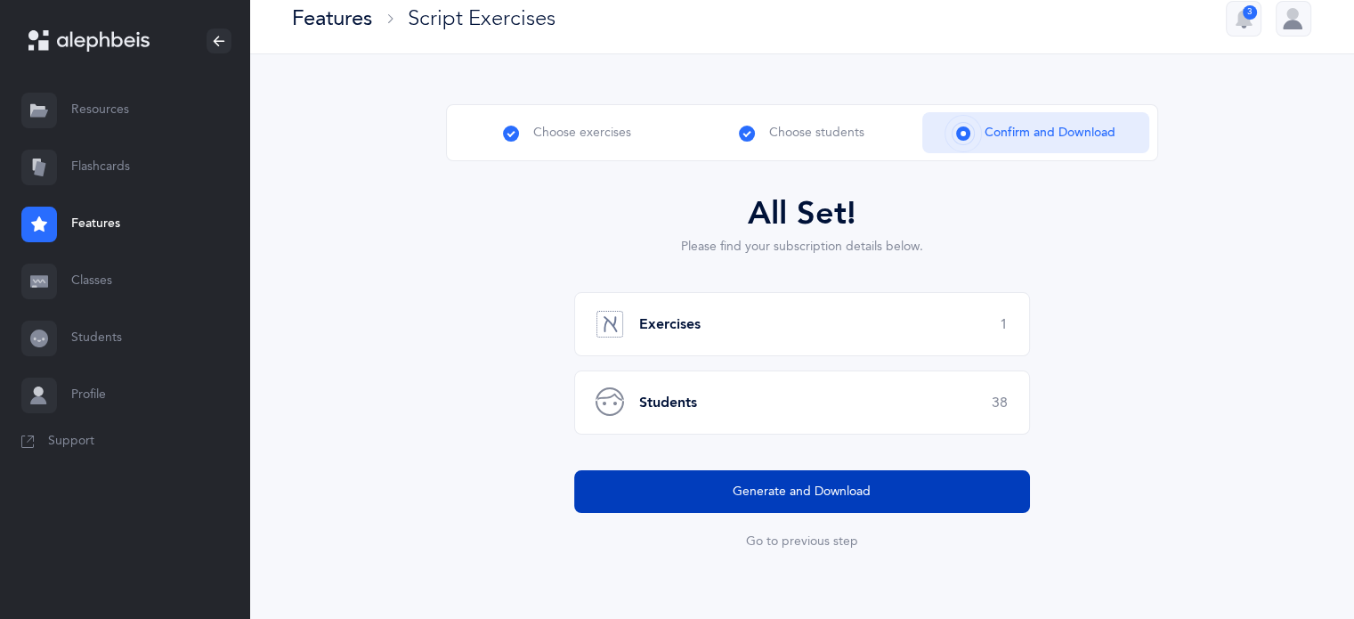
click at [830, 486] on span "Generate and Download" at bounding box center [802, 491] width 138 height 19
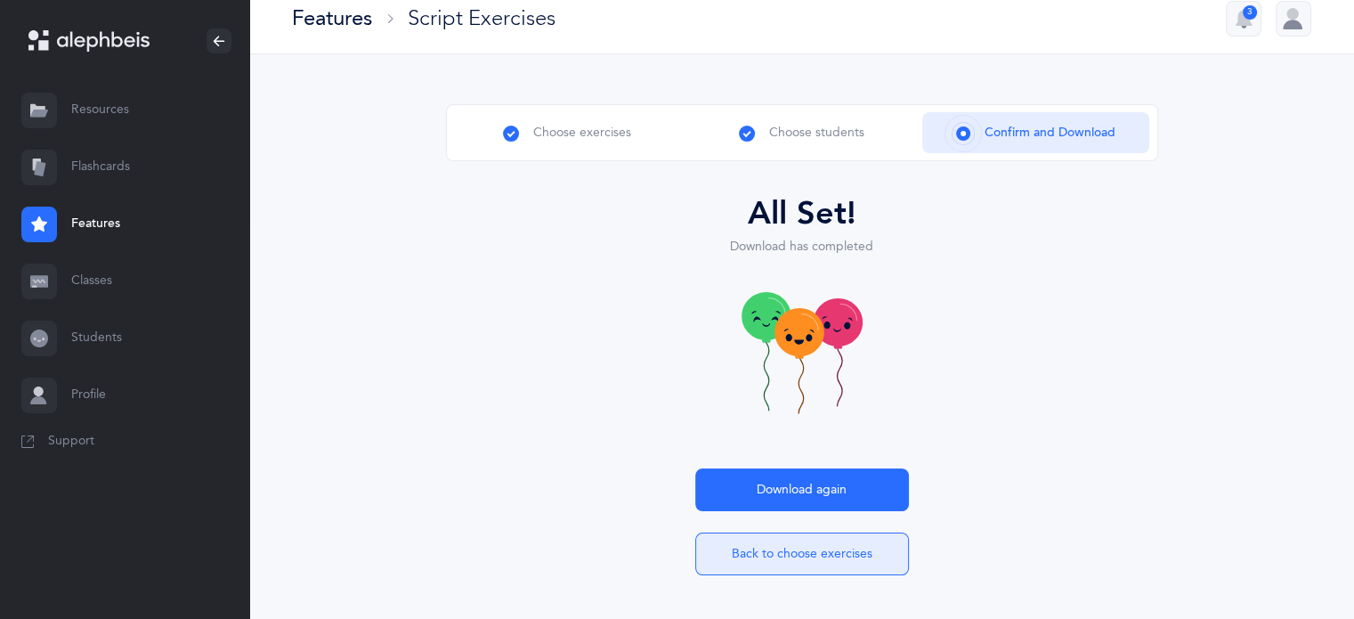
click at [744, 562] on button "Back to choose exercises" at bounding box center [802, 553] width 214 height 43
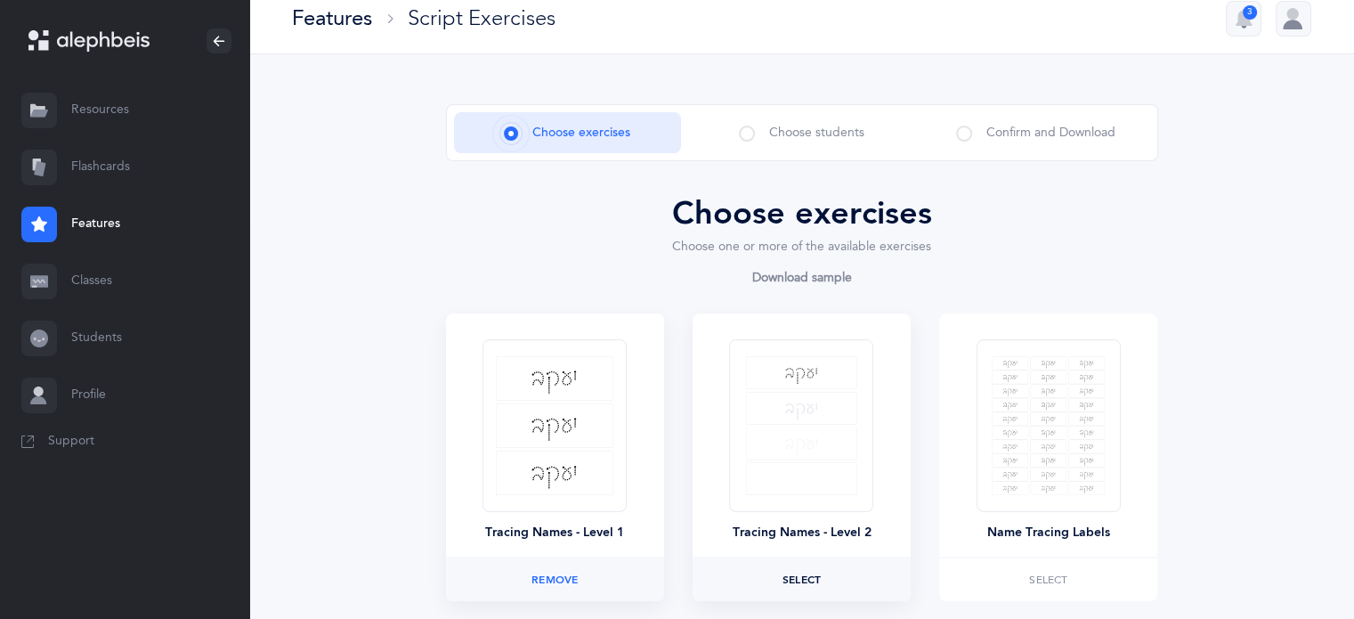
click at [801, 574] on span "Select" at bounding box center [801, 579] width 38 height 11
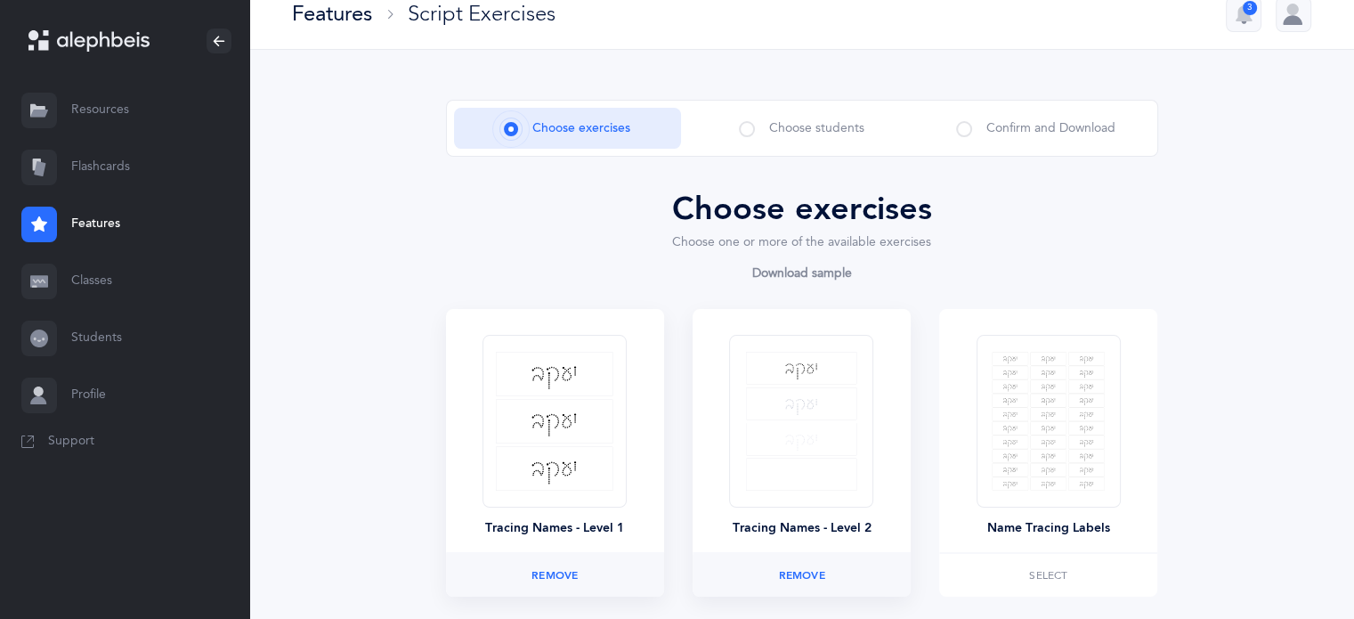
scroll to position [155, 0]
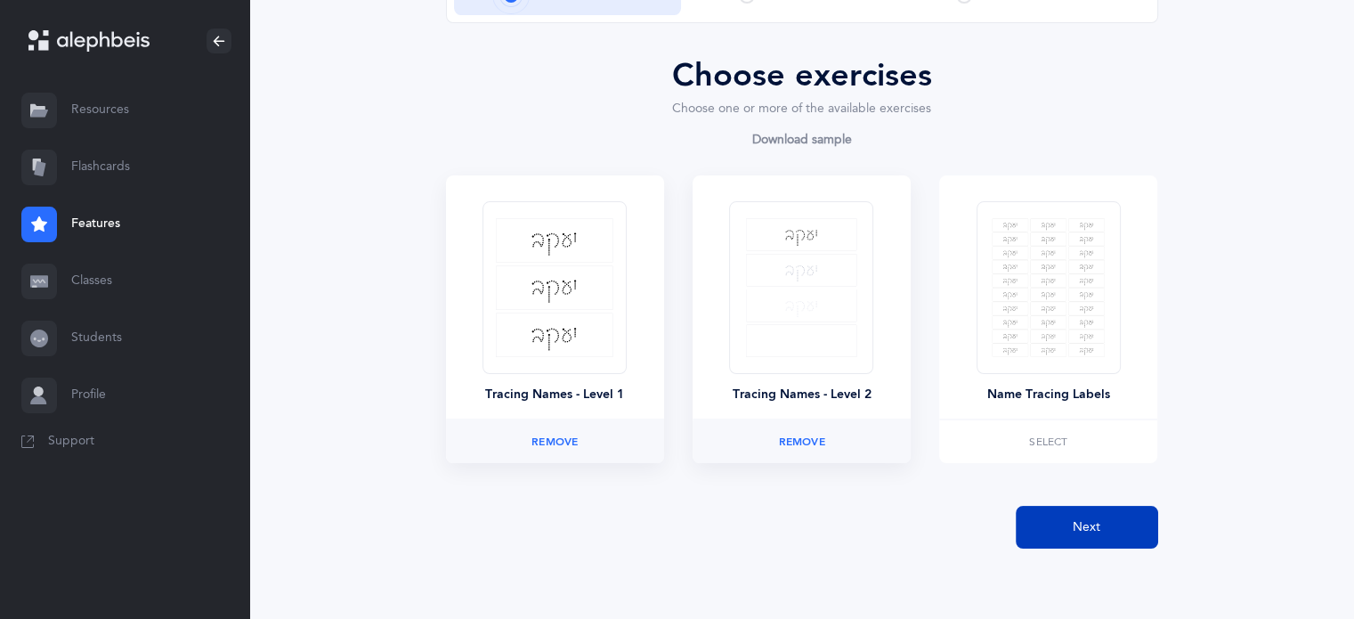
click at [1083, 512] on button "Next" at bounding box center [1087, 527] width 142 height 43
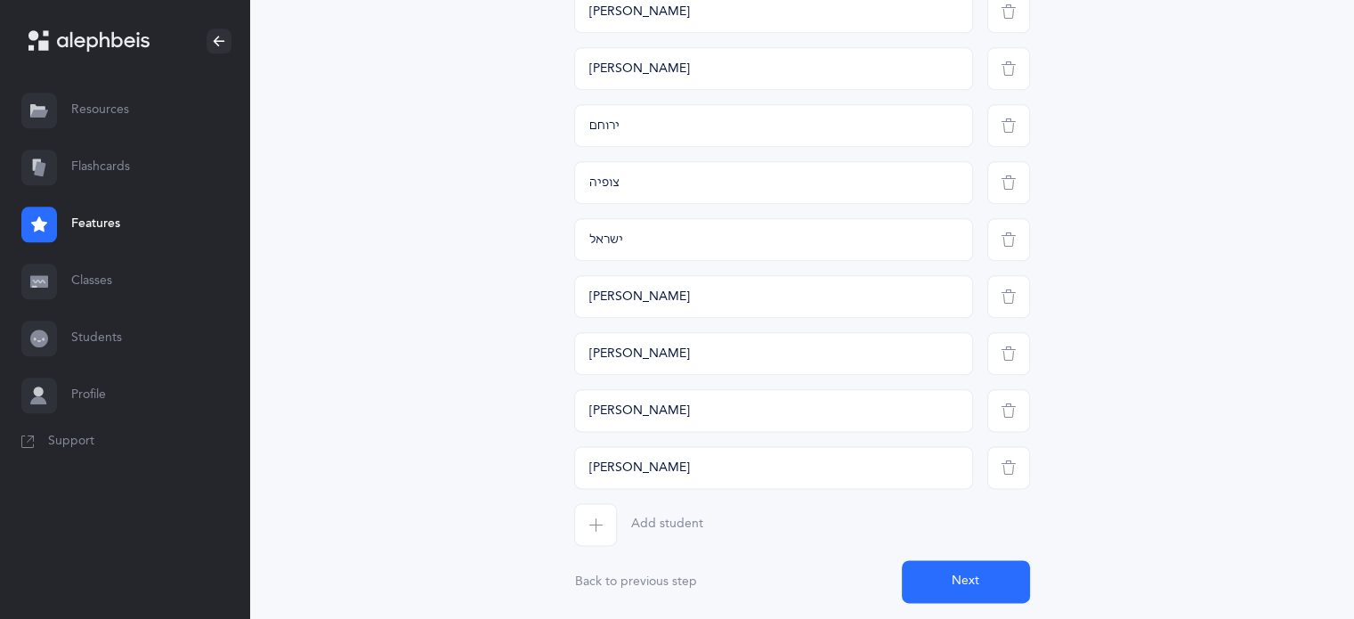
scroll to position [2179, 0]
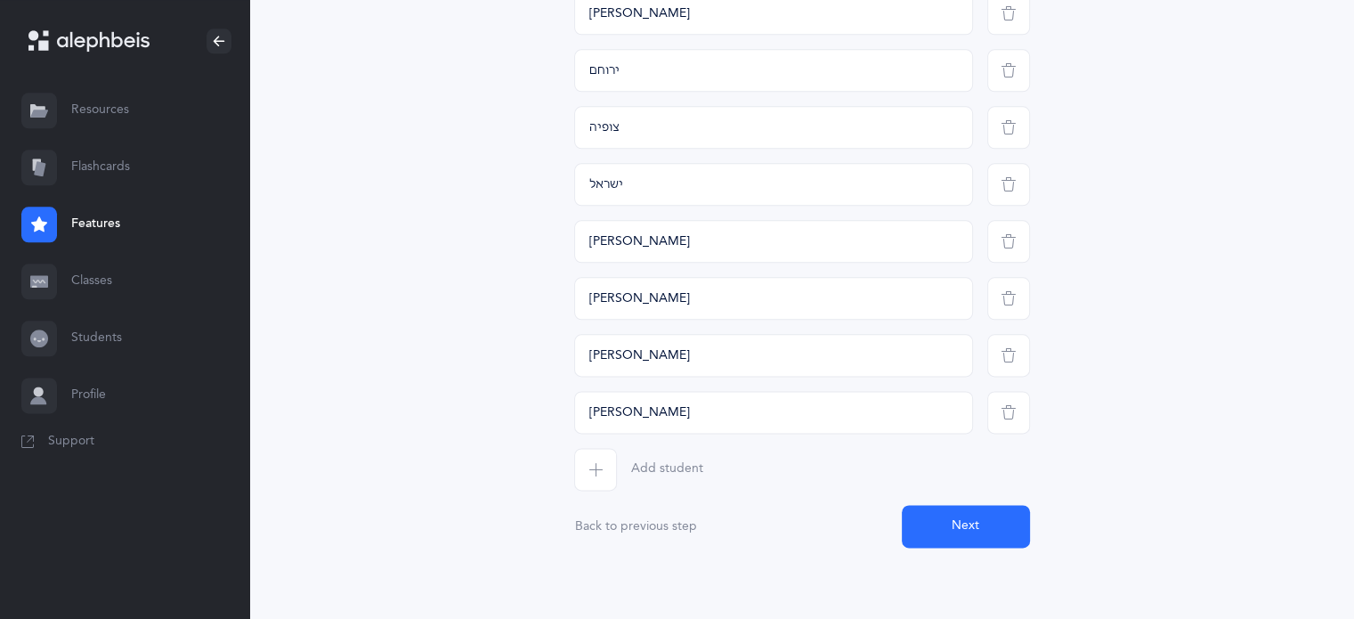
click at [976, 539] on button "Next" at bounding box center [966, 526] width 128 height 43
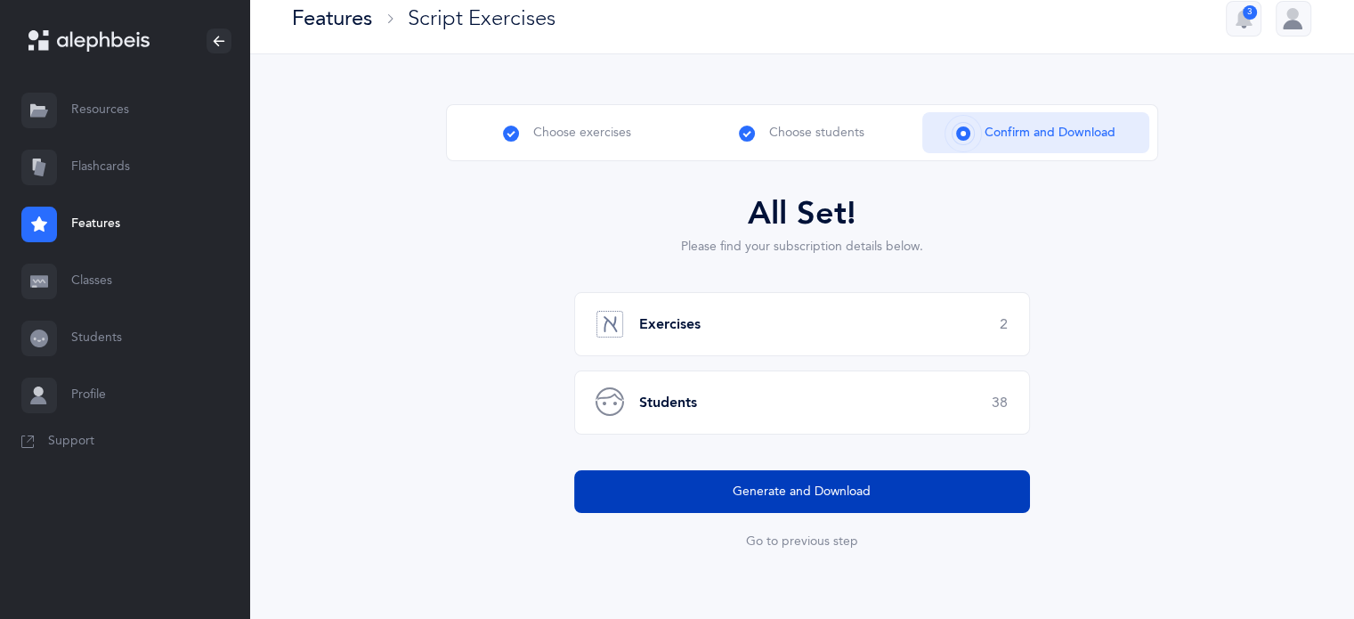
click at [833, 484] on span "Generate and Download" at bounding box center [802, 491] width 138 height 19
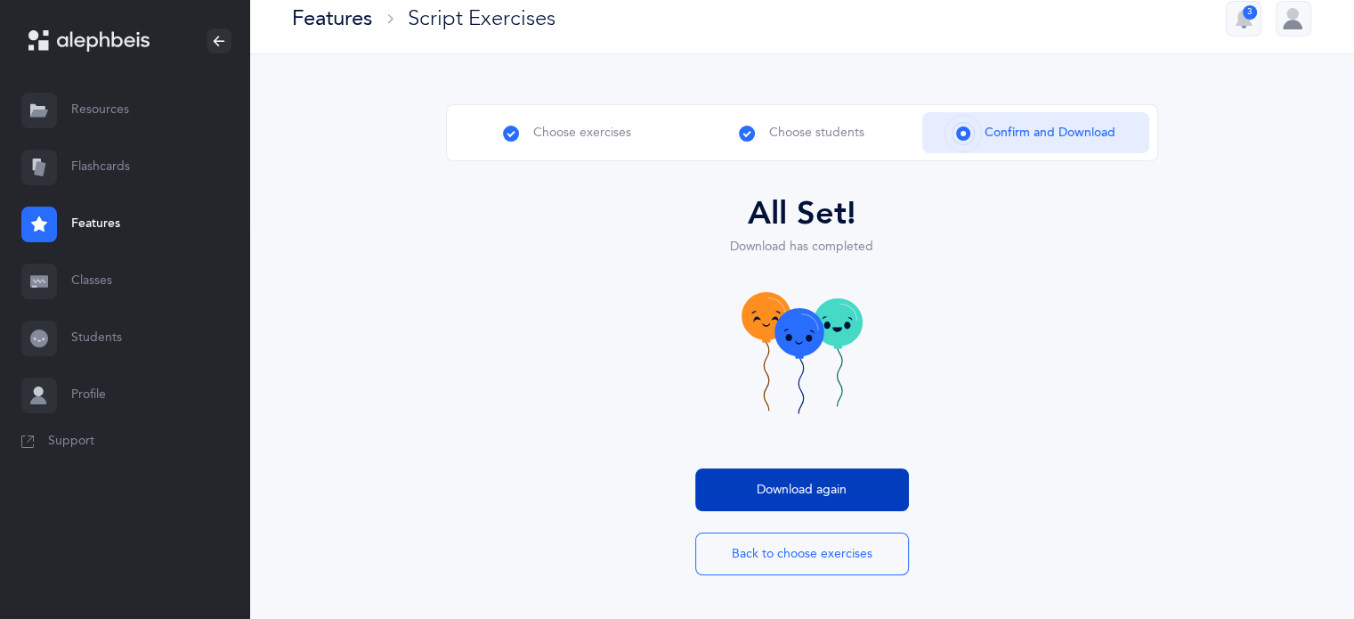
click at [815, 482] on span "Download again" at bounding box center [802, 490] width 90 height 19
